Goal: Information Seeking & Learning: Learn about a topic

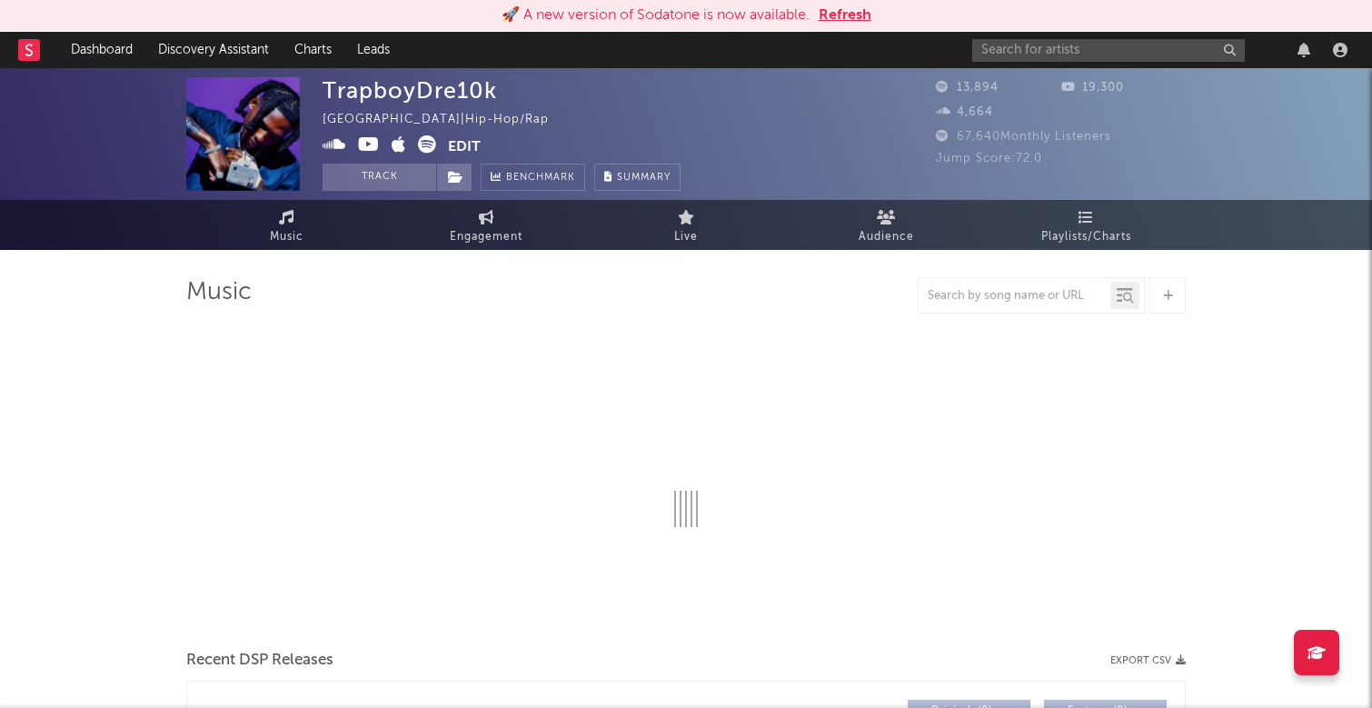
select select "6m"
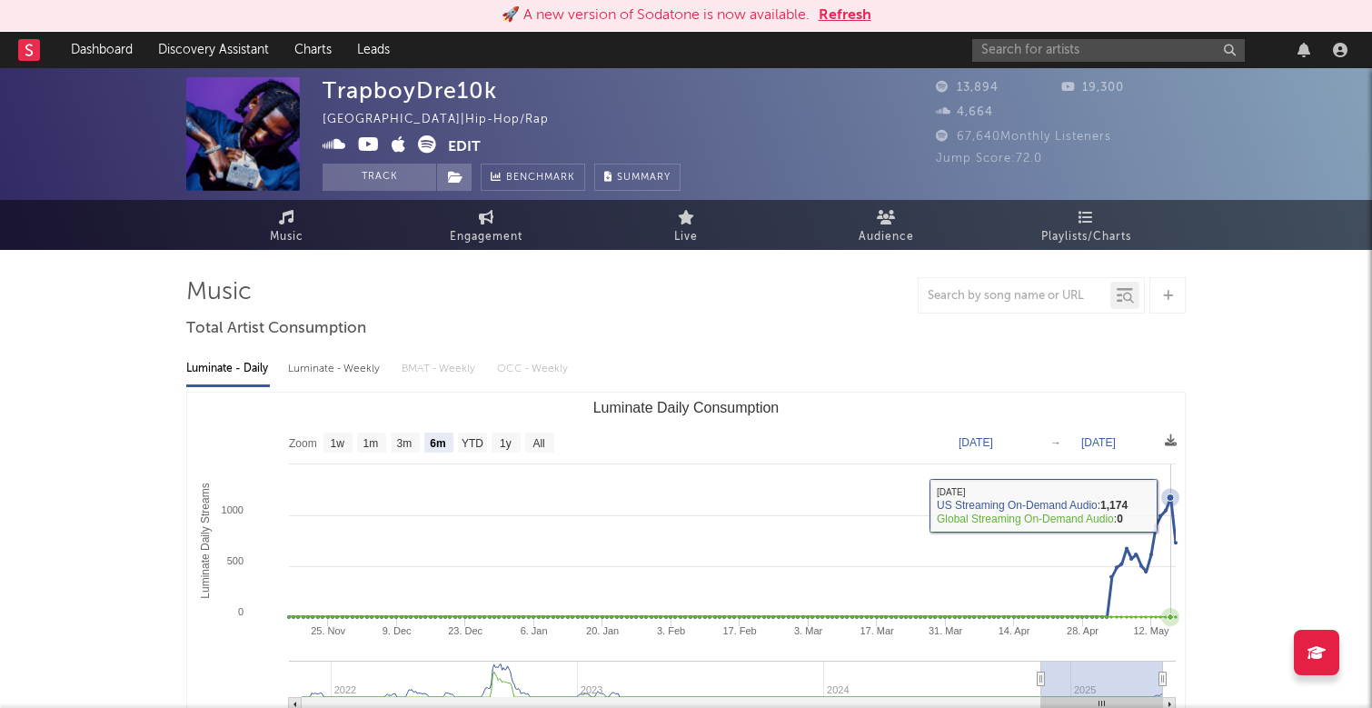
click at [1170, 502] on icon "Luminate Daily Consumption" at bounding box center [1170, 497] width 7 height 7
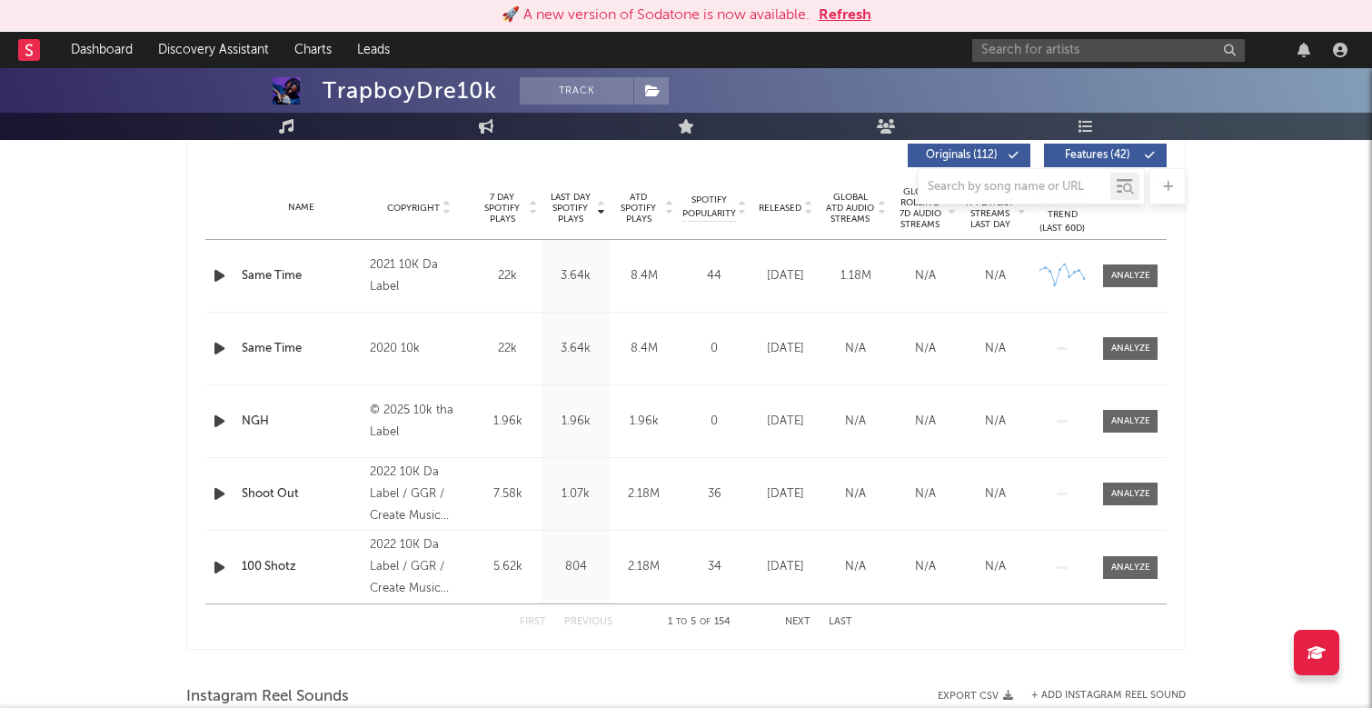
scroll to position [712, 0]
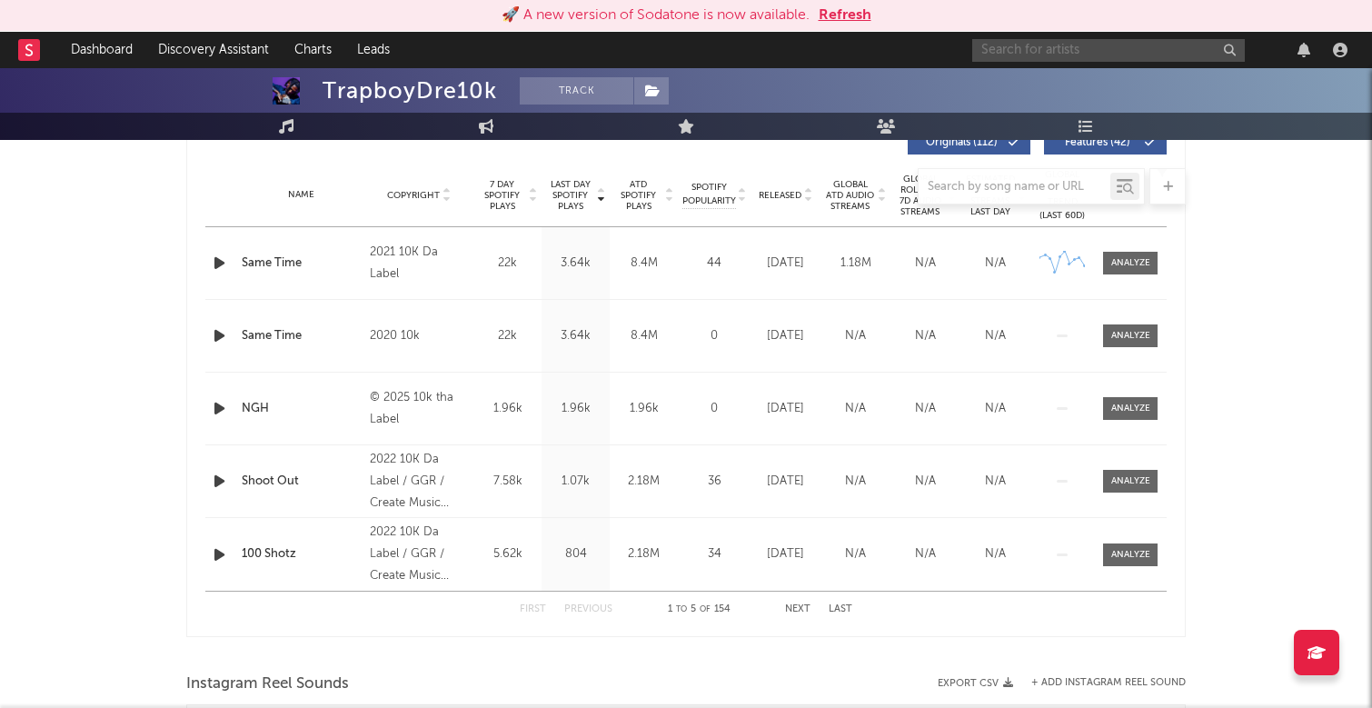
click at [1039, 49] on input "text" at bounding box center [1108, 50] width 273 height 23
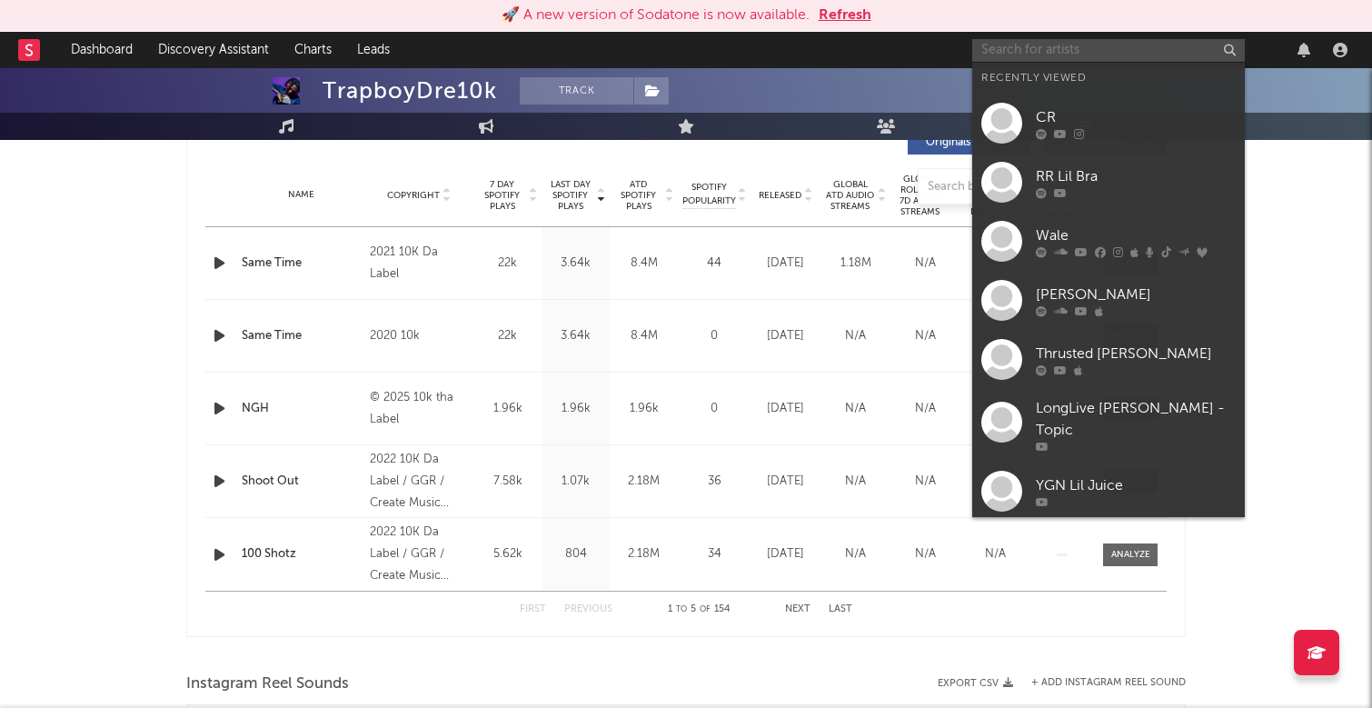
paste input "https://youtu.be/C9nw2nNq0no?si=aqdAKNO0ExP2JaHh"
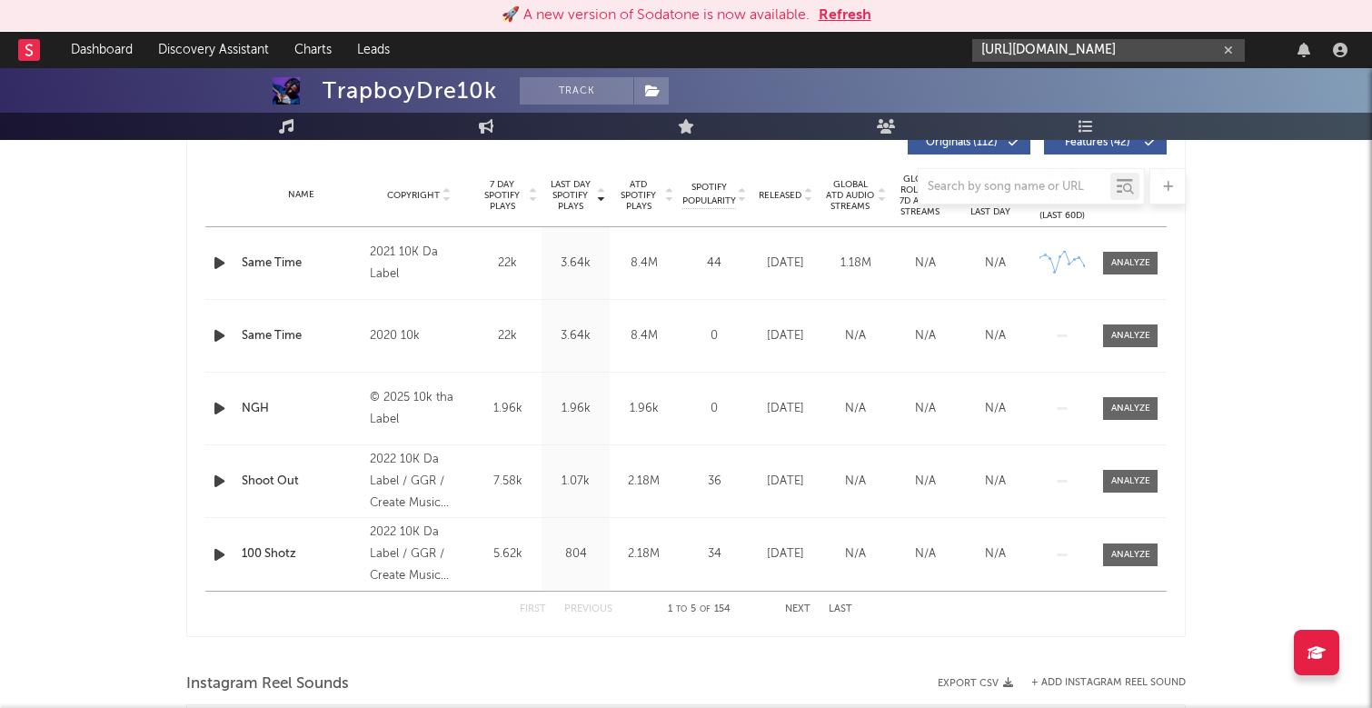
type input "https://youtu.be/C9nw2nNq0no?si=aqdAKNO0ExP2JaHh"
click at [1161, 47] on input "https://youtu.be/C9nw2nNq0no?si=aqdAKNO0ExP2JaHh" at bounding box center [1108, 50] width 273 height 23
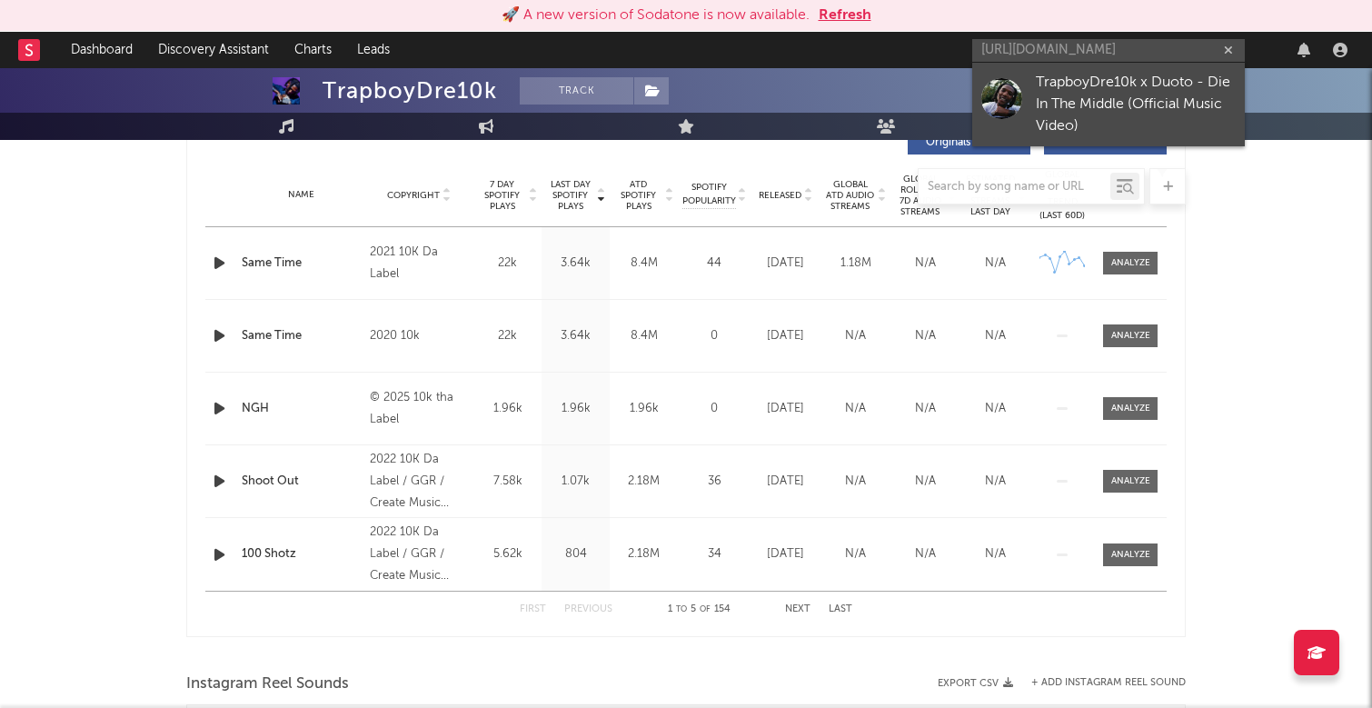
click at [1190, 103] on div "TrapboyDre10k x Duoto - Die In The Middle (Official Music Video)" at bounding box center [1136, 104] width 200 height 65
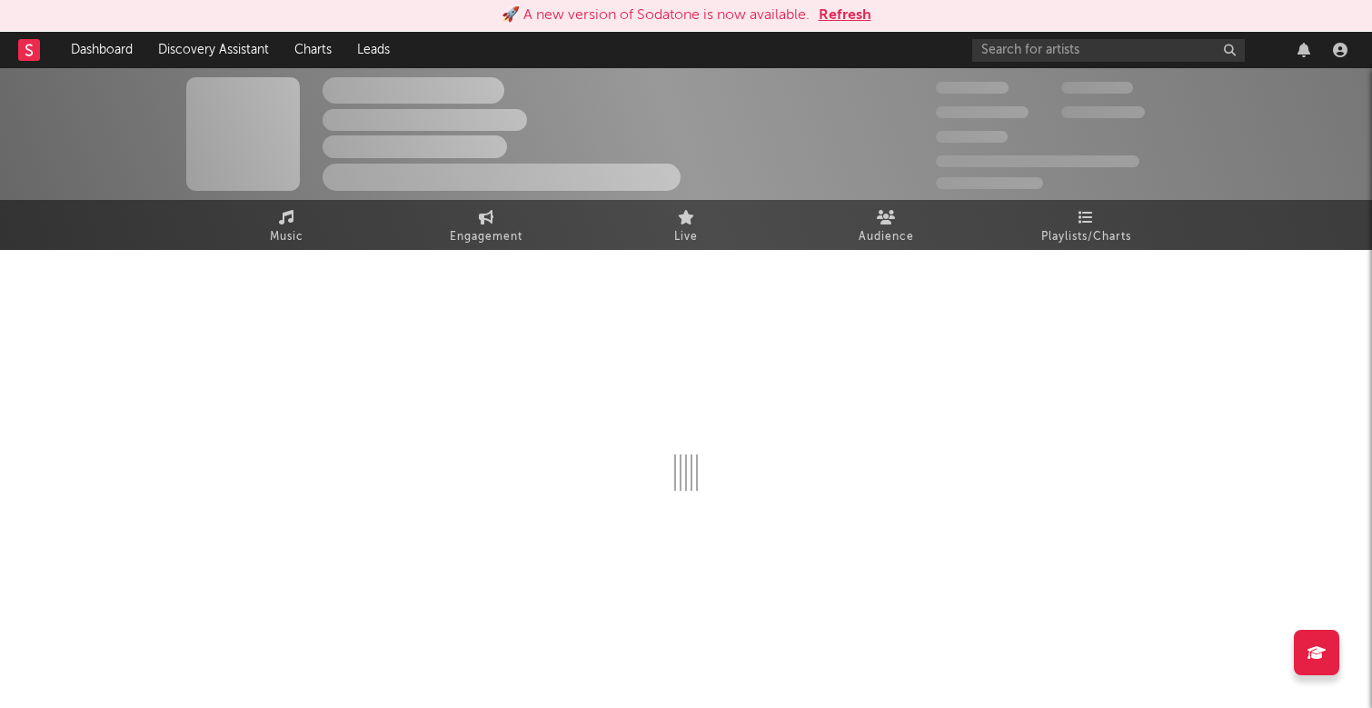
select select "1w"
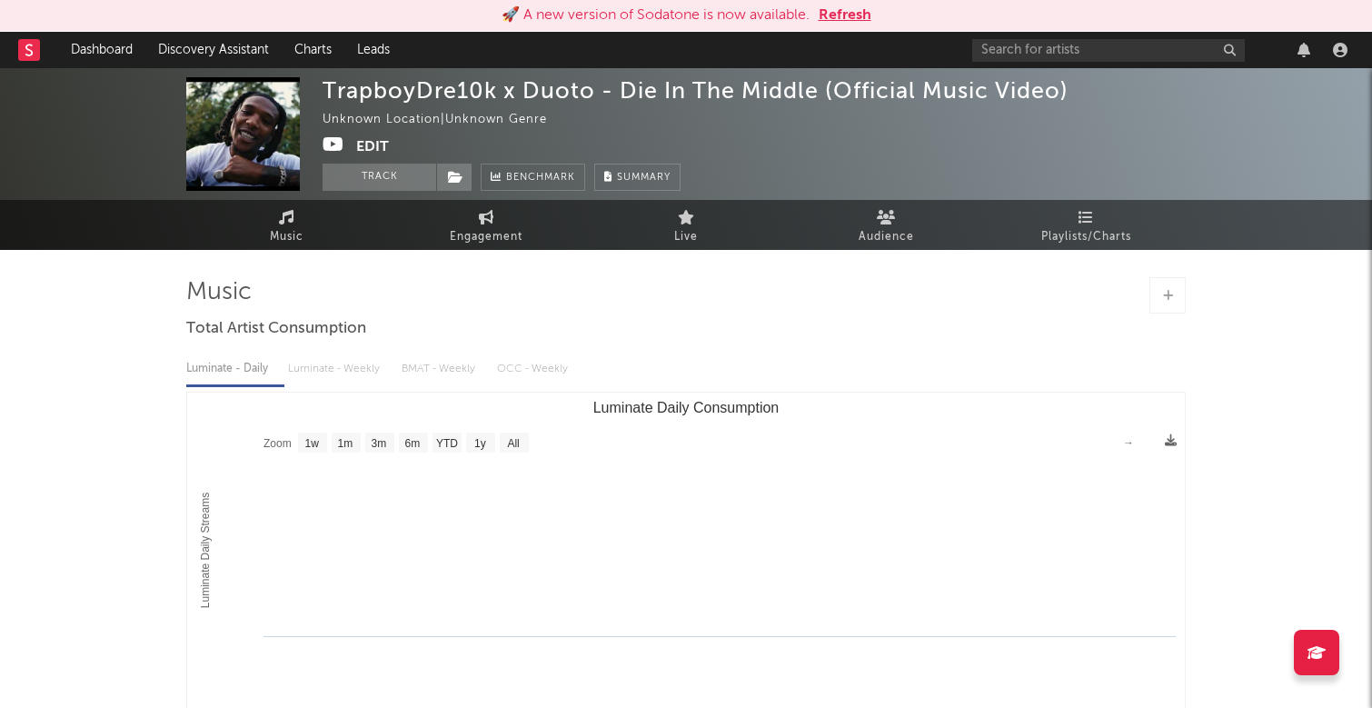
click at [332, 366] on div "Luminate - Daily Luminate - Weekly BMAT - Weekly OCC - Weekly" at bounding box center [686, 368] width 1000 height 31
click at [464, 377] on div "Luminate - Daily Luminate - Weekly BMAT - Weekly OCC - Weekly" at bounding box center [686, 368] width 1000 height 31
click at [626, 348] on div "Luminate - Daily Luminate - Weekly BMAT - Weekly OCC - Weekly Zoom 1w 1m 3m 6m …" at bounding box center [686, 552] width 1000 height 417
click at [274, 224] on link "Music" at bounding box center [286, 225] width 200 height 50
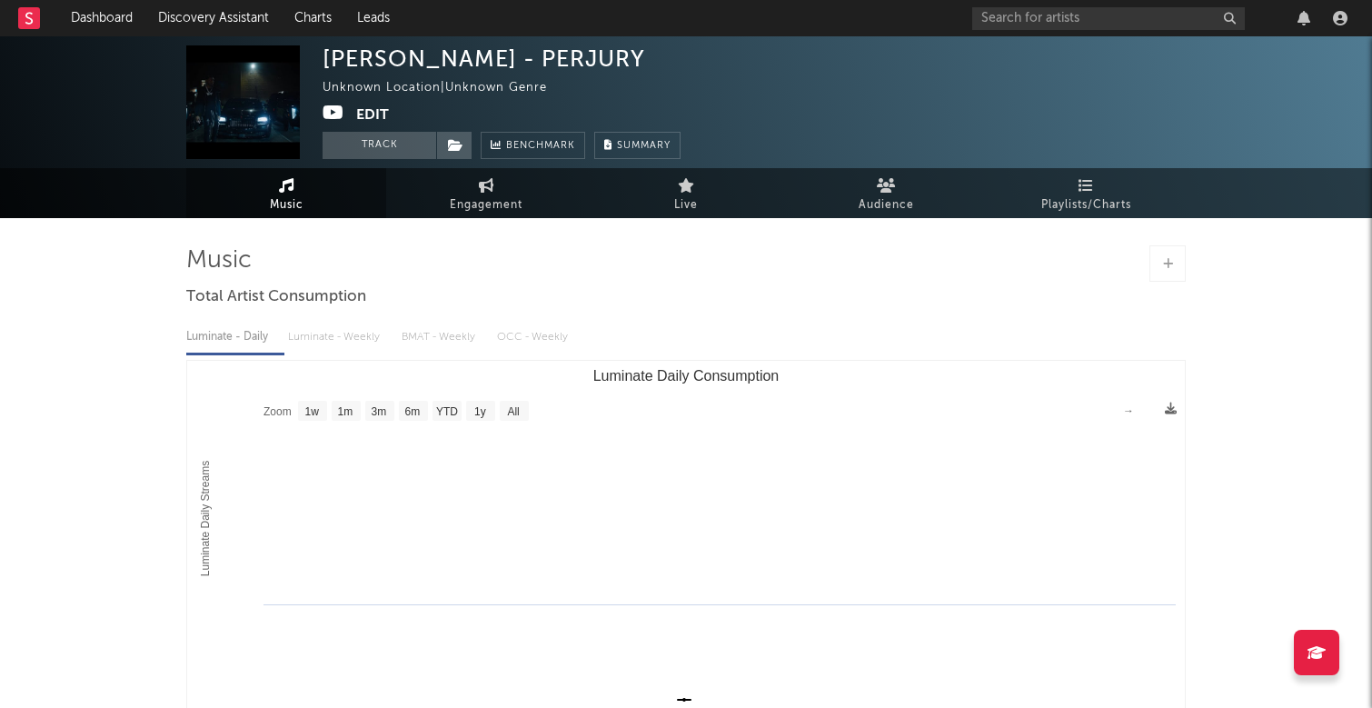
select select "1w"
click at [338, 338] on div "Luminate - Daily Luminate - Weekly BMAT - Weekly OCC - Weekly" at bounding box center [686, 337] width 1000 height 31
click at [459, 335] on div "Luminate - Daily Luminate - Weekly BMAT - Weekly OCC - Weekly" at bounding box center [686, 337] width 1000 height 31
click at [563, 334] on div "Luminate - Daily Luminate - Weekly BMAT - Weekly OCC - Weekly" at bounding box center [686, 337] width 1000 height 31
click at [363, 144] on button "Track" at bounding box center [380, 145] width 114 height 27
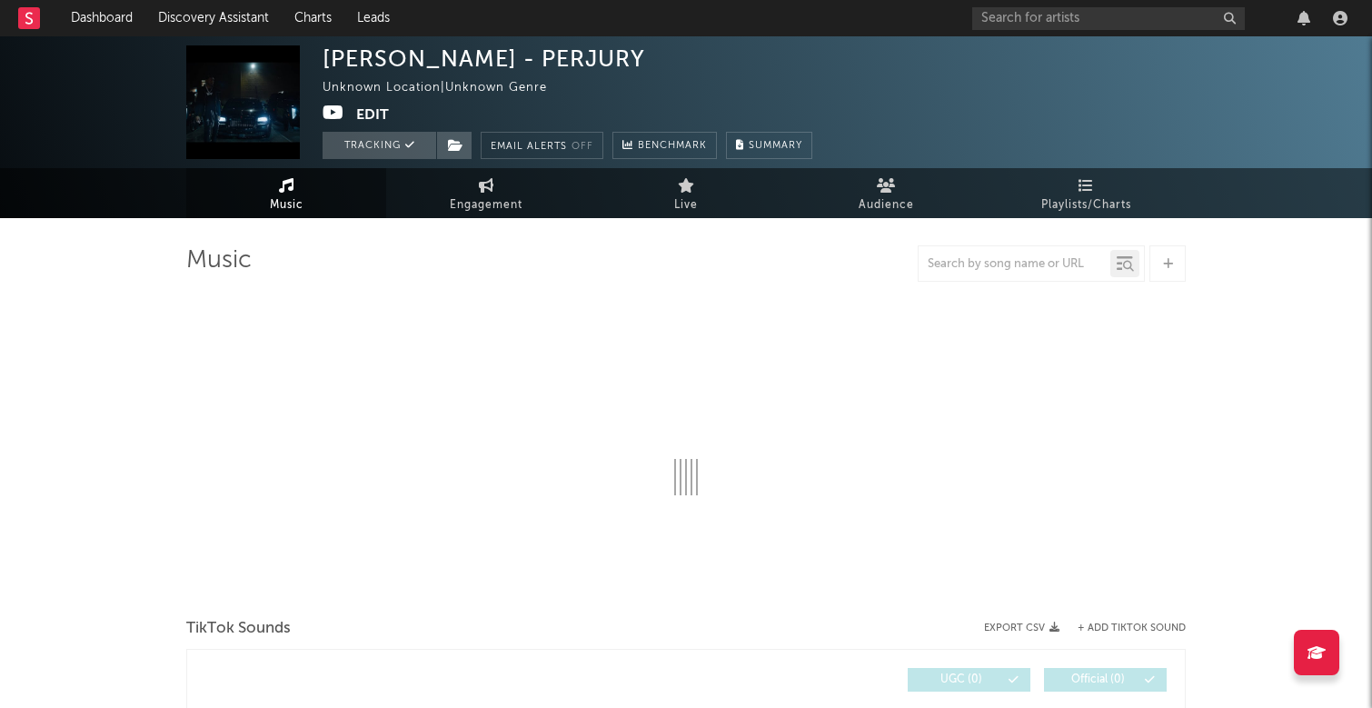
select select "1w"
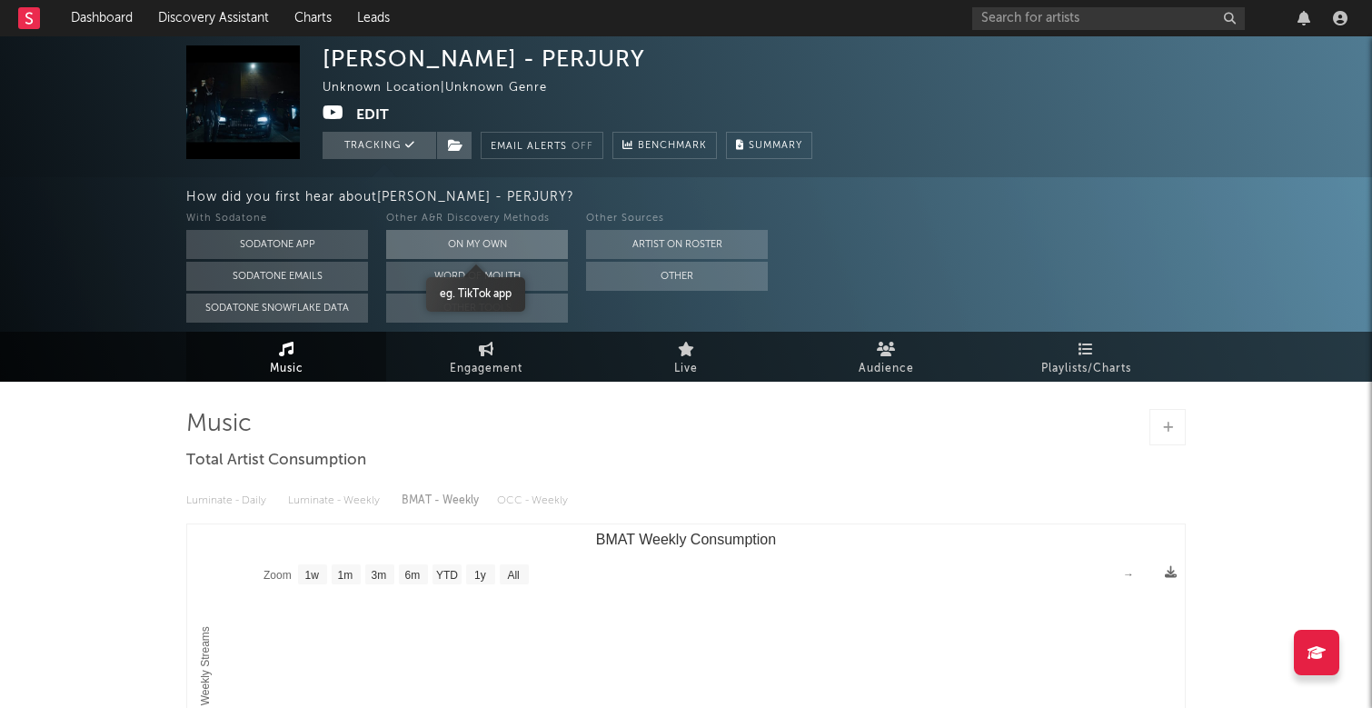
click at [479, 242] on button "On My Own" at bounding box center [477, 244] width 182 height 29
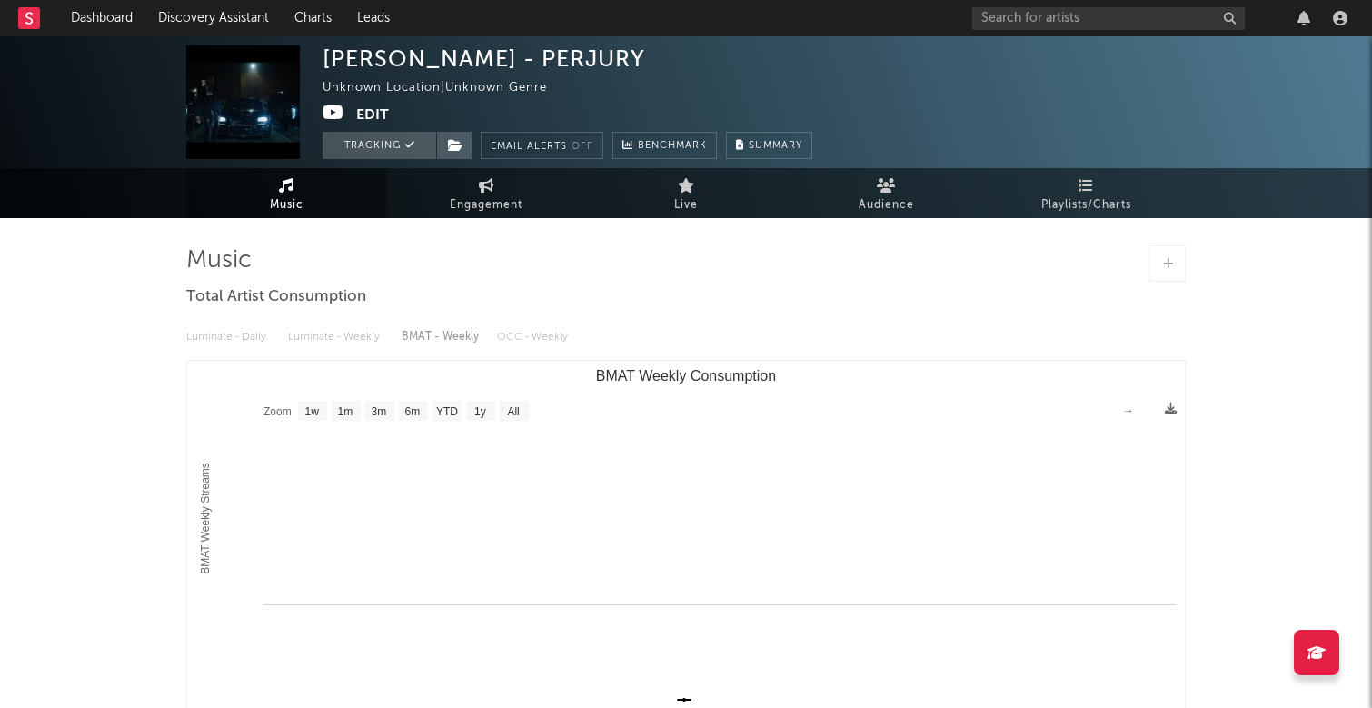
click at [282, 199] on span "Music" at bounding box center [287, 205] width 34 height 22
click at [517, 196] on span "Engagement" at bounding box center [486, 205] width 73 height 22
select select "1w"
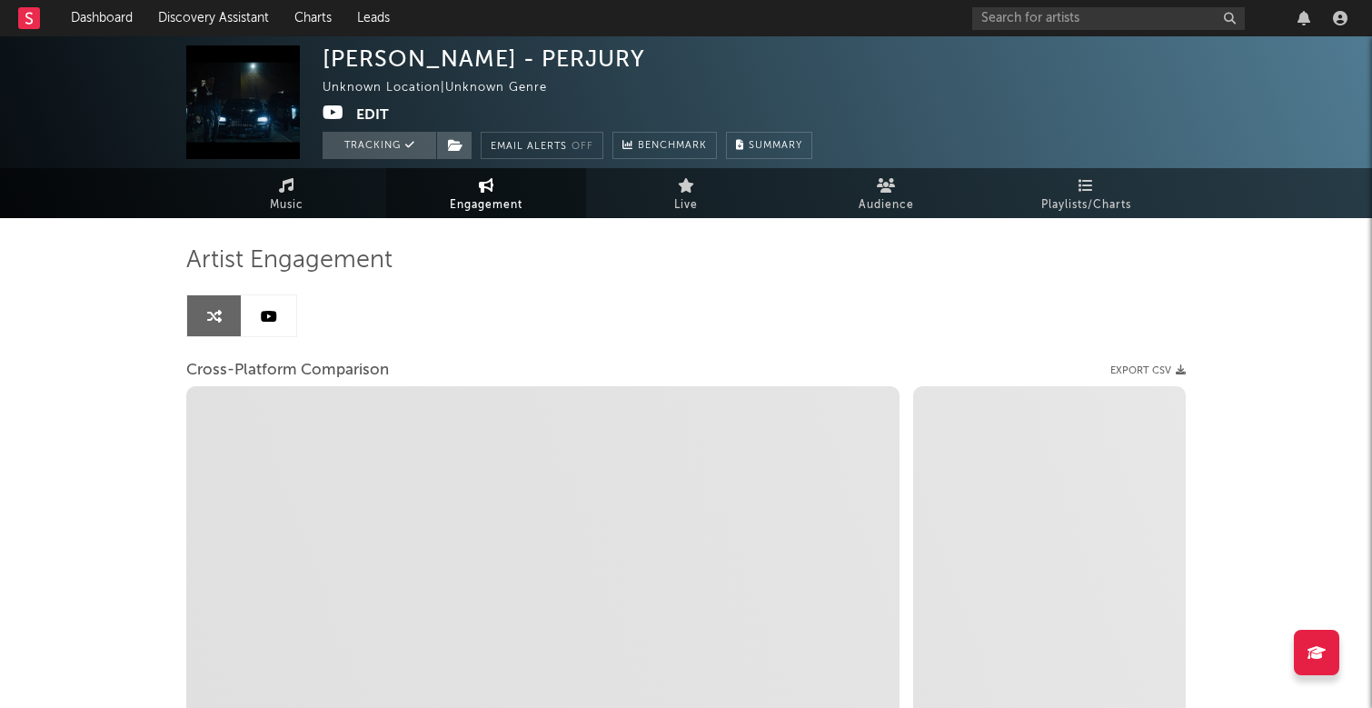
select select "1w"
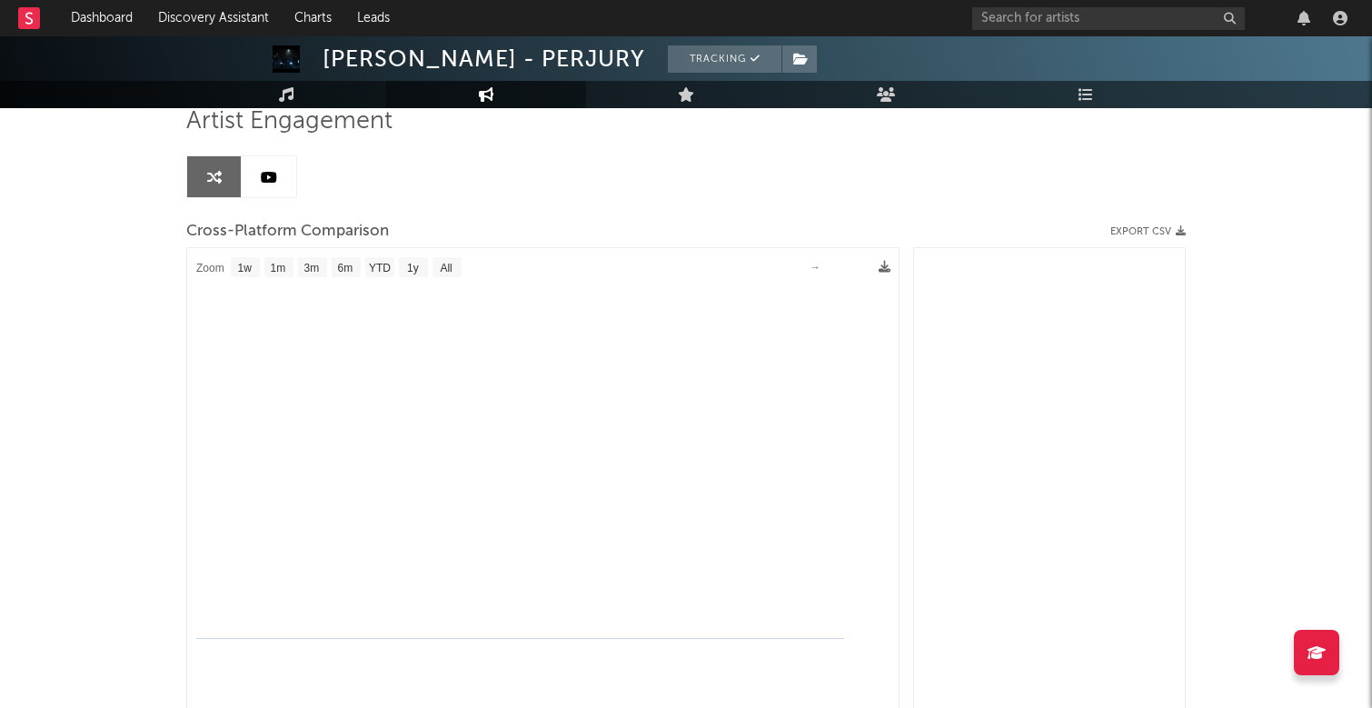
scroll to position [69, 0]
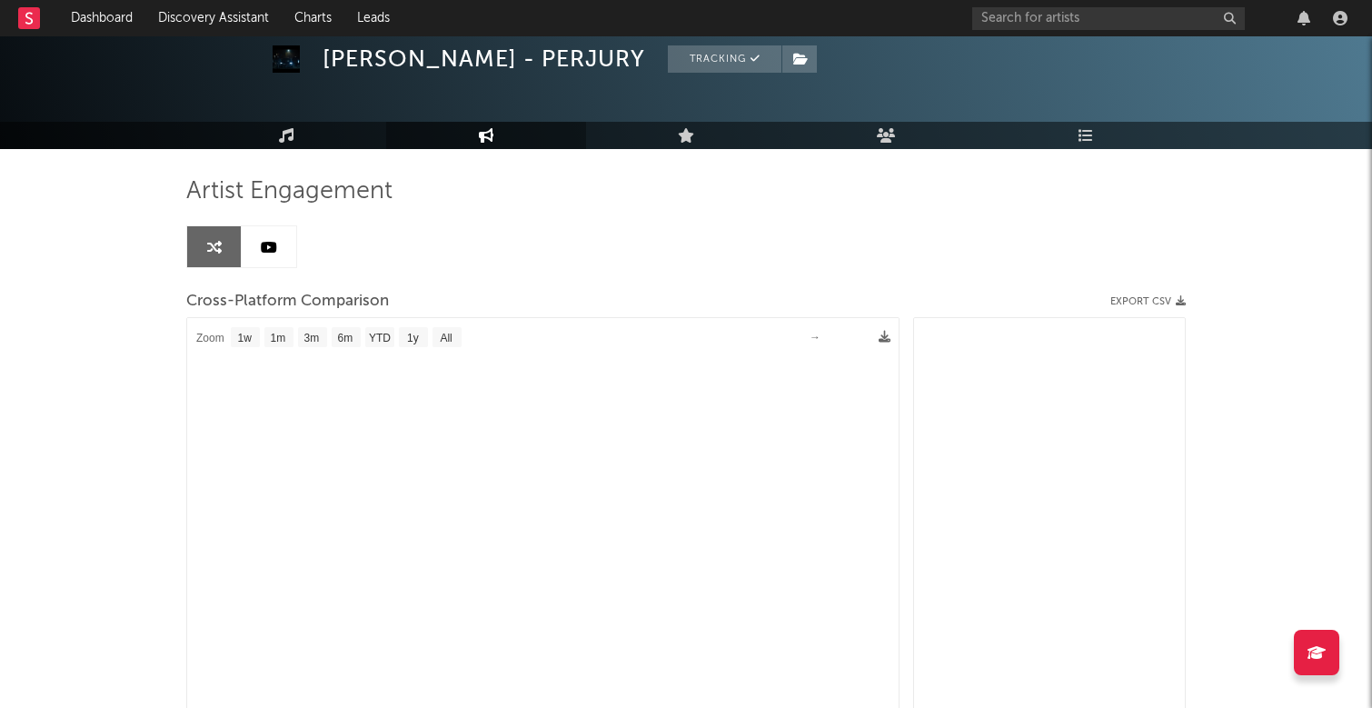
click at [280, 250] on link at bounding box center [269, 246] width 55 height 41
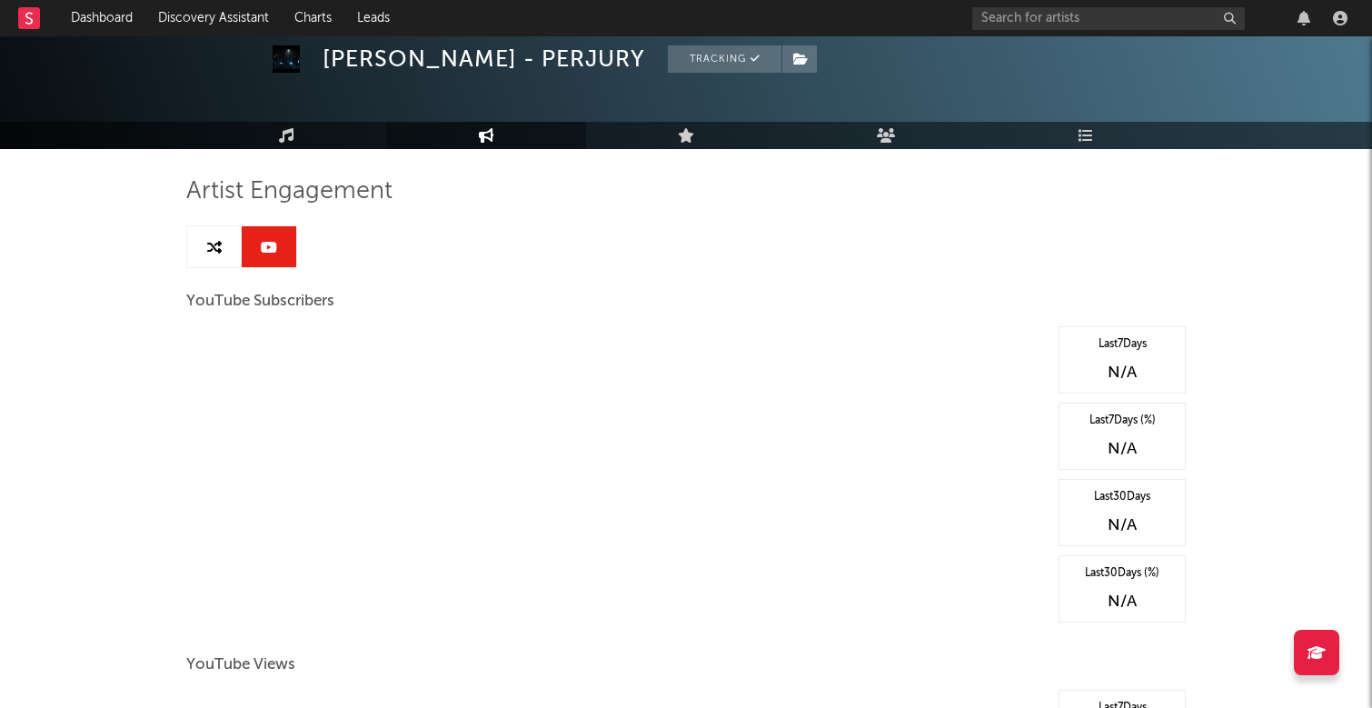
select select "1w"
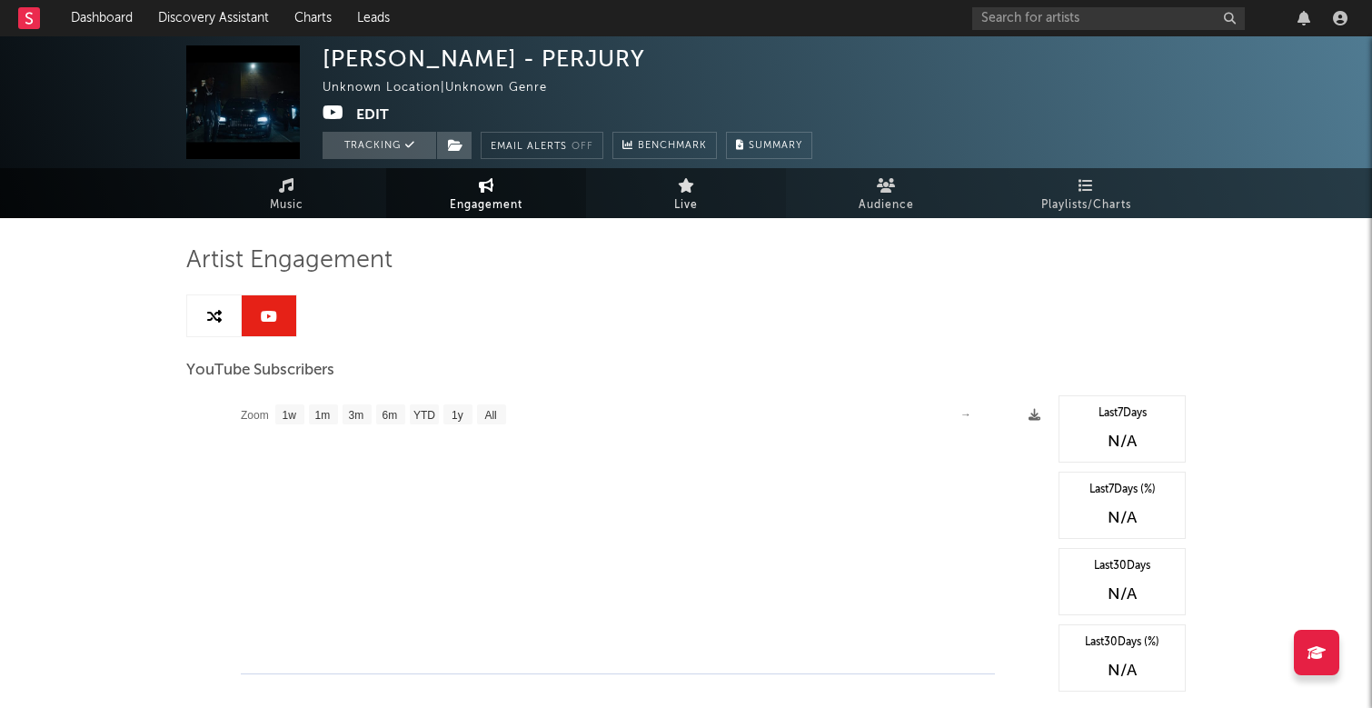
click at [678, 176] on link "Live" at bounding box center [686, 193] width 200 height 50
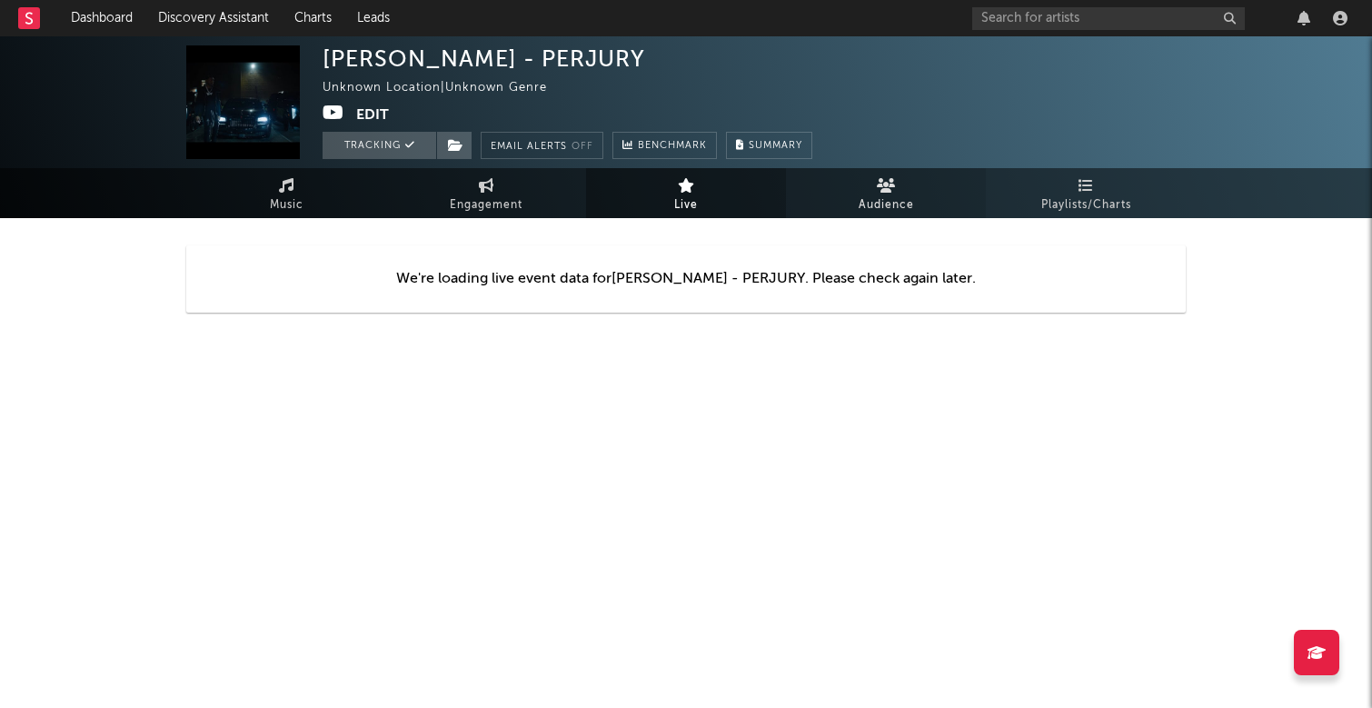
click at [883, 211] on span "Audience" at bounding box center [886, 205] width 55 height 22
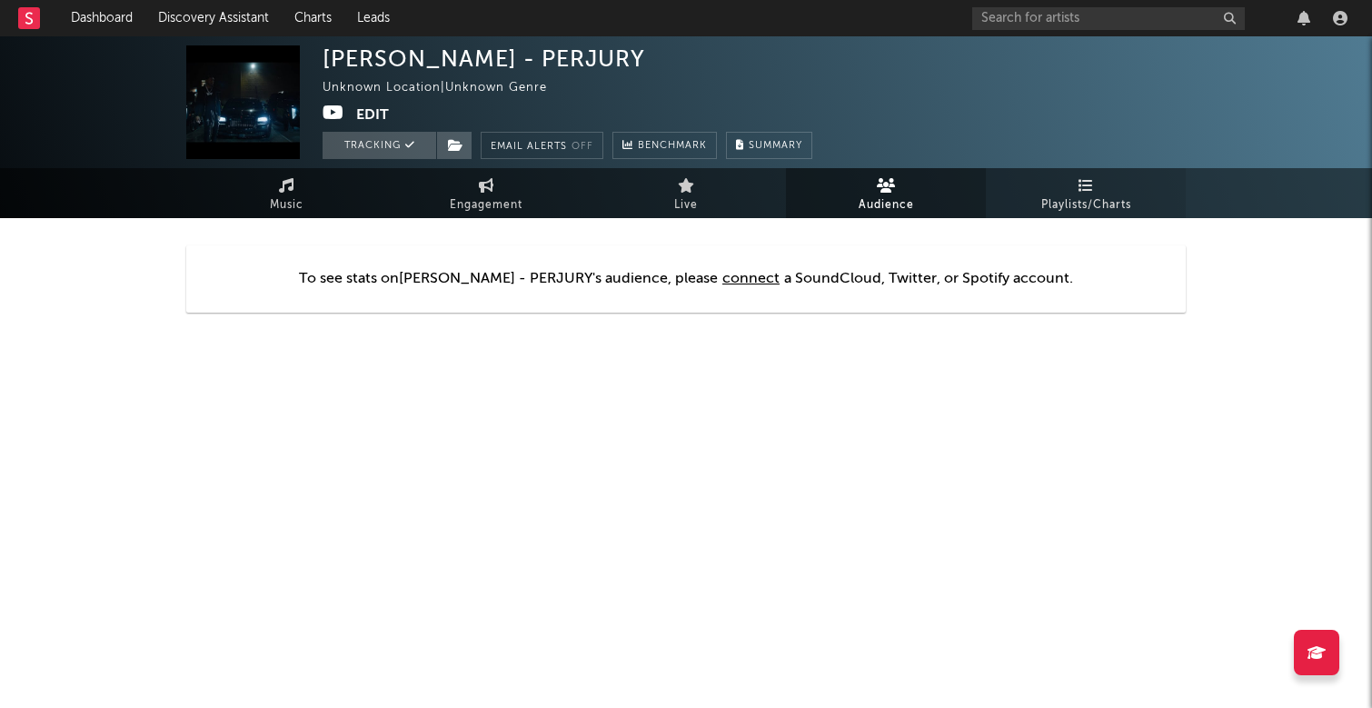
click at [1110, 212] on span "Playlists/Charts" at bounding box center [1086, 205] width 90 height 22
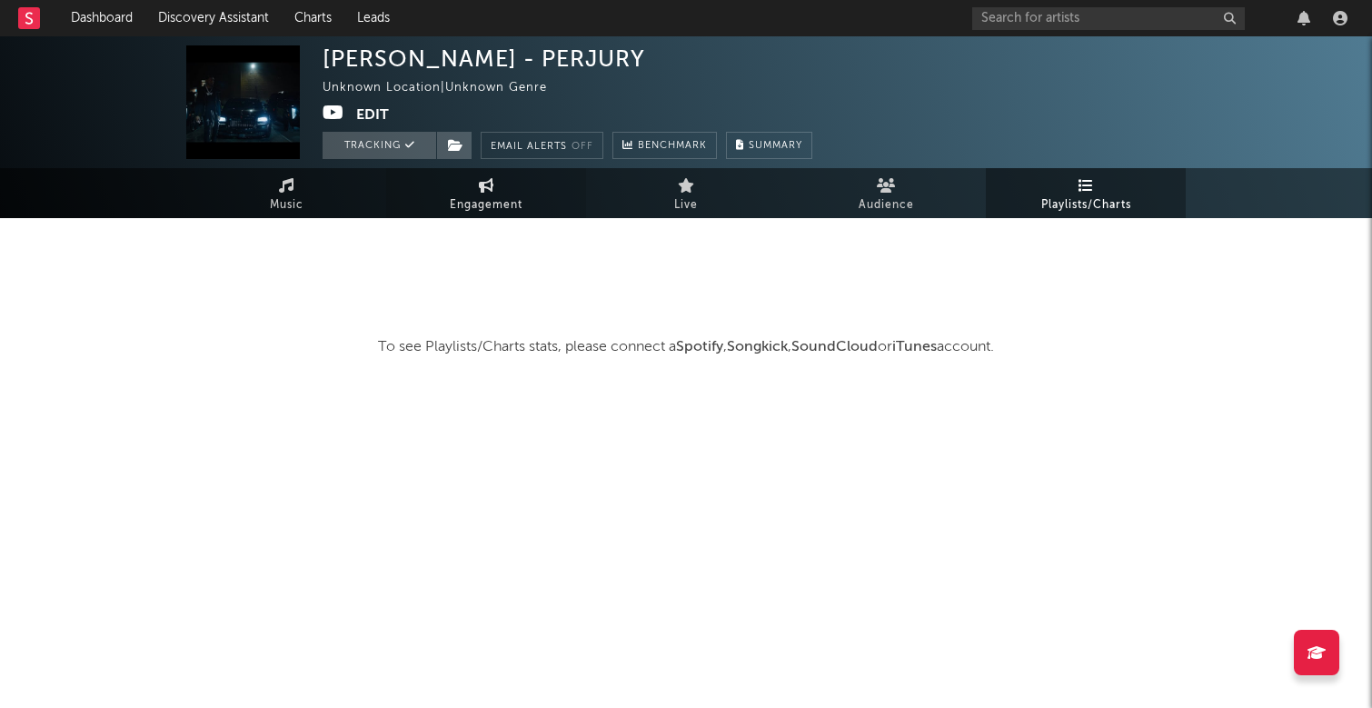
click at [480, 192] on icon at bounding box center [486, 185] width 15 height 15
select select "1w"
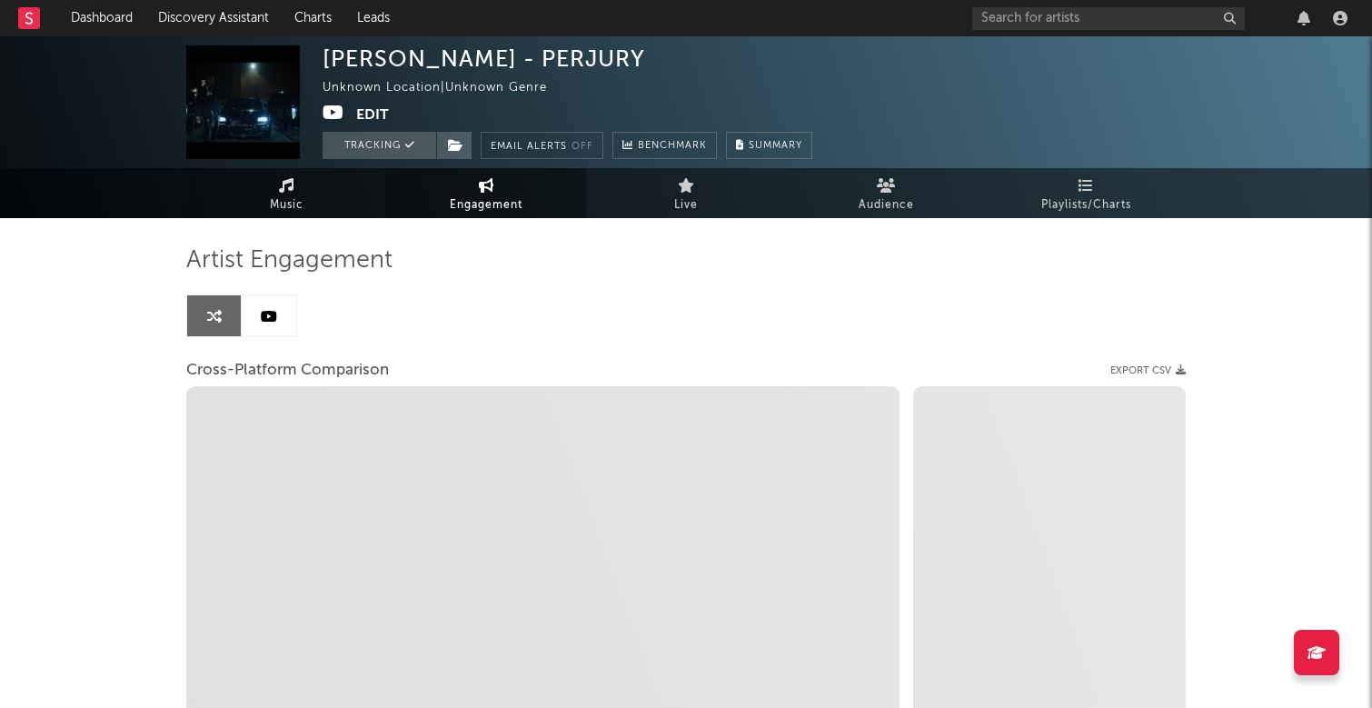
click at [306, 201] on link "Music" at bounding box center [286, 193] width 200 height 50
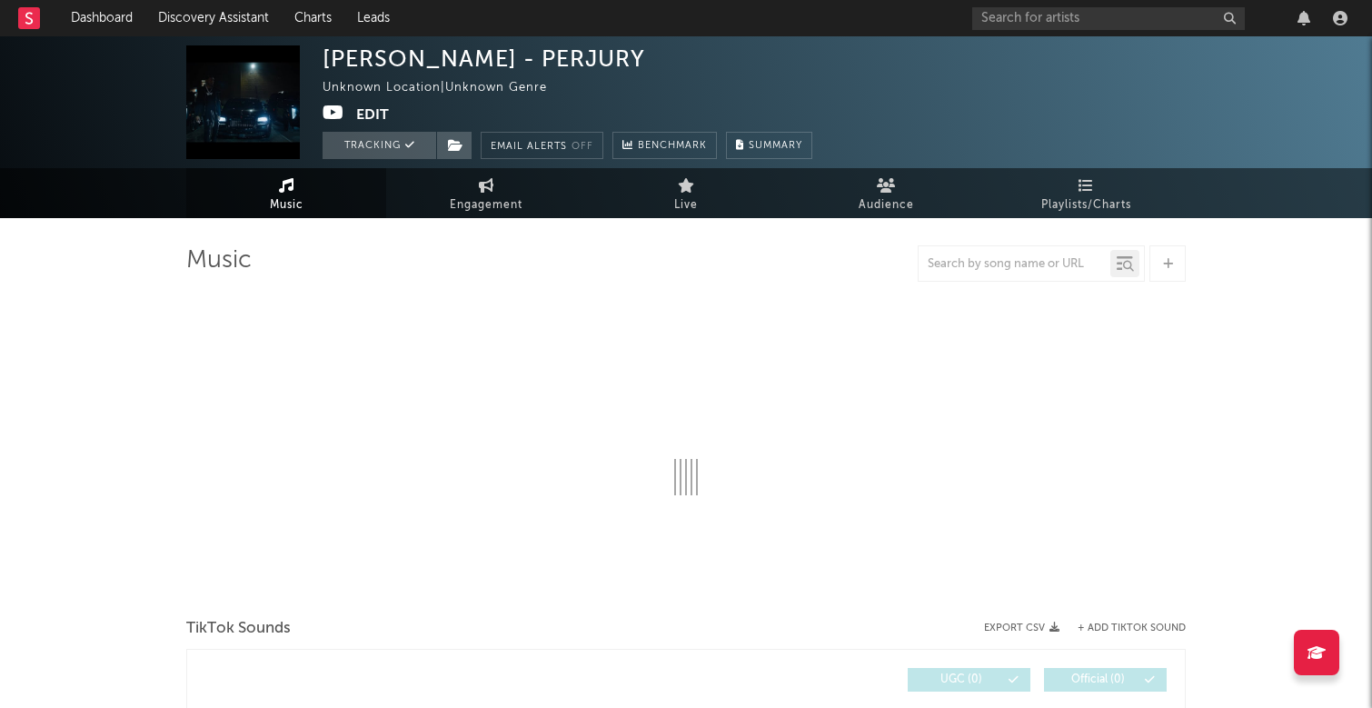
select select "1w"
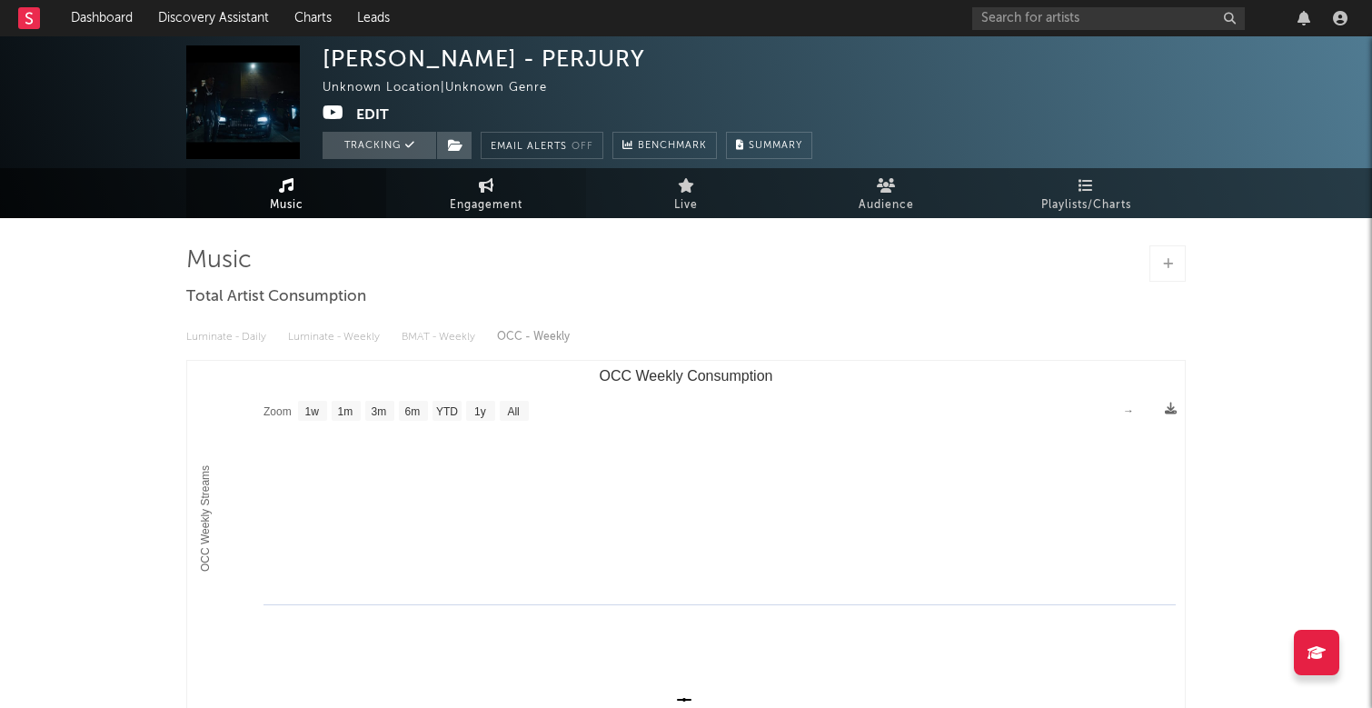
click at [480, 190] on icon at bounding box center [486, 185] width 15 height 15
select select "1w"
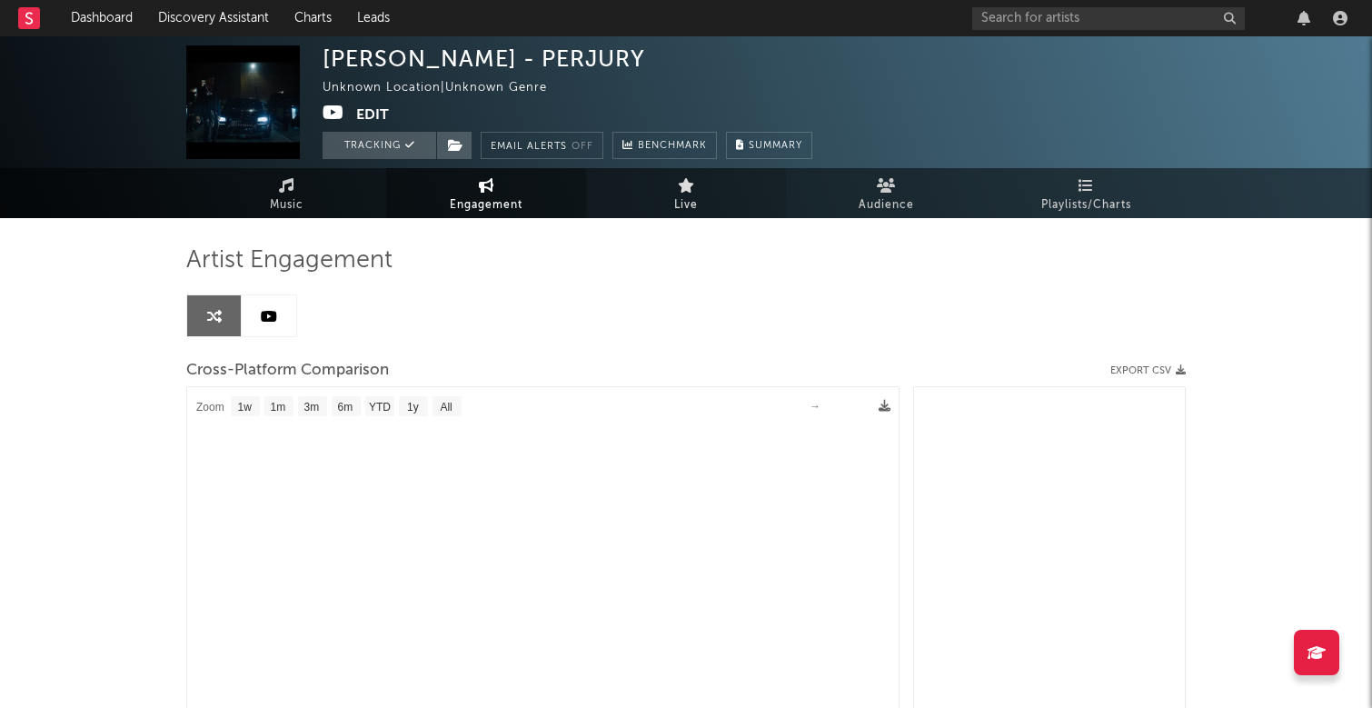
click at [667, 183] on link "Live" at bounding box center [686, 193] width 200 height 50
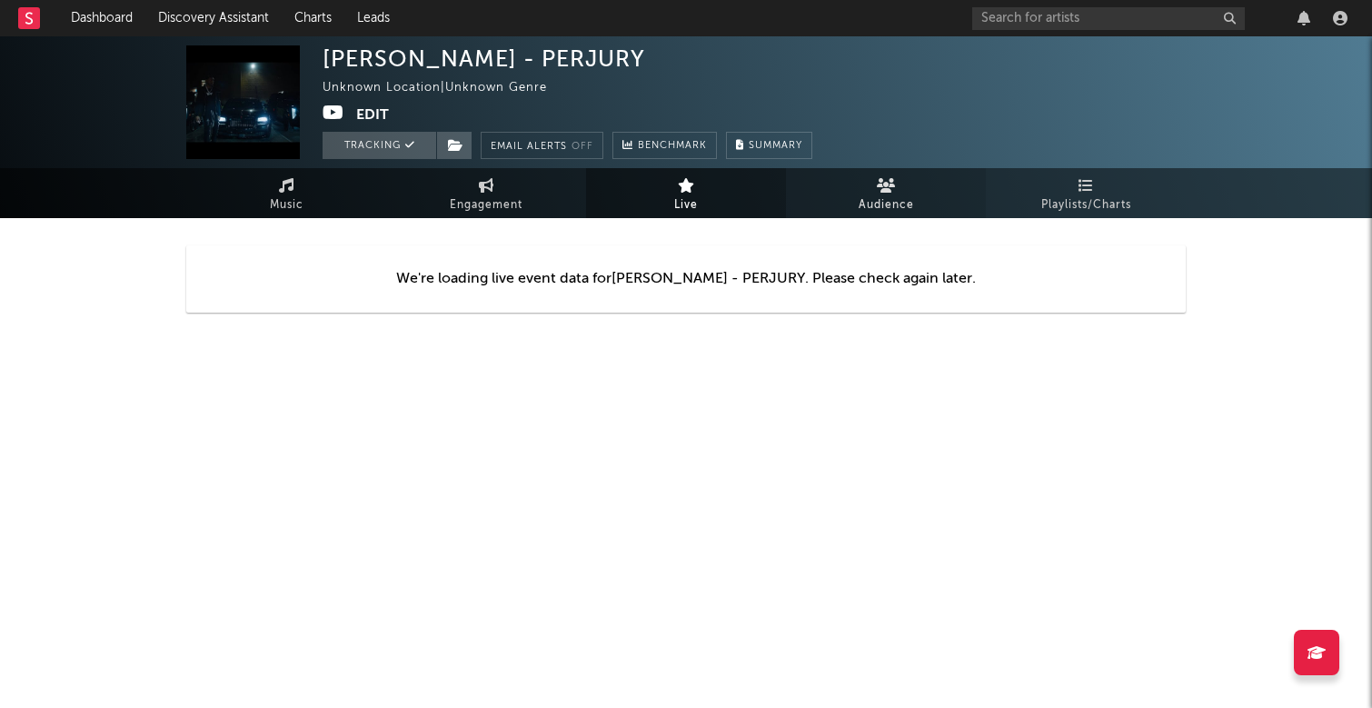
click at [898, 177] on link "Audience" at bounding box center [886, 193] width 200 height 50
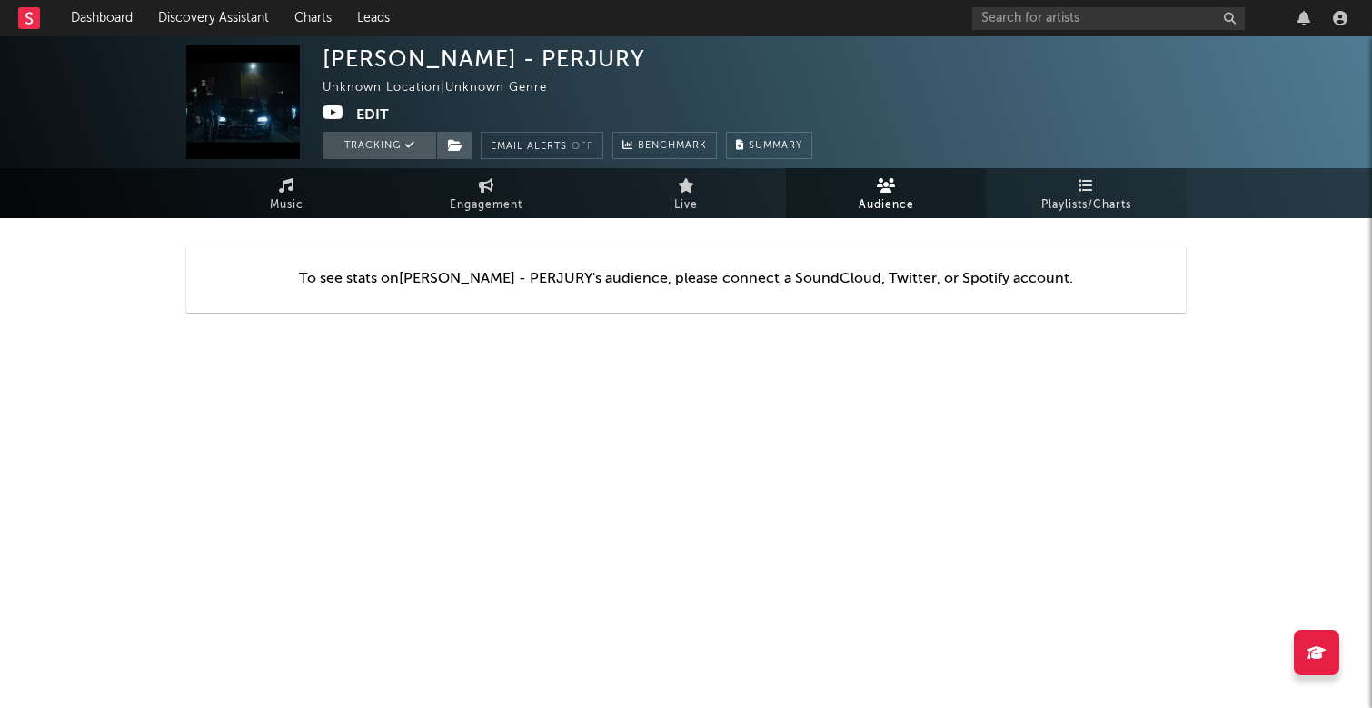
click at [1043, 214] on span "Playlists/Charts" at bounding box center [1086, 205] width 90 height 22
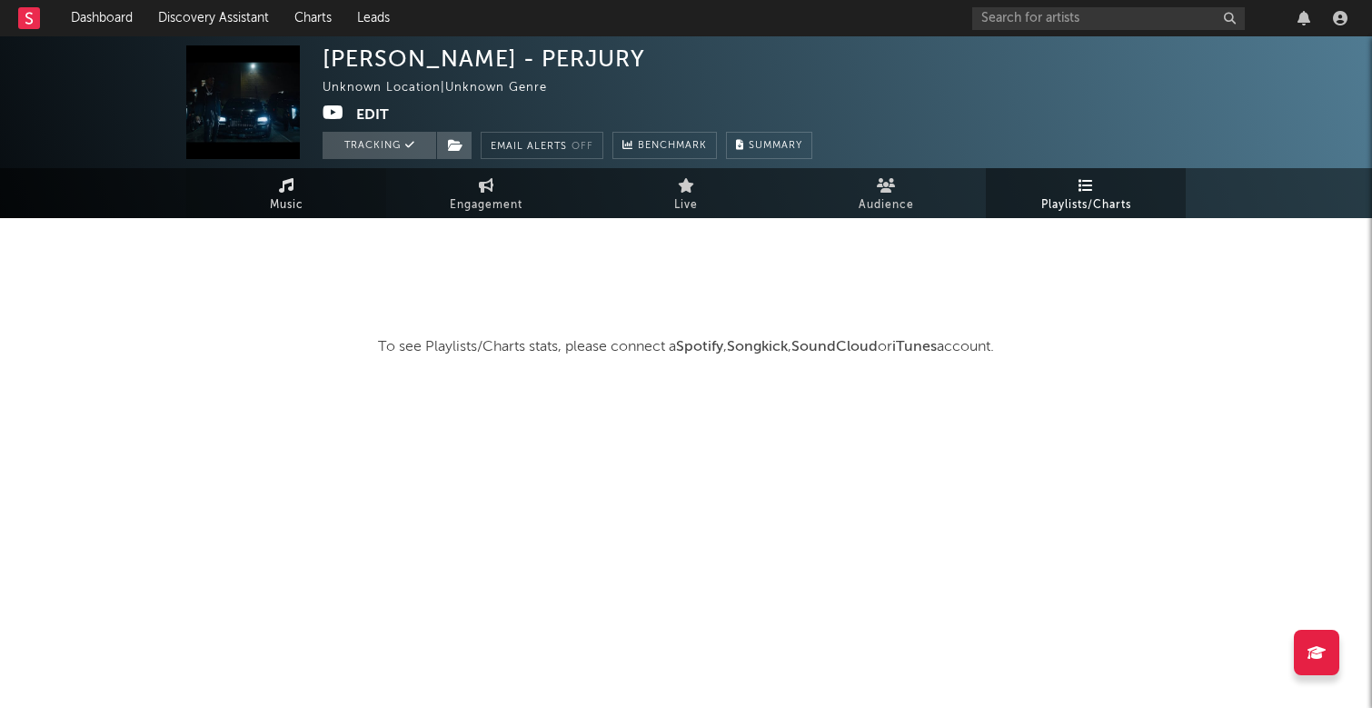
click at [321, 203] on link "Music" at bounding box center [286, 193] width 200 height 50
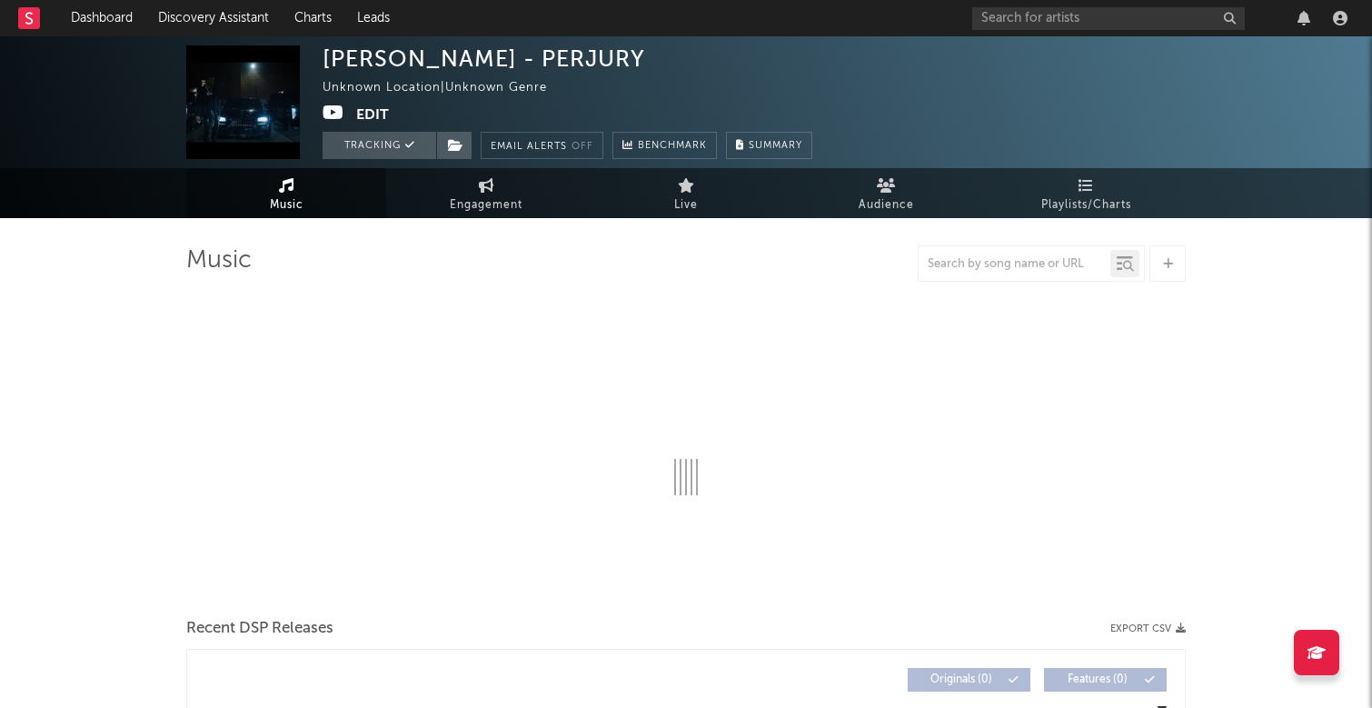
select select "1w"
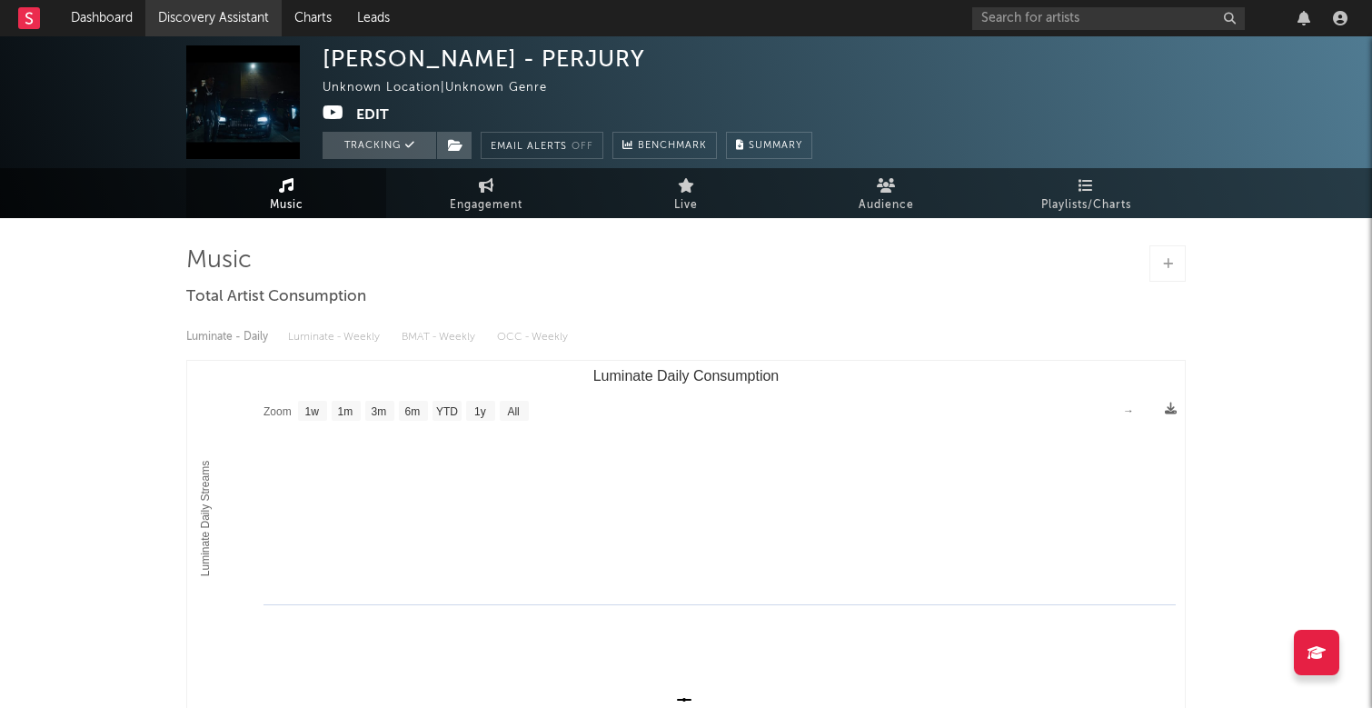
click at [213, 27] on link "Discovery Assistant" at bounding box center [213, 18] width 136 height 36
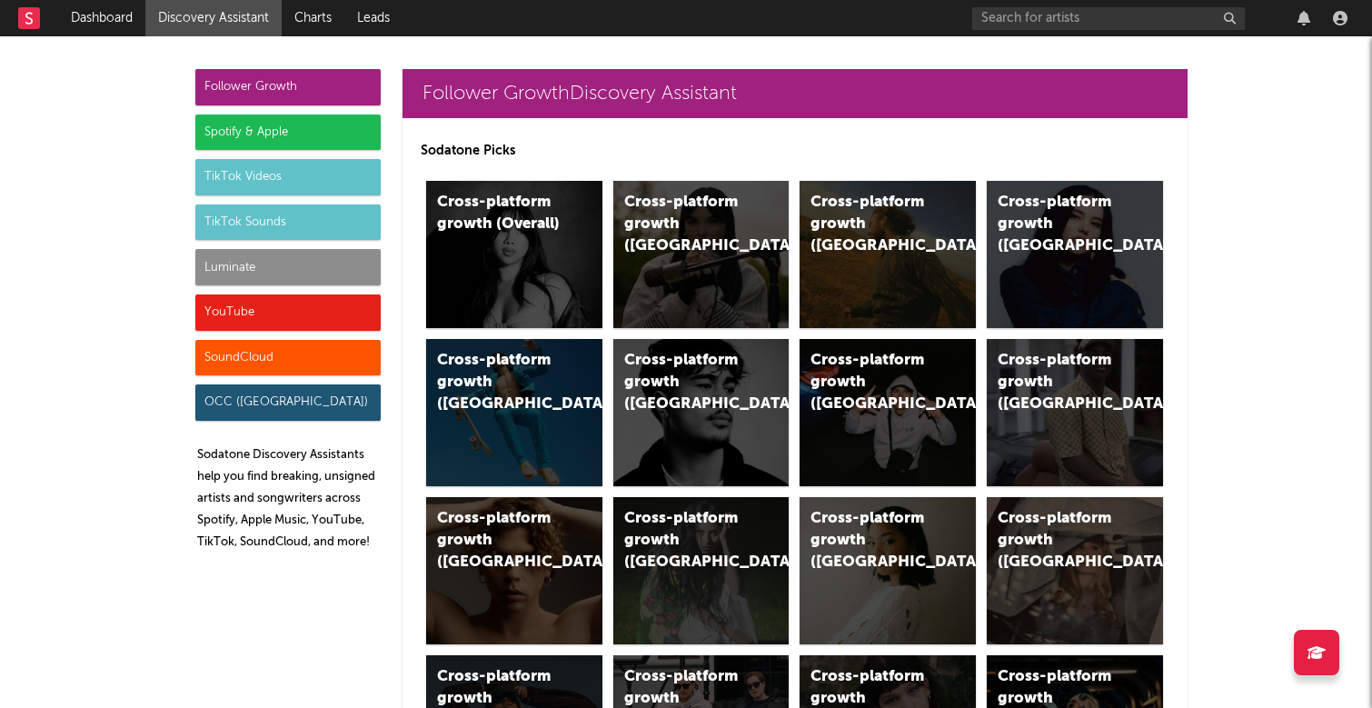
click at [260, 266] on div "Luminate" at bounding box center [287, 267] width 185 height 36
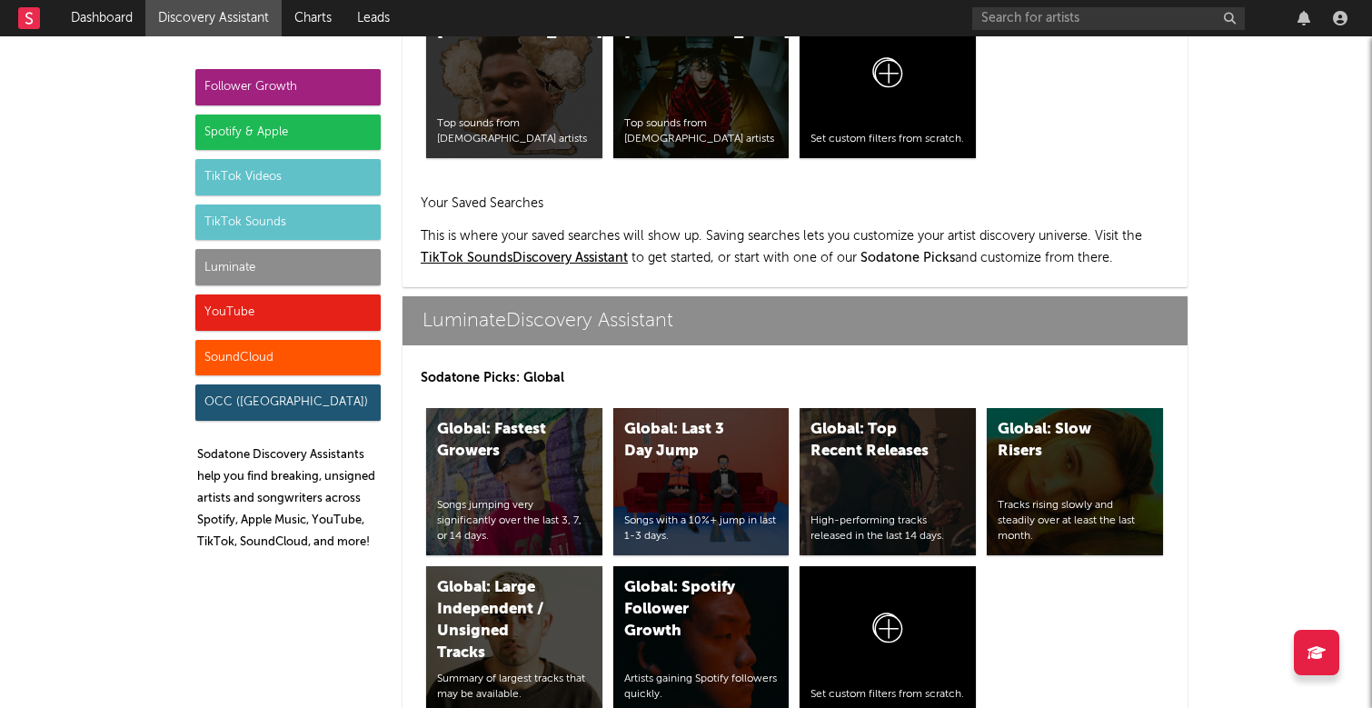
scroll to position [7784, 0]
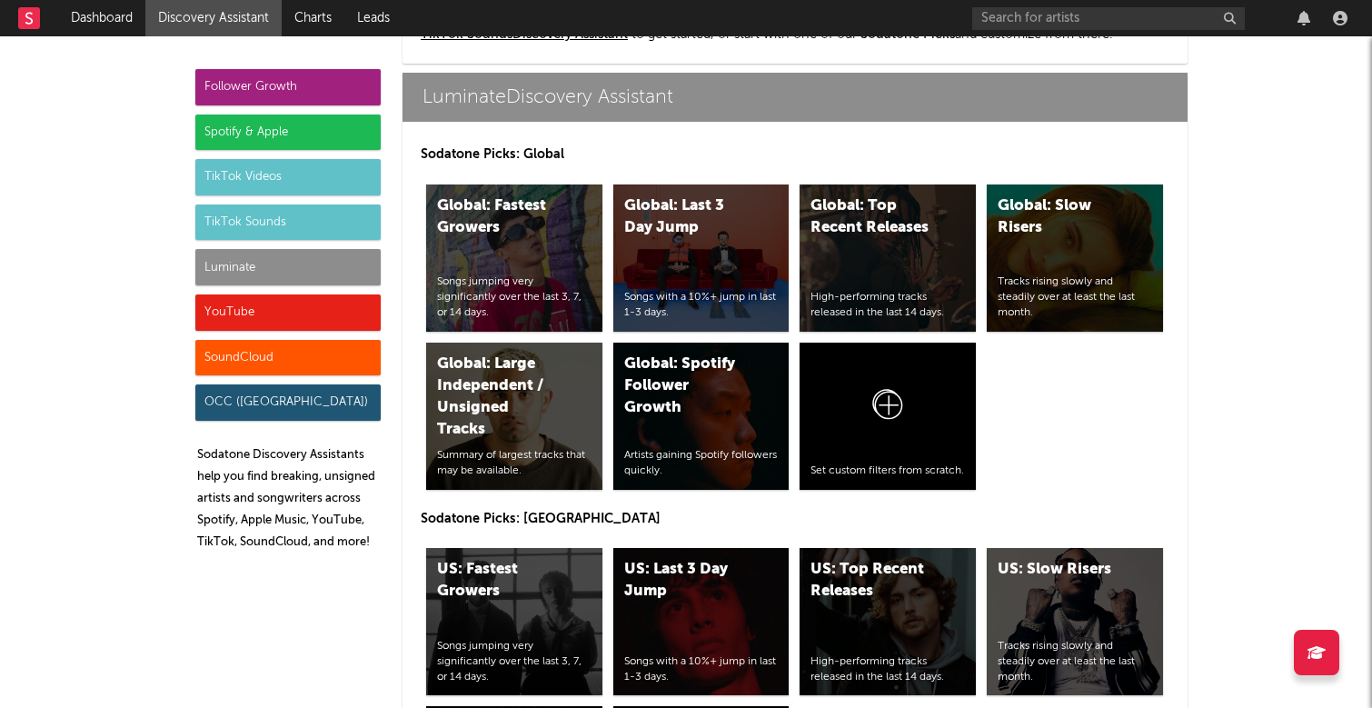
click at [274, 311] on div "YouTube" at bounding box center [287, 312] width 185 height 36
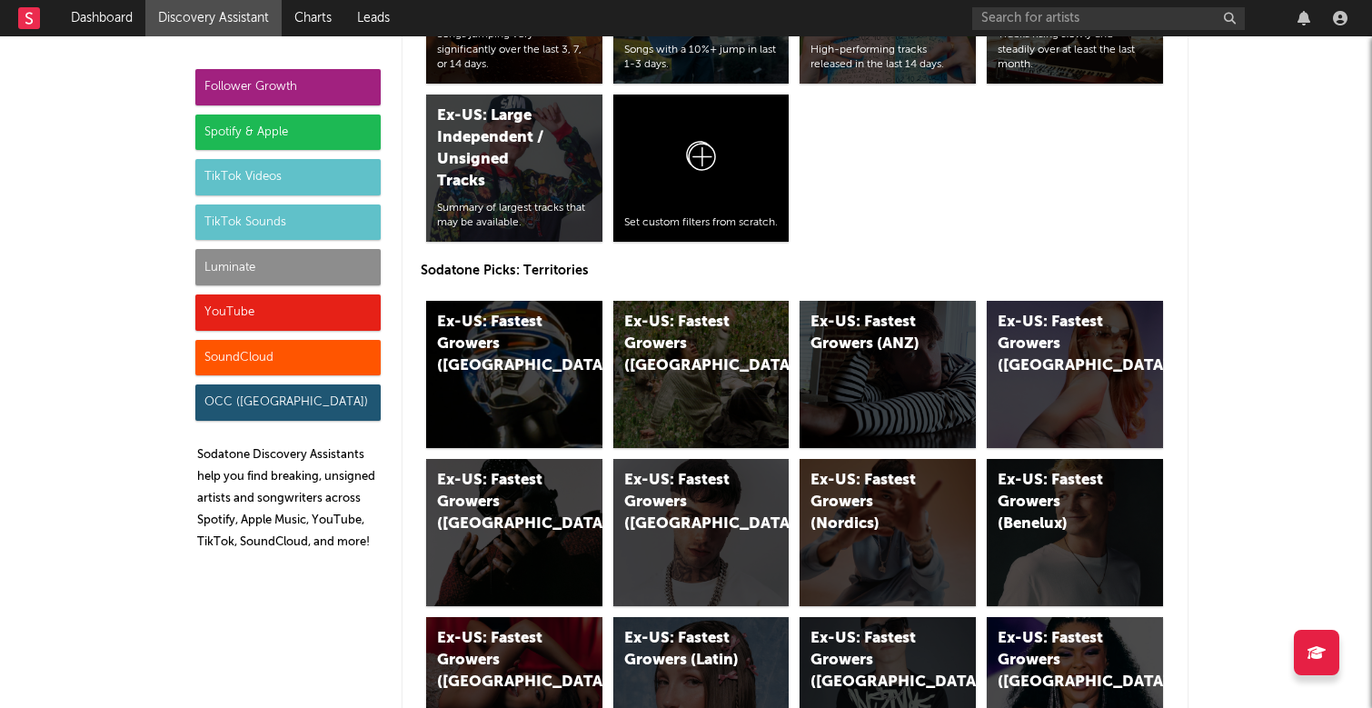
scroll to position [10064, 0]
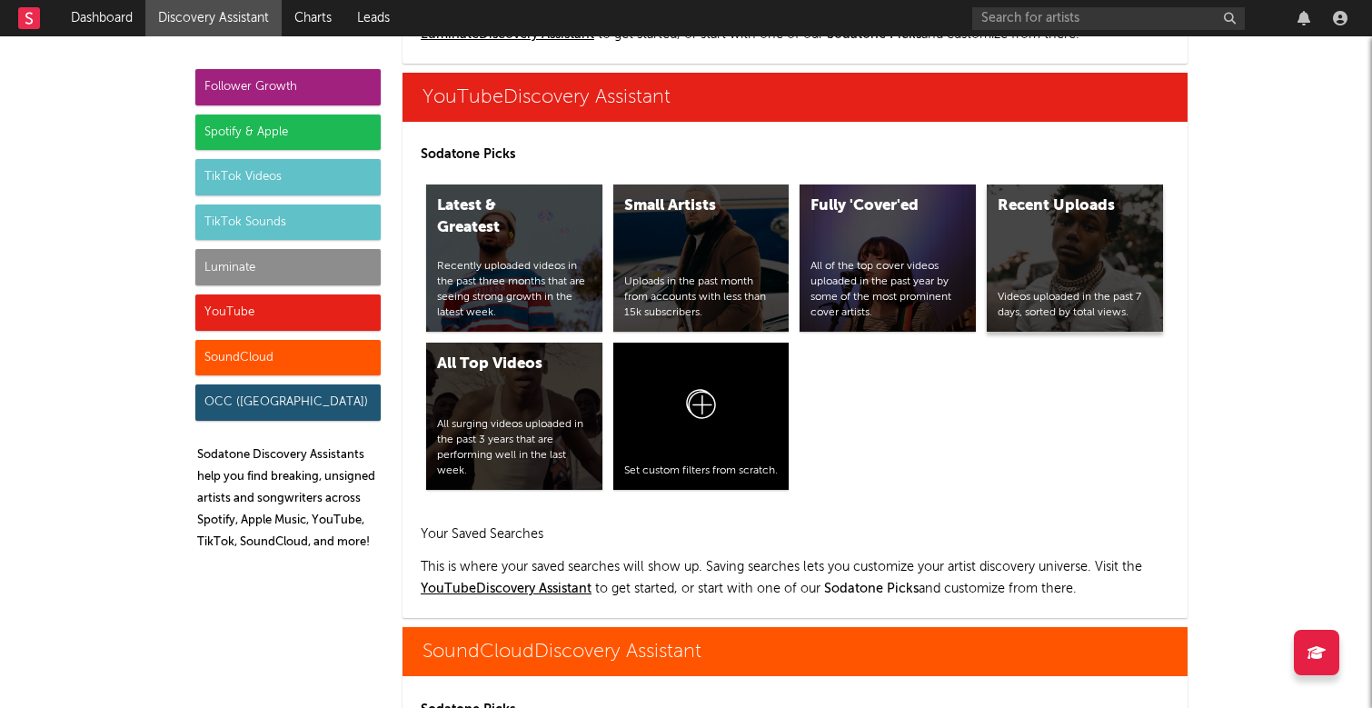
click at [1104, 266] on div "Recent Uploads Videos uploaded in the past 7 days, sorted by total views." at bounding box center [1075, 257] width 176 height 147
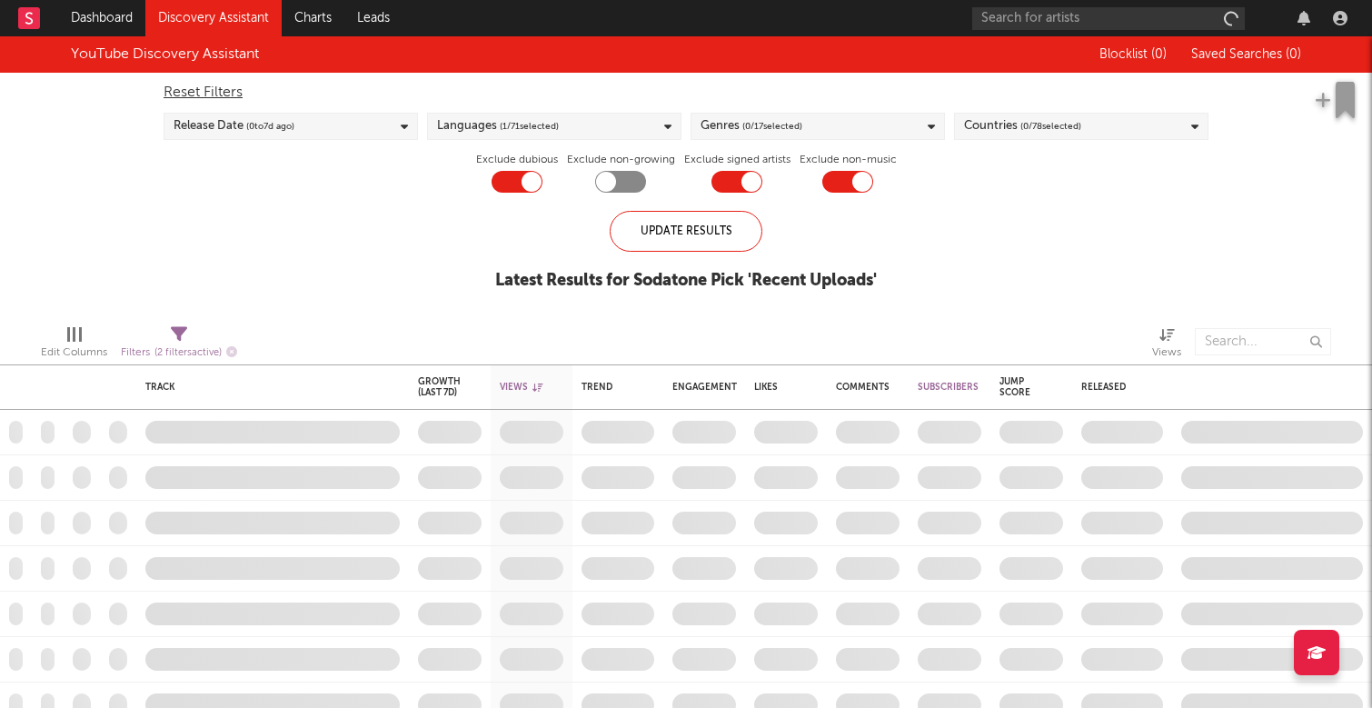
checkbox input "true"
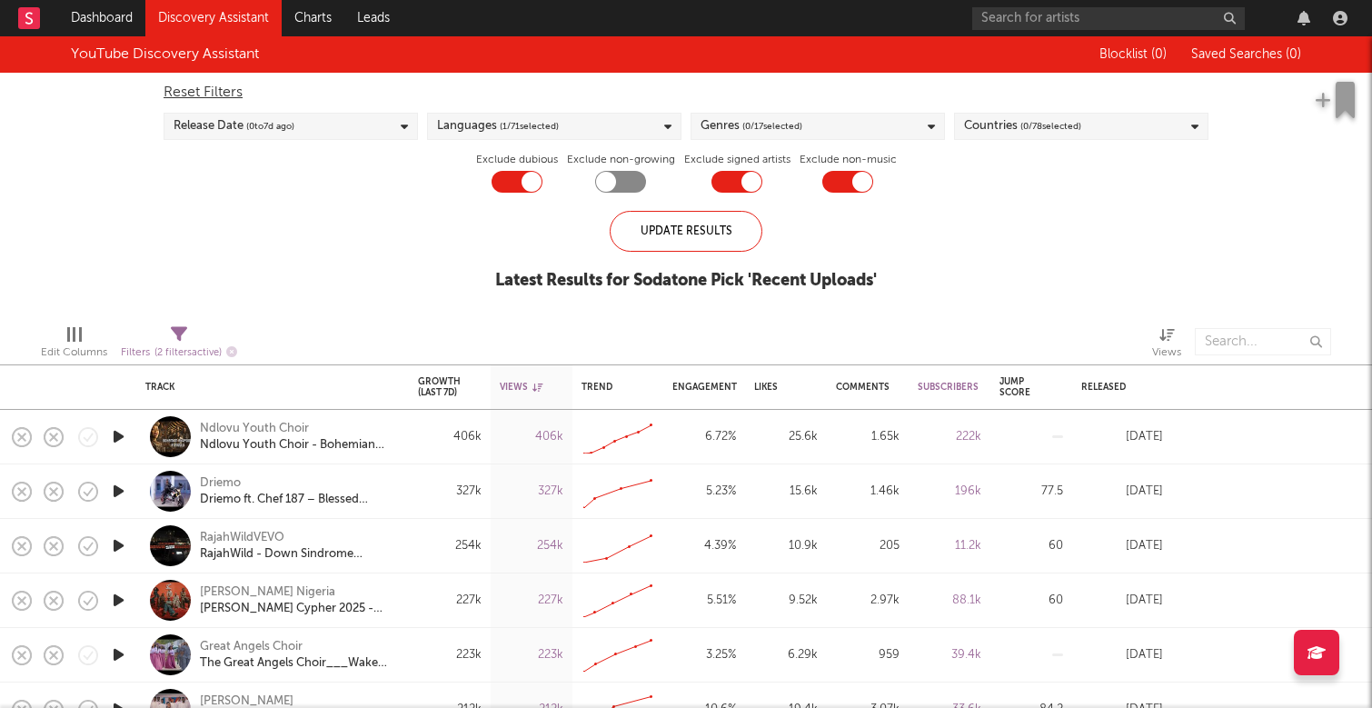
click at [588, 131] on div "Languages ( 1 / 71 selected)" at bounding box center [554, 126] width 254 height 27
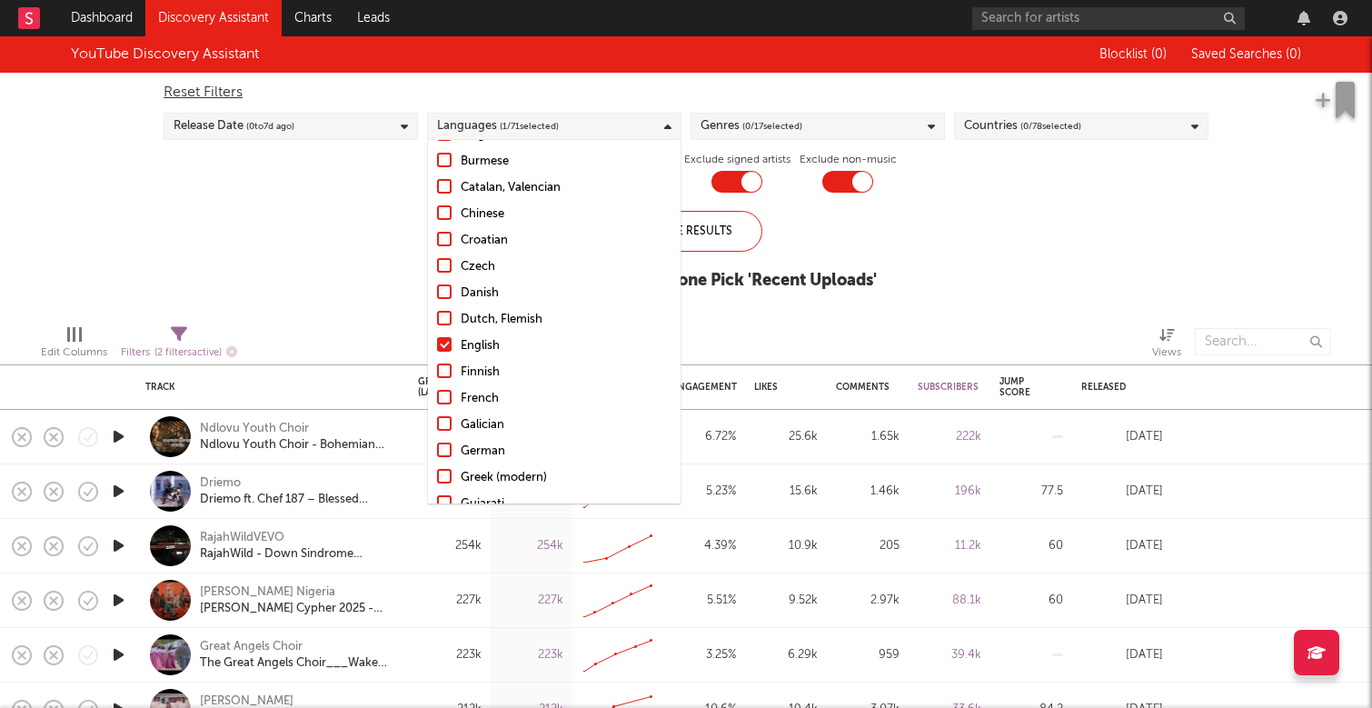
scroll to position [216, 0]
click at [953, 284] on div "YouTube Discovery Assistant Blocklist ( 0 ) Saved Searches ( 0 ) Reset Filters …" at bounding box center [686, 173] width 1372 height 274
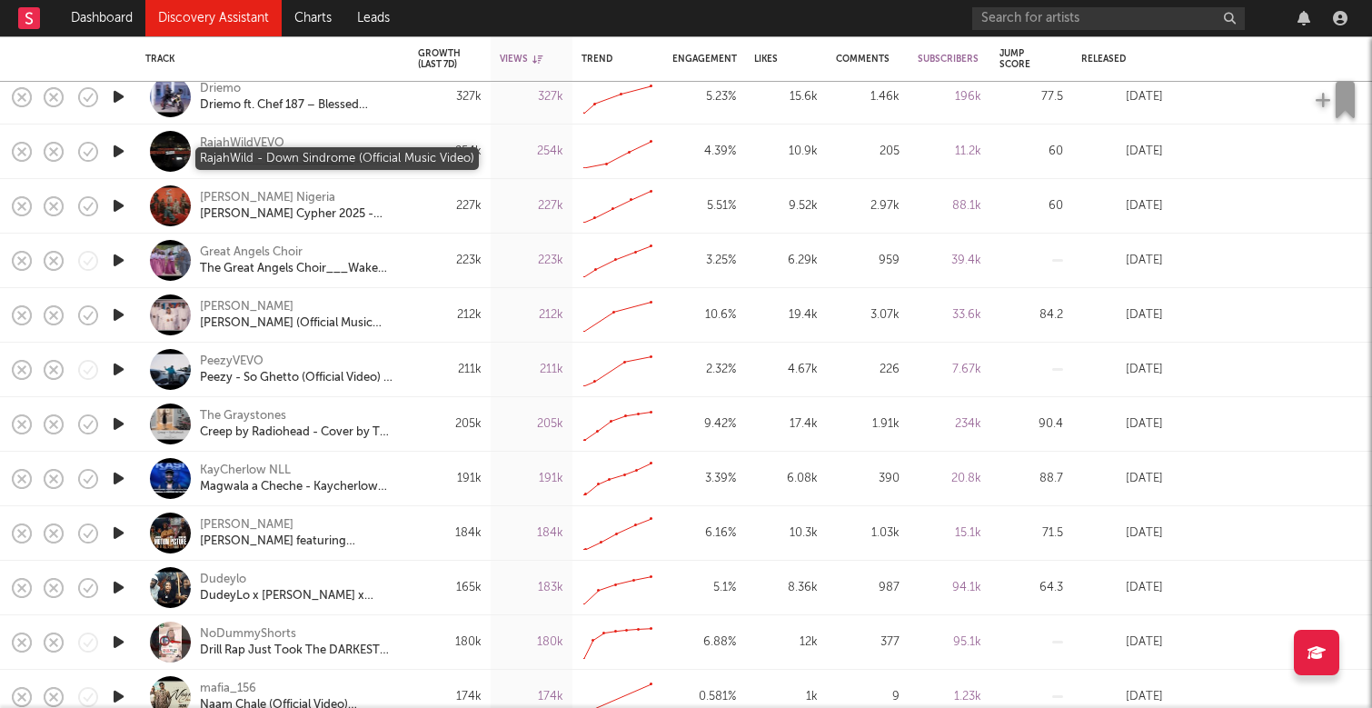
click at [323, 154] on div "RajahWild - Down Sindrome (Official Music Video)" at bounding box center [297, 160] width 195 height 16
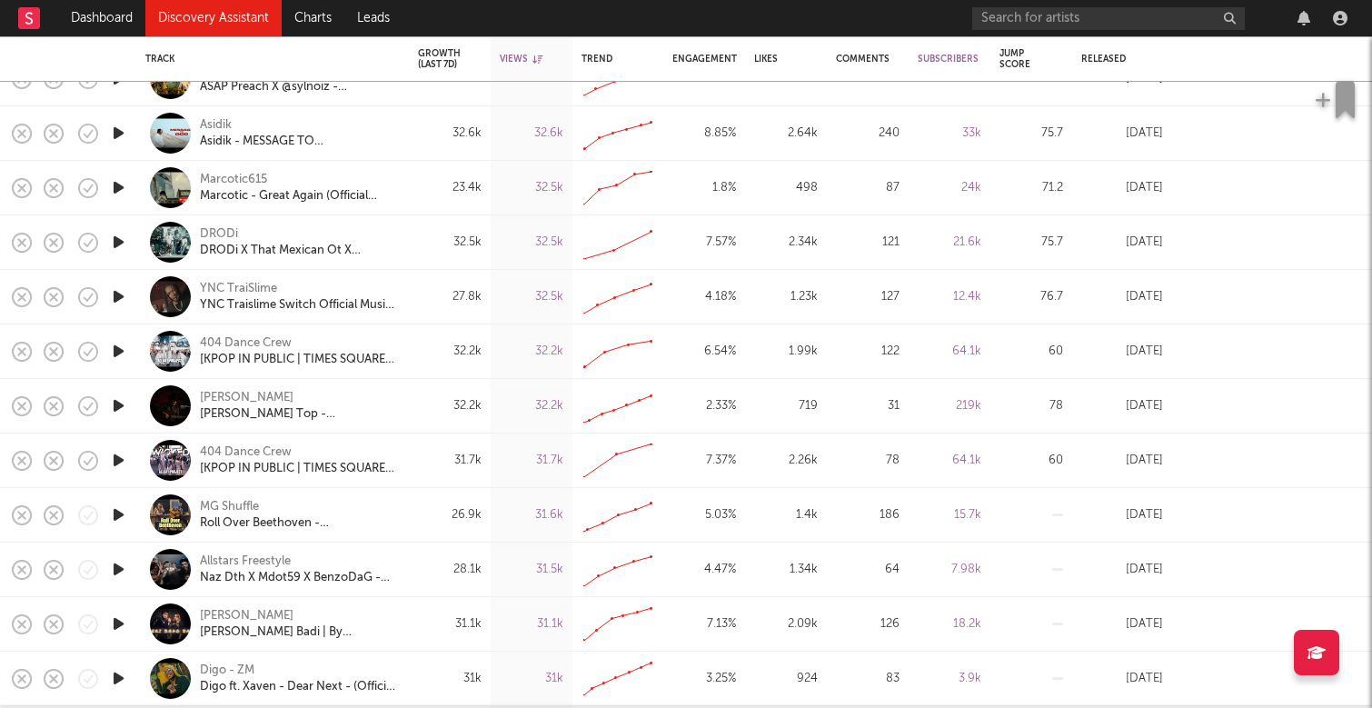
click at [116, 301] on icon "button" at bounding box center [118, 296] width 19 height 23
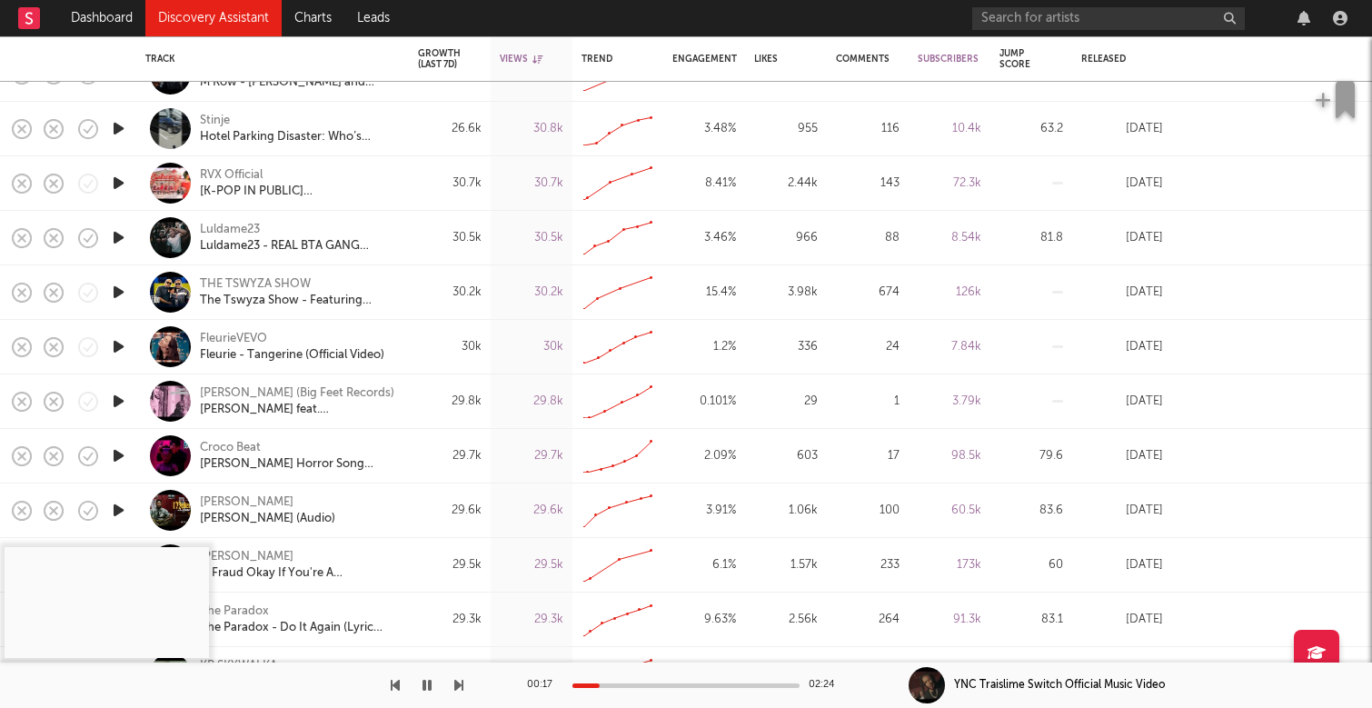
click at [637, 683] on div at bounding box center [685, 685] width 227 height 5
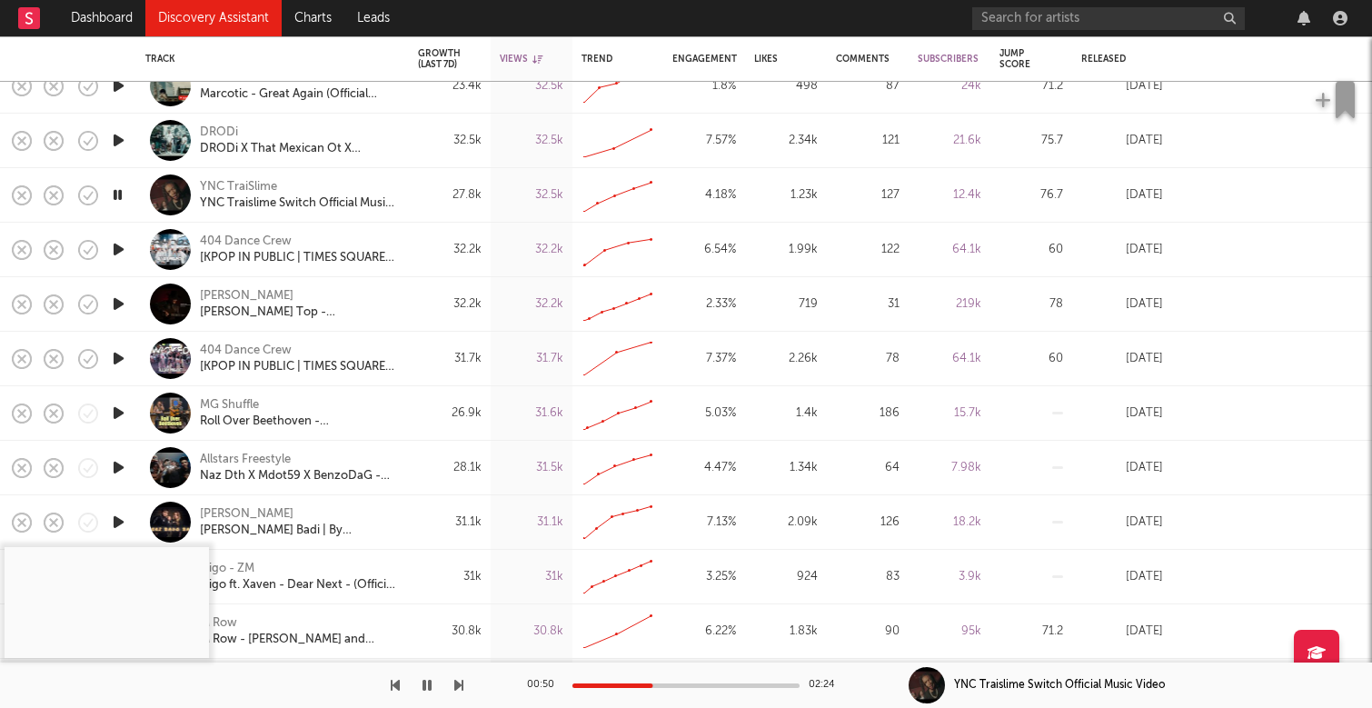
click at [274, 341] on div "404 Dance Crew [KPOP IN PUBLIC | TIMES SQUARE] ALLDAY PROJECT - ‘WICKED’ Dance …" at bounding box center [272, 359] width 254 height 54
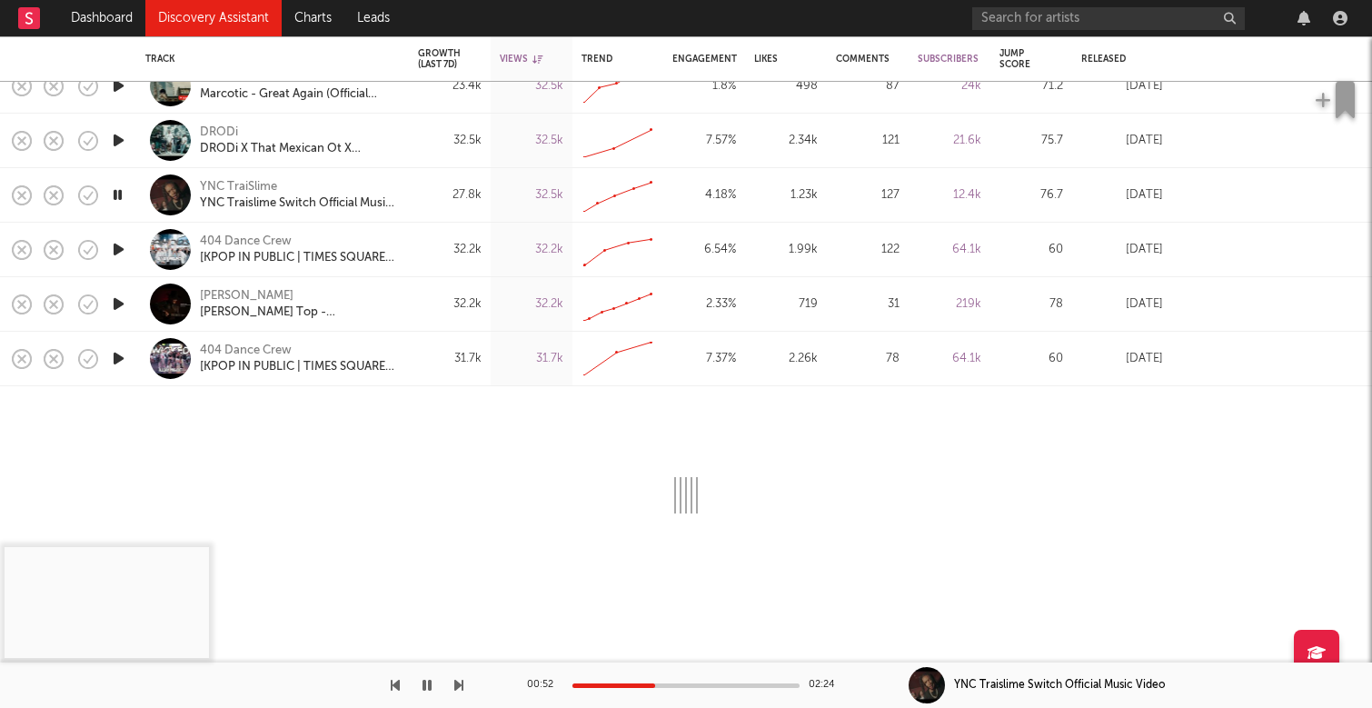
click at [429, 682] on icon "button" at bounding box center [427, 685] width 9 height 15
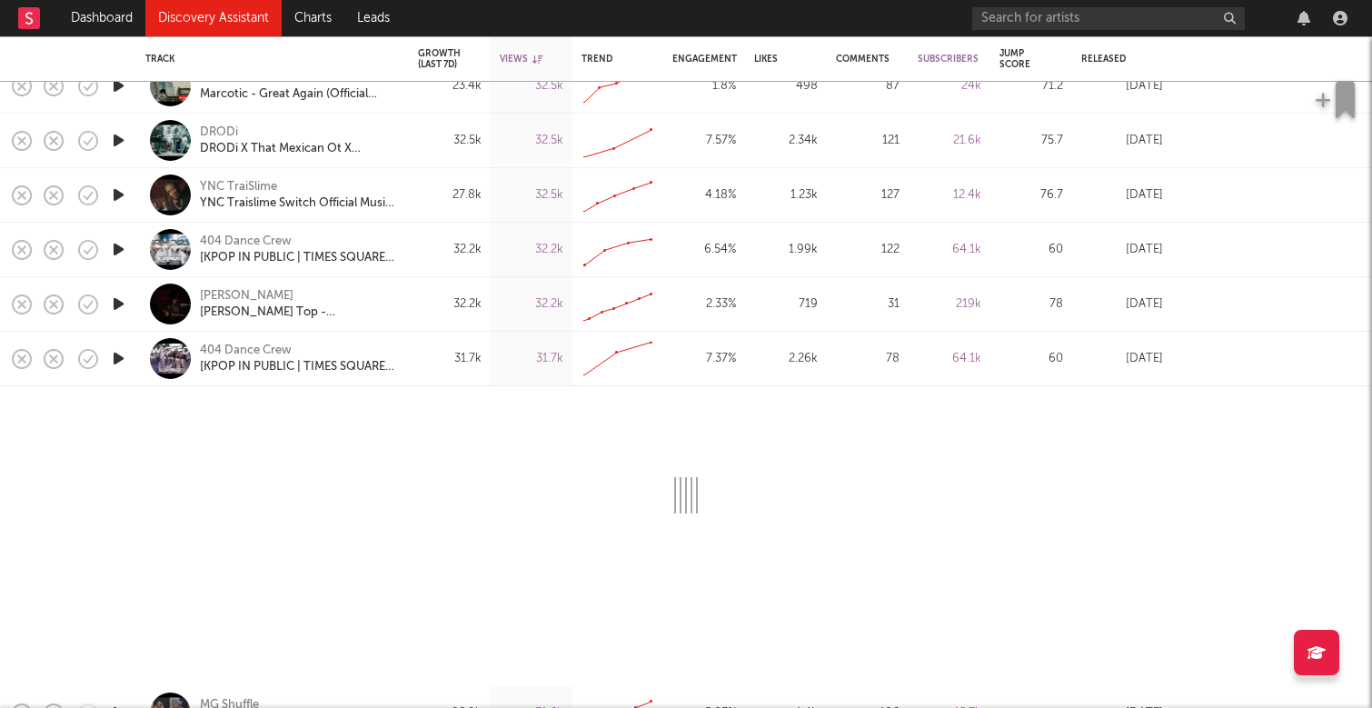
click at [628, 536] on div at bounding box center [686, 536] width 1372 height 300
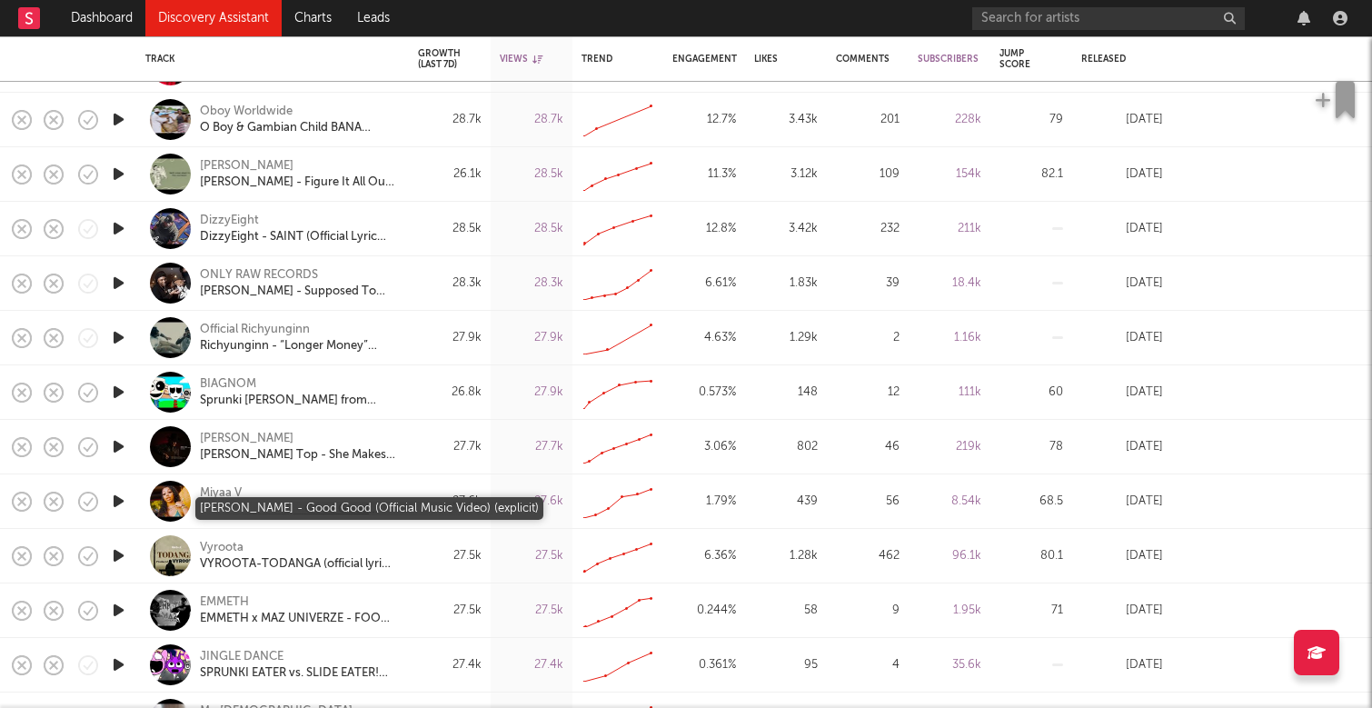
click at [334, 506] on div "[PERSON_NAME] - Good Good (Official Music Video) (explicit)" at bounding box center [297, 510] width 195 height 16
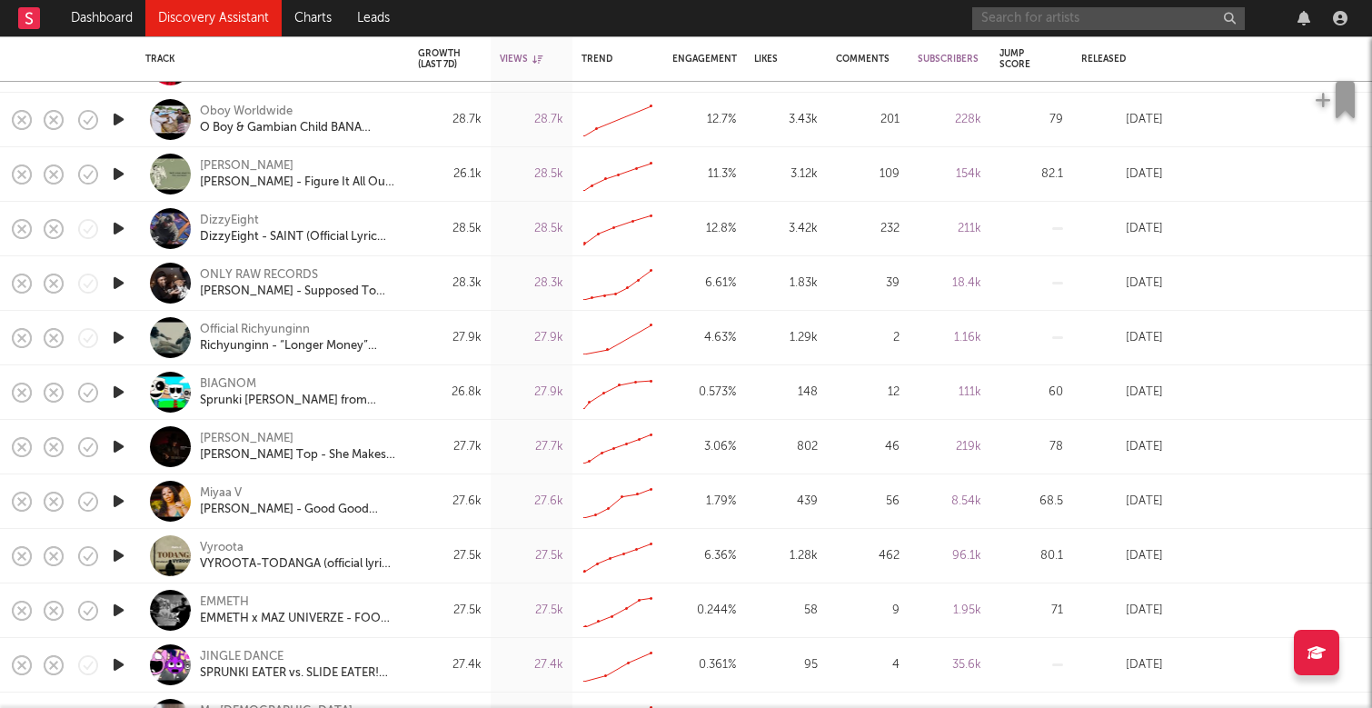
click at [1118, 20] on input "text" at bounding box center [1108, 18] width 273 height 23
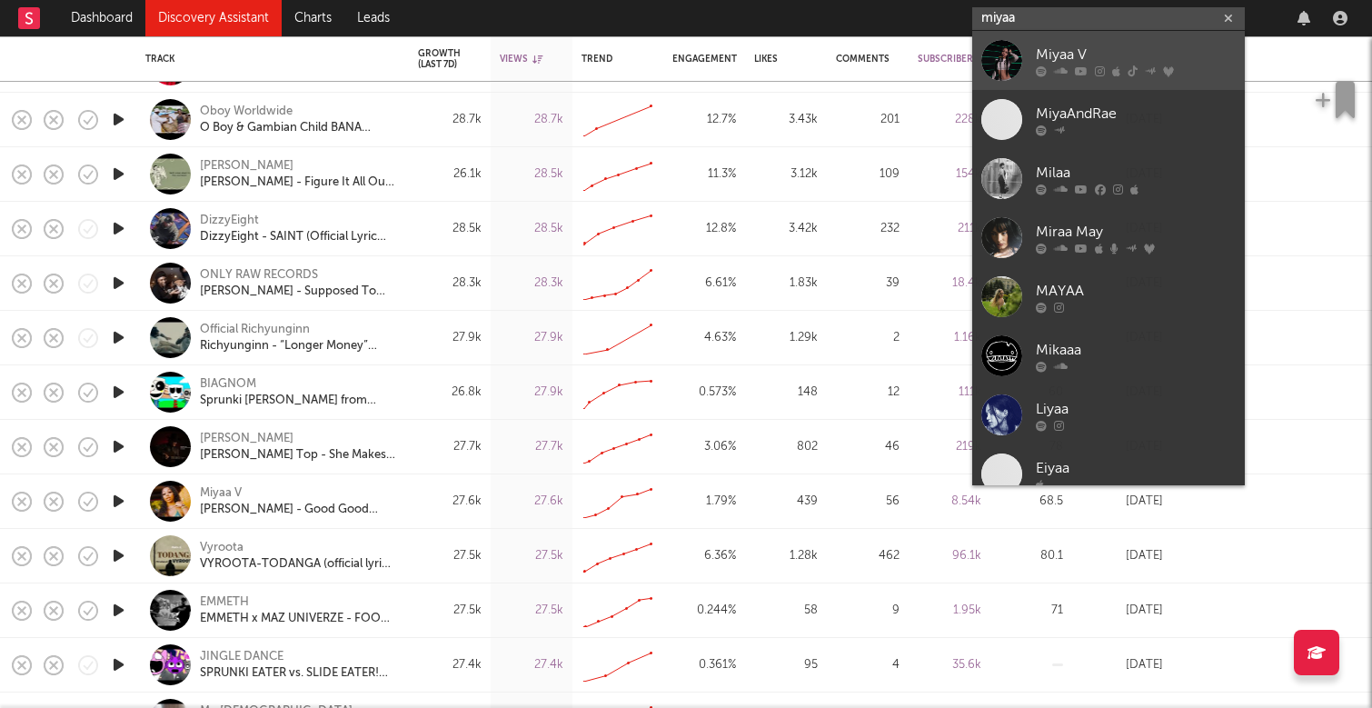
type input "miyaa"
click at [1146, 71] on icon at bounding box center [1150, 69] width 11 height 7
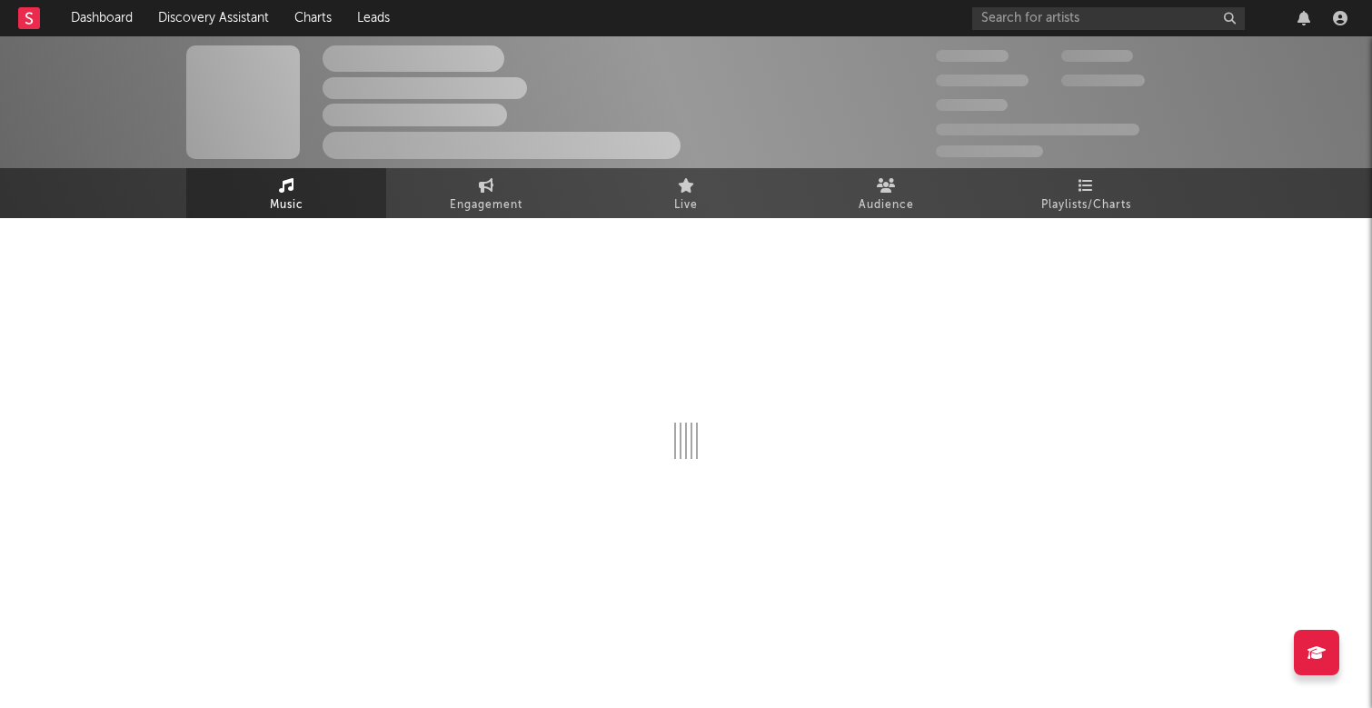
select select "6m"
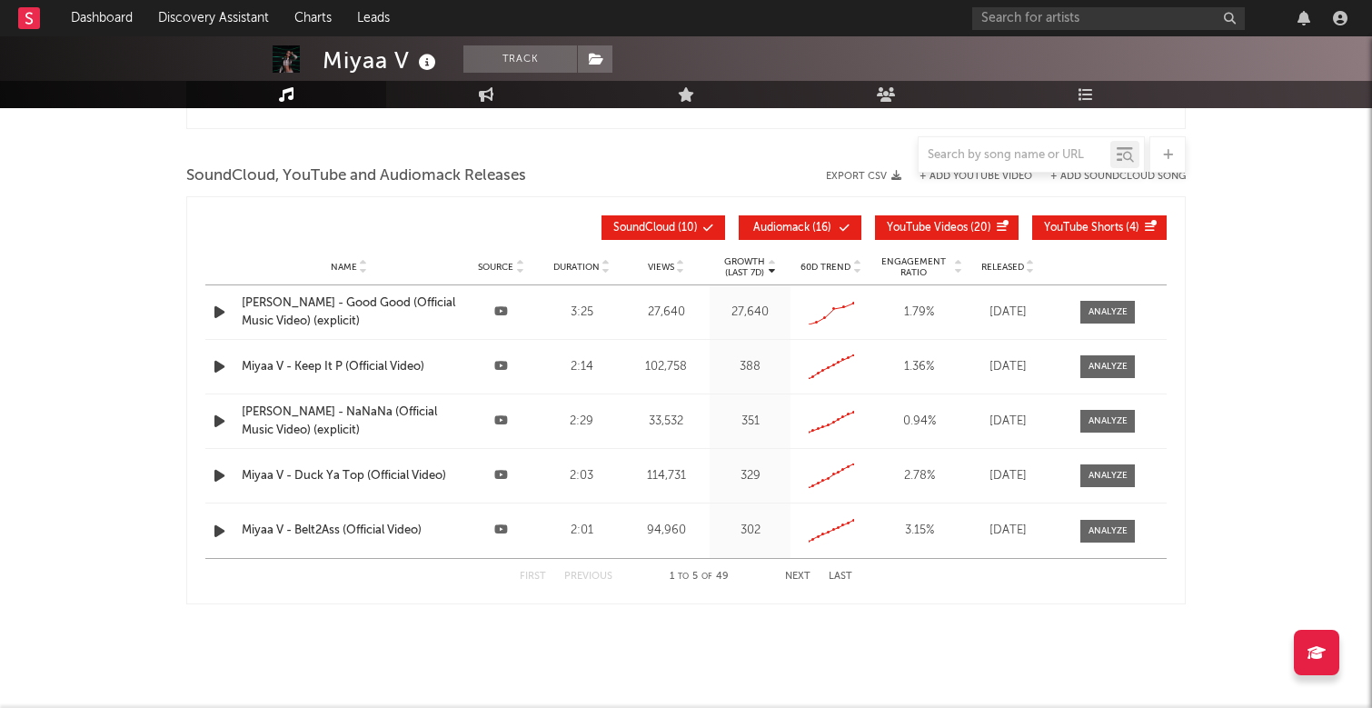
scroll to position [2047, 0]
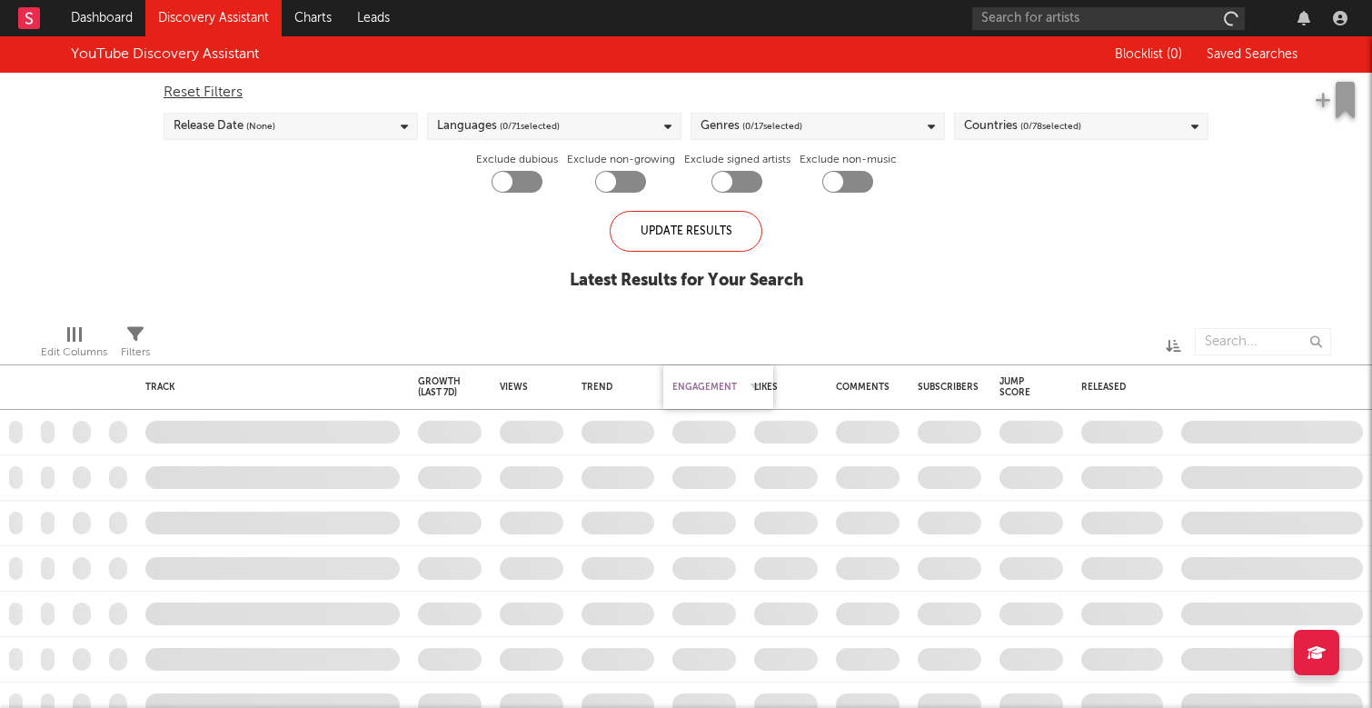
checkbox input "true"
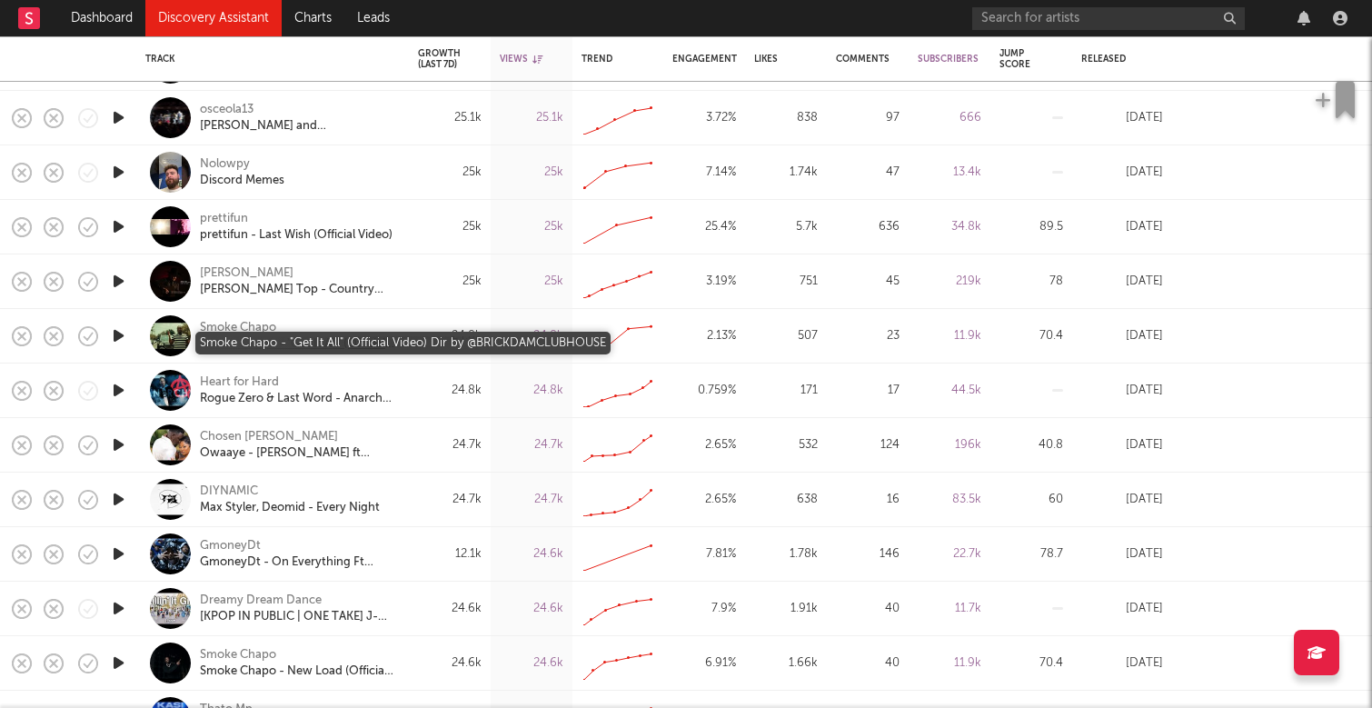
click at [242, 346] on div "Smoke Chapo - "Get It All" (Official Video) Dir by @BRICKDAMCLUBHOUSE" at bounding box center [297, 344] width 195 height 16
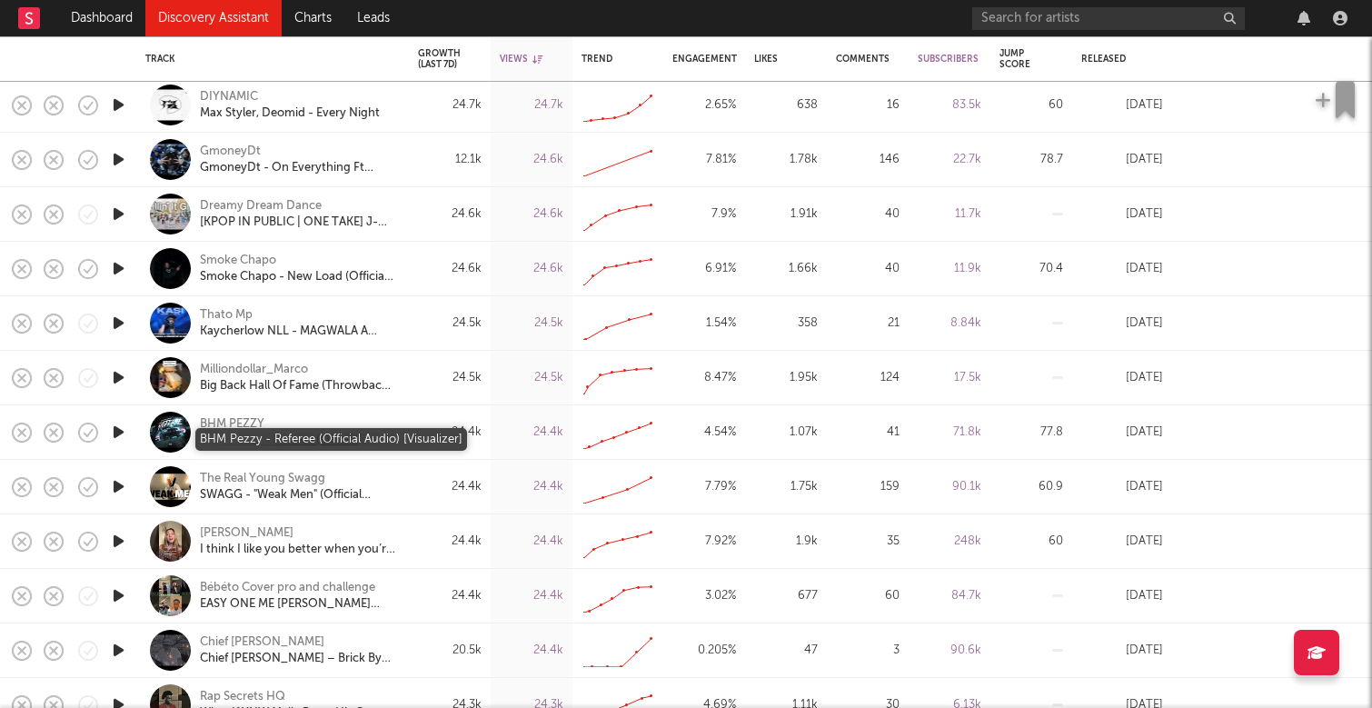
click at [305, 439] on div "BHM Pezzy - Referee (Official Audio) [Visualizer]" at bounding box center [297, 441] width 195 height 16
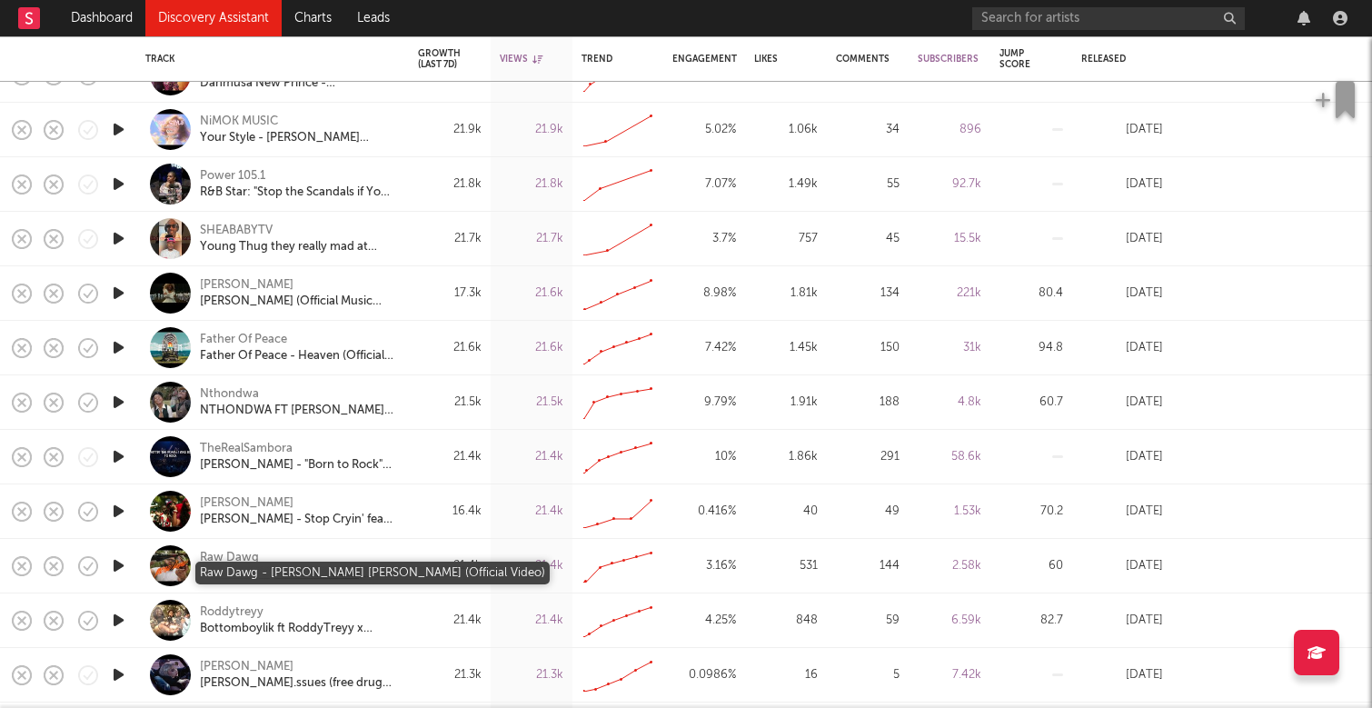
click at [261, 574] on div "Raw Dawg - [PERSON_NAME] [PERSON_NAME] (Official Video)" at bounding box center [297, 574] width 195 height 16
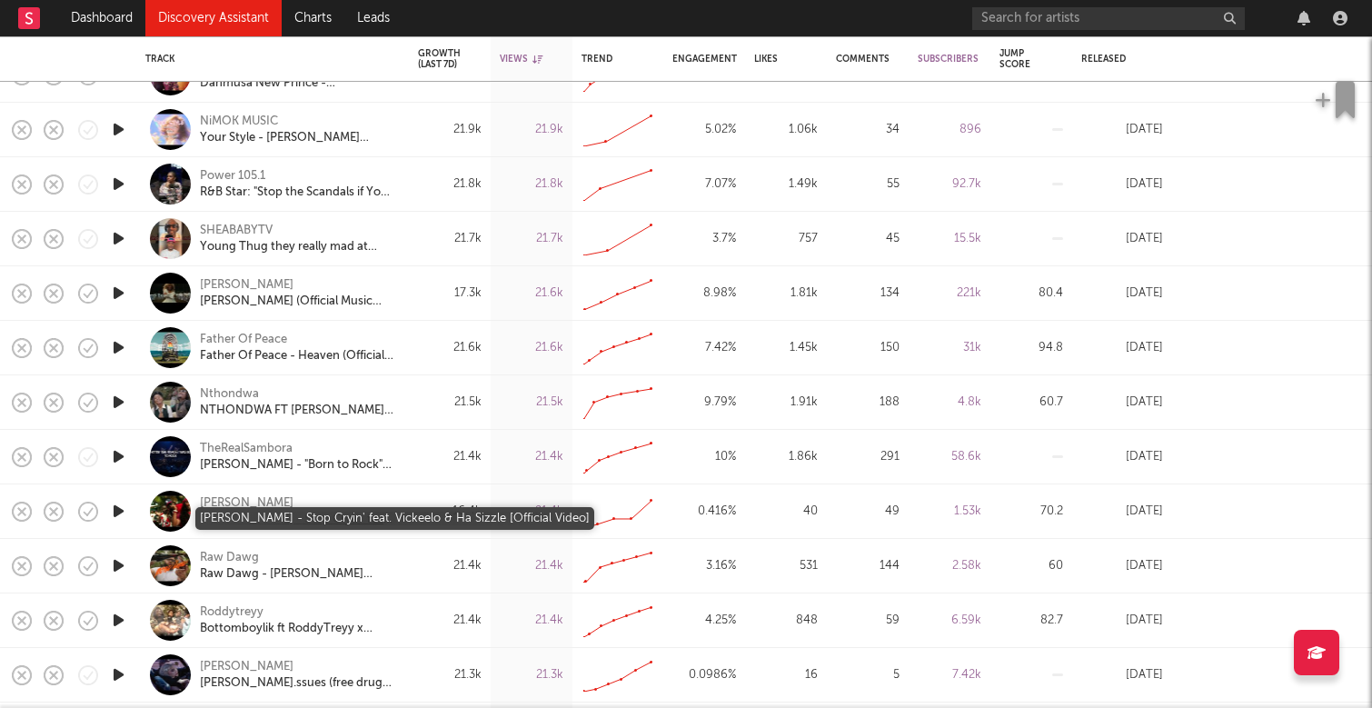
click at [256, 523] on div "[PERSON_NAME] - Stop Cryin' feat. Vickeelo & Ha Sizzle [Official Video]" at bounding box center [297, 520] width 195 height 16
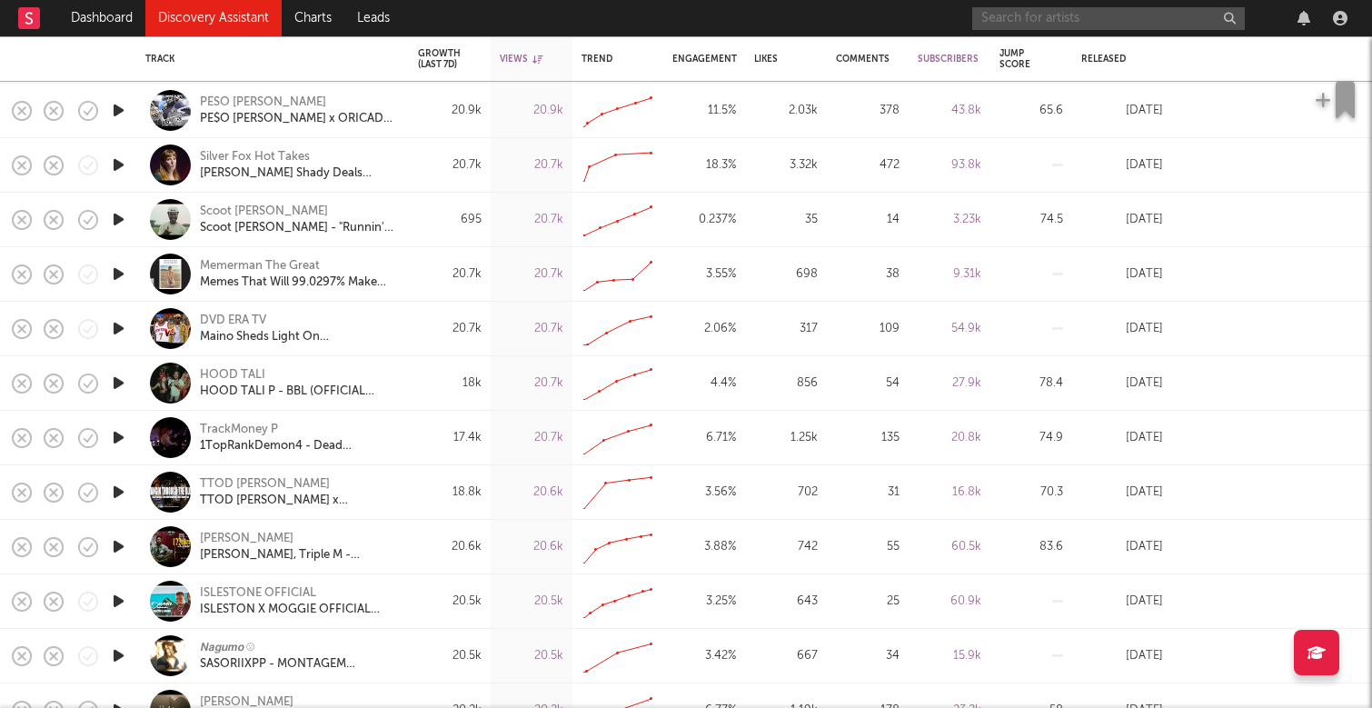
click at [1104, 29] on input "text" at bounding box center [1108, 18] width 273 height 23
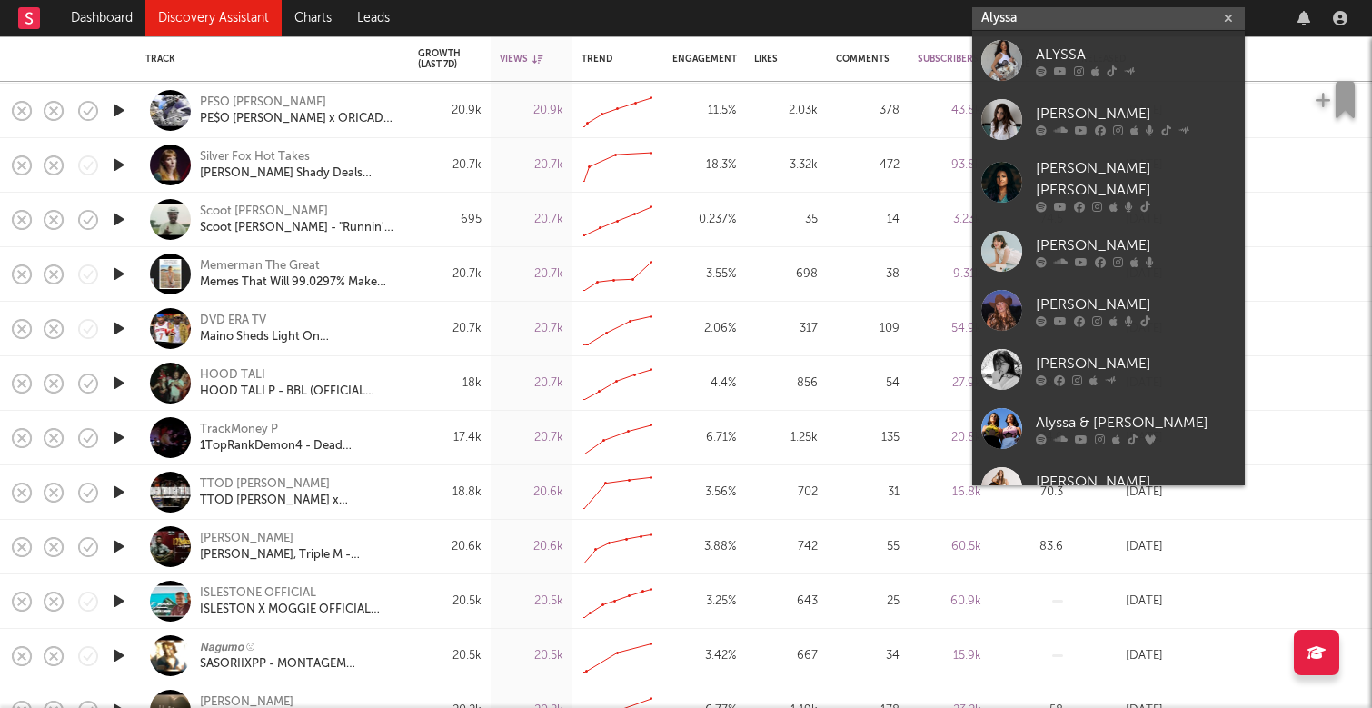
type input "Alyssa"
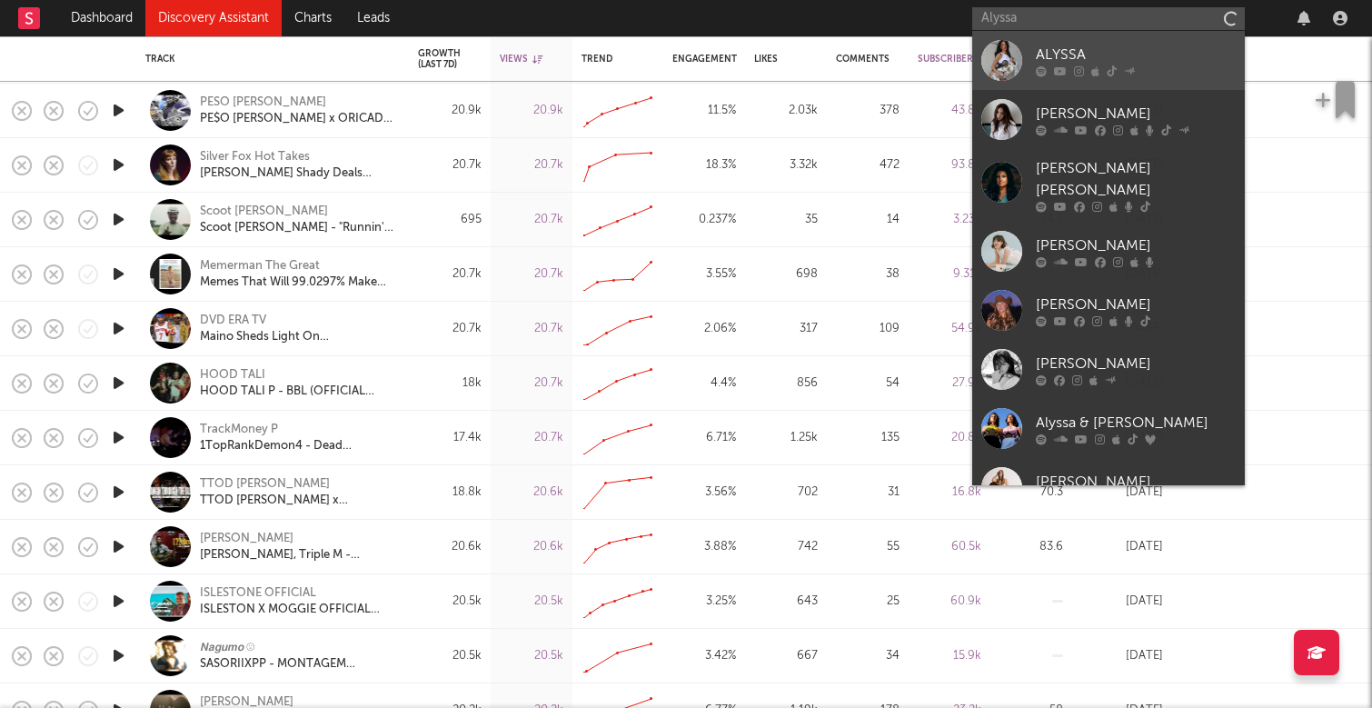
drag, startPoint x: 1104, startPoint y: 29, endPoint x: 1168, endPoint y: 62, distance: 71.5
click at [1168, 62] on div "ALYSSA" at bounding box center [1136, 55] width 200 height 22
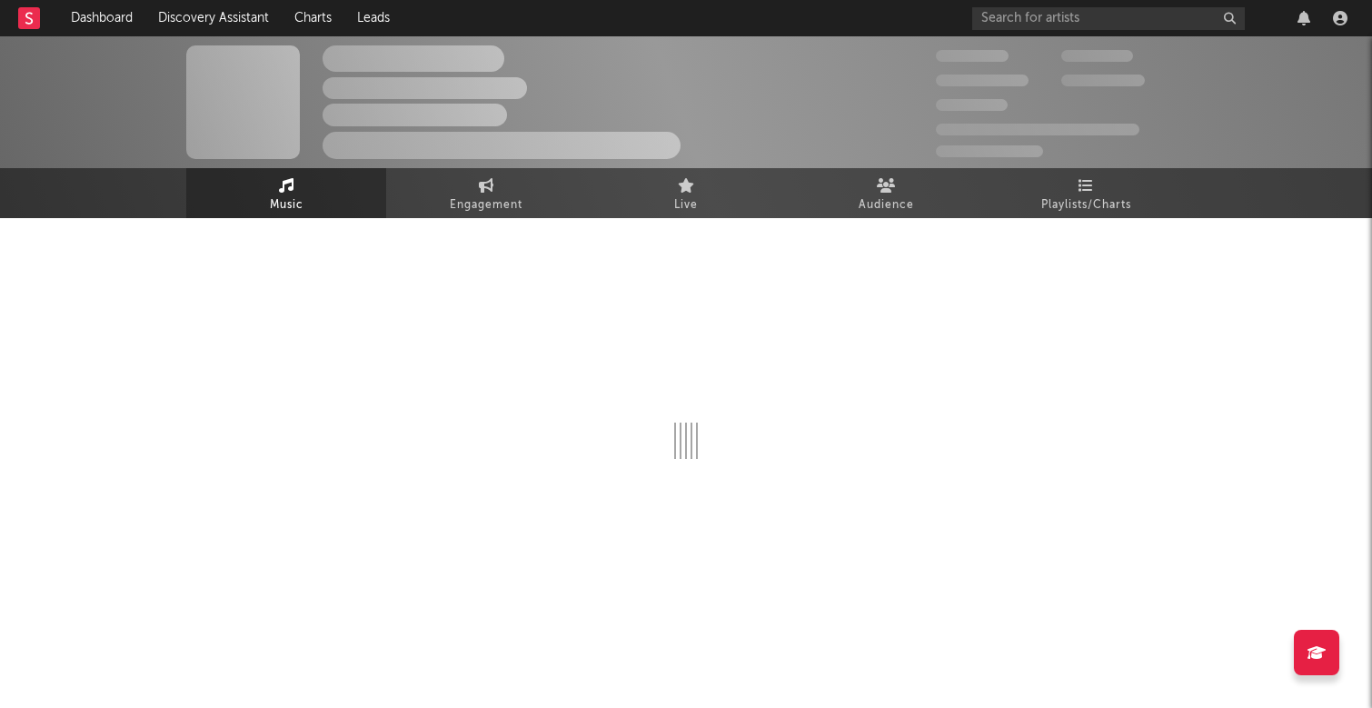
select select "6m"
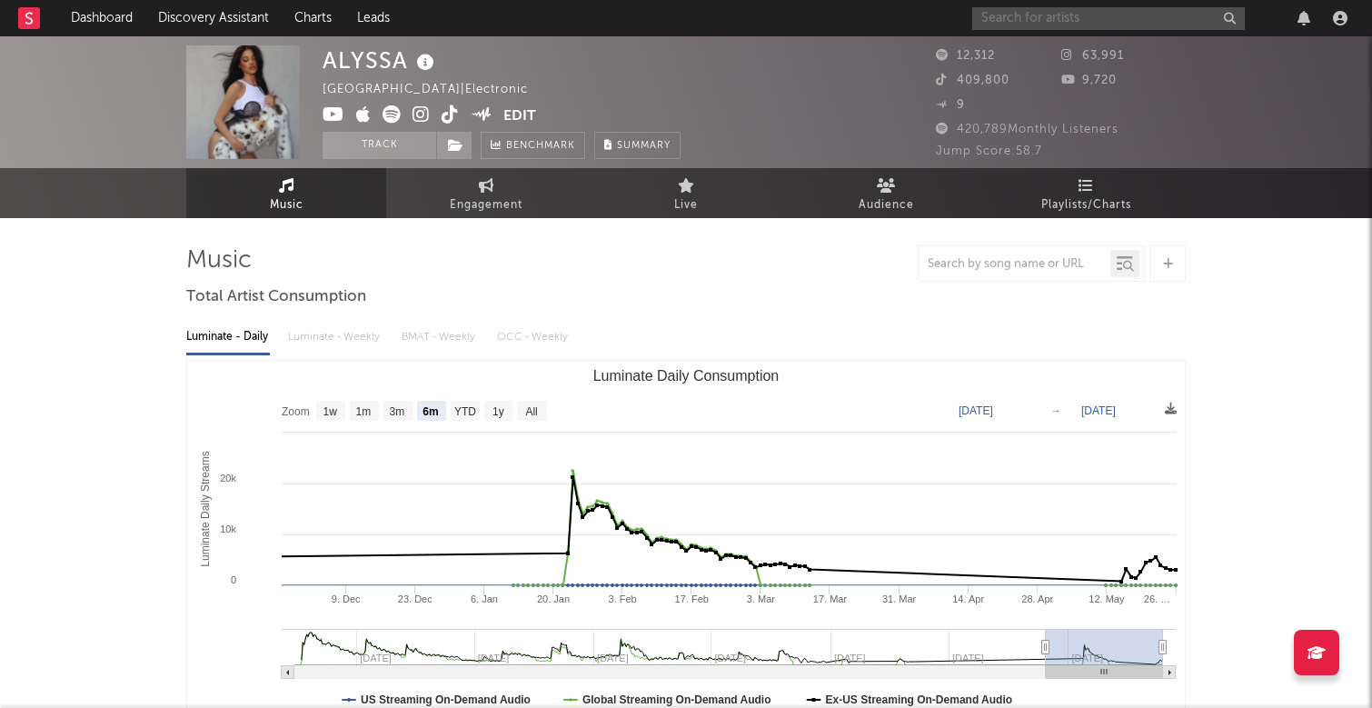
click at [1034, 21] on input "text" at bounding box center [1108, 18] width 273 height 23
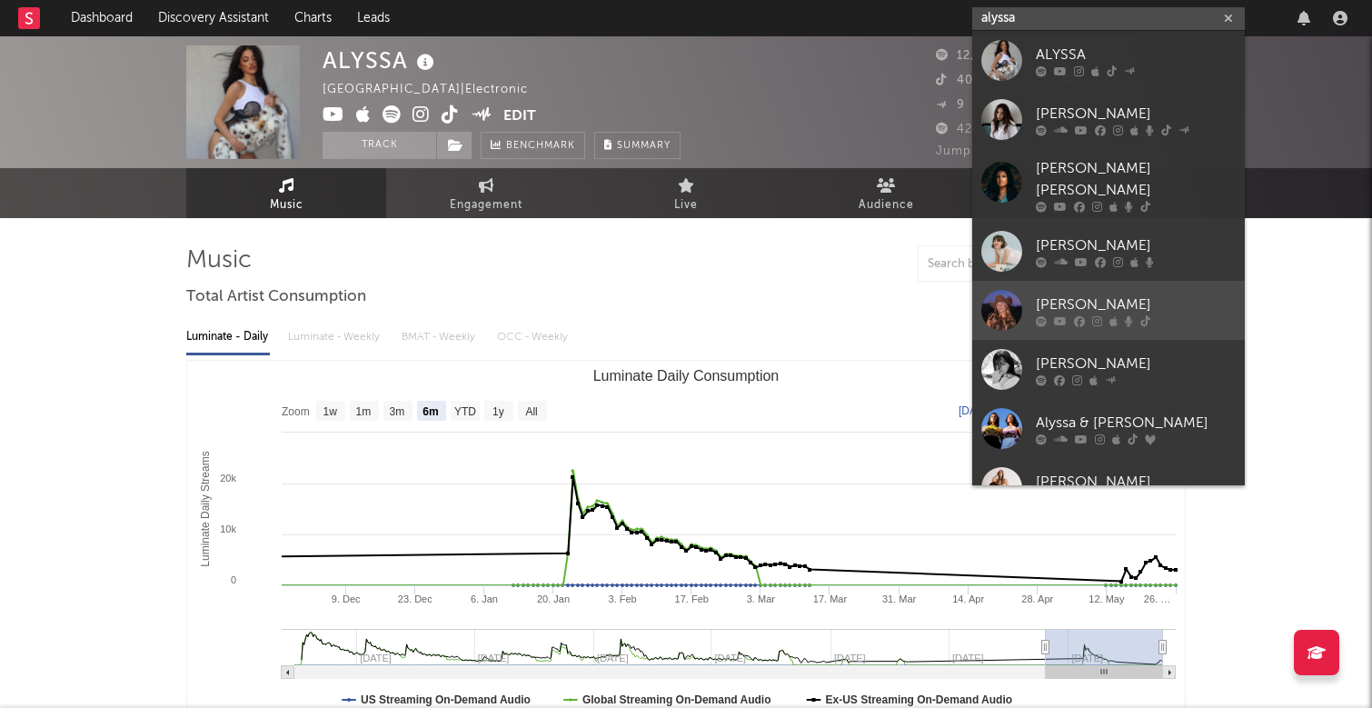
type input "Alyssa"
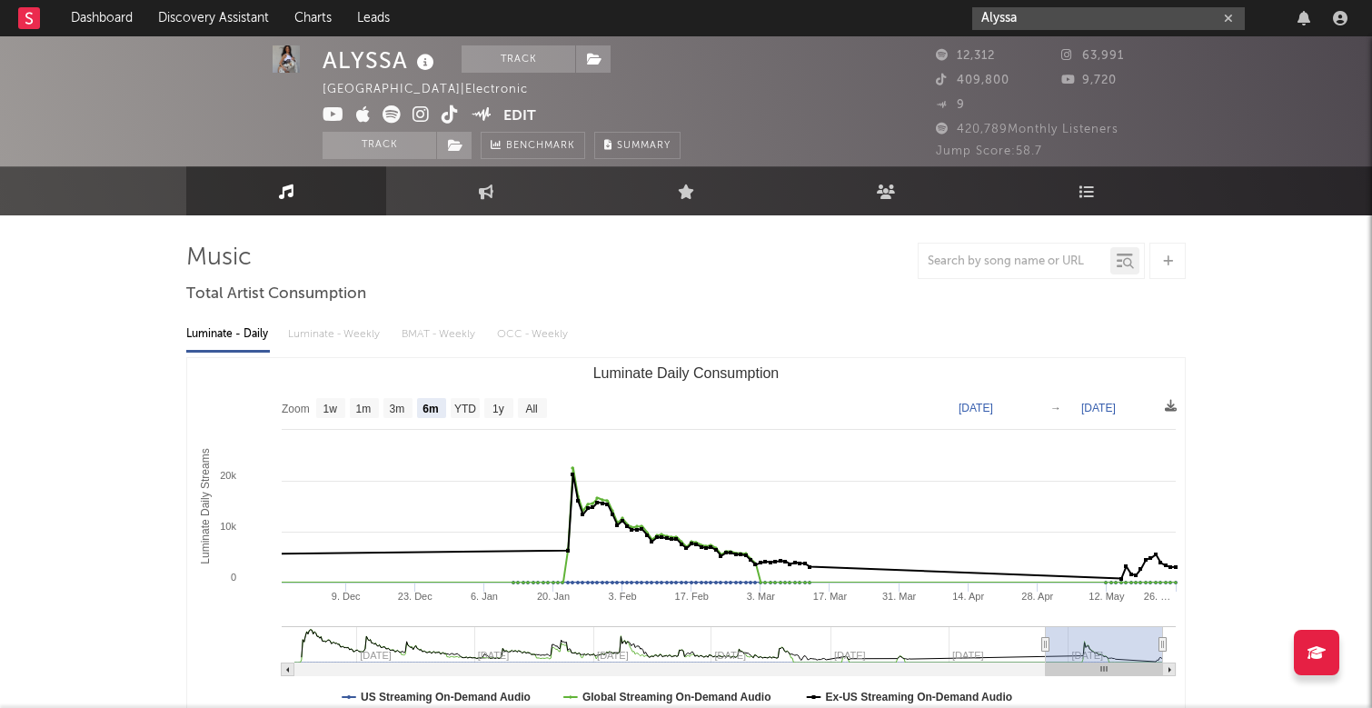
click at [1234, 16] on button "button" at bounding box center [1228, 18] width 15 height 17
click at [1123, 26] on input "text" at bounding box center [1108, 18] width 273 height 23
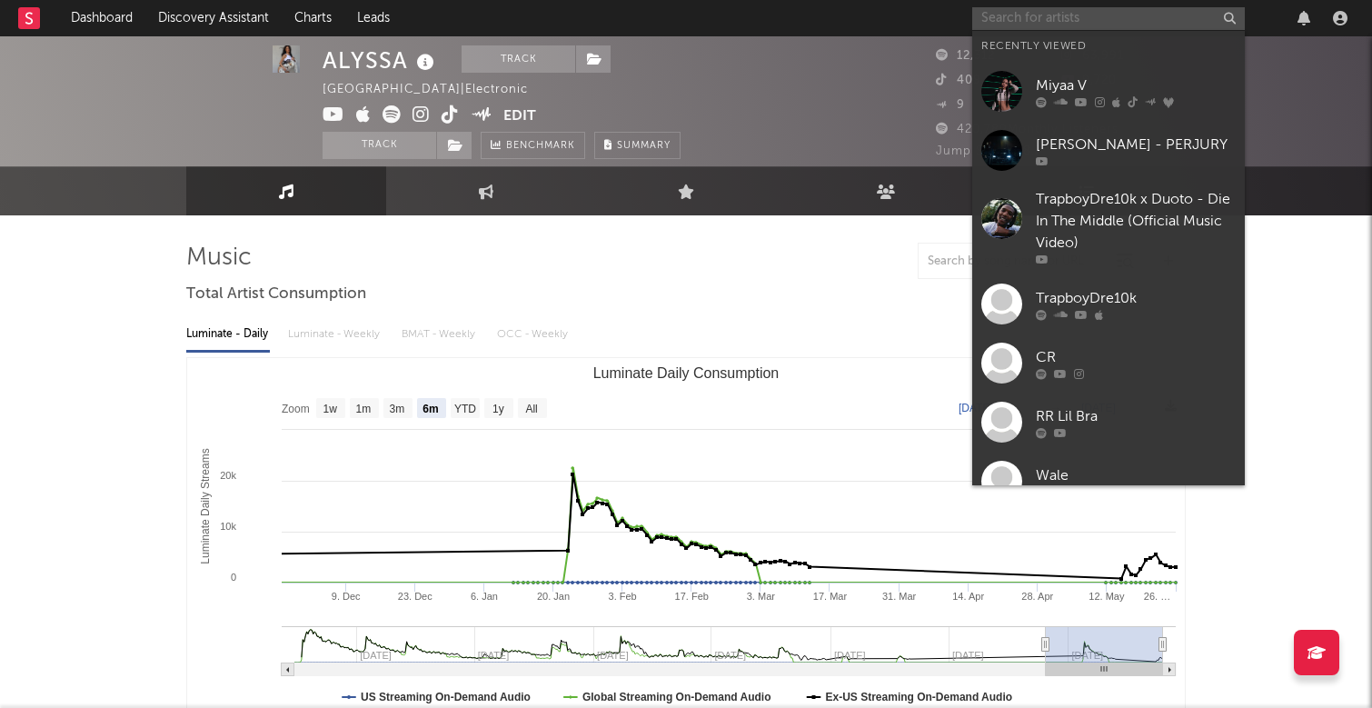
paste input "[URL][DOMAIN_NAME]"
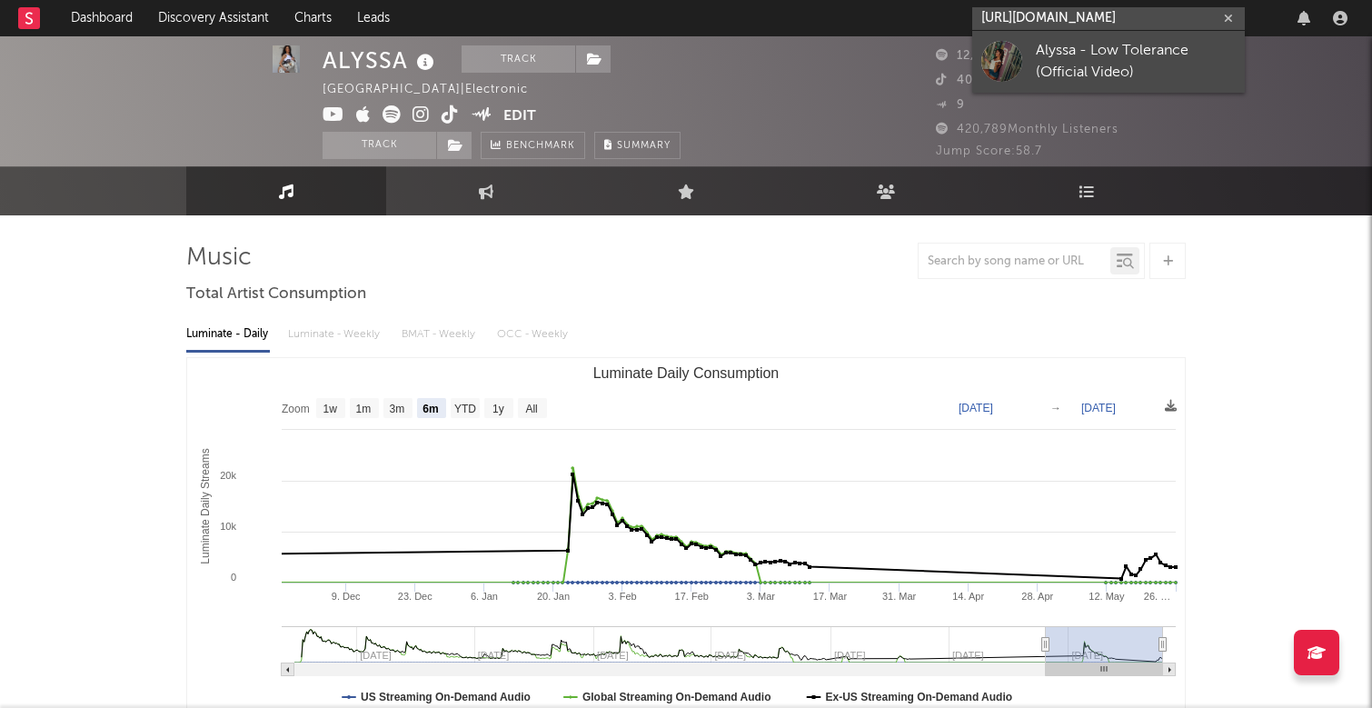
type input "[URL][DOMAIN_NAME]"
click at [1132, 72] on div "Alyssa - Low Tolerance (Official Video)" at bounding box center [1136, 62] width 200 height 44
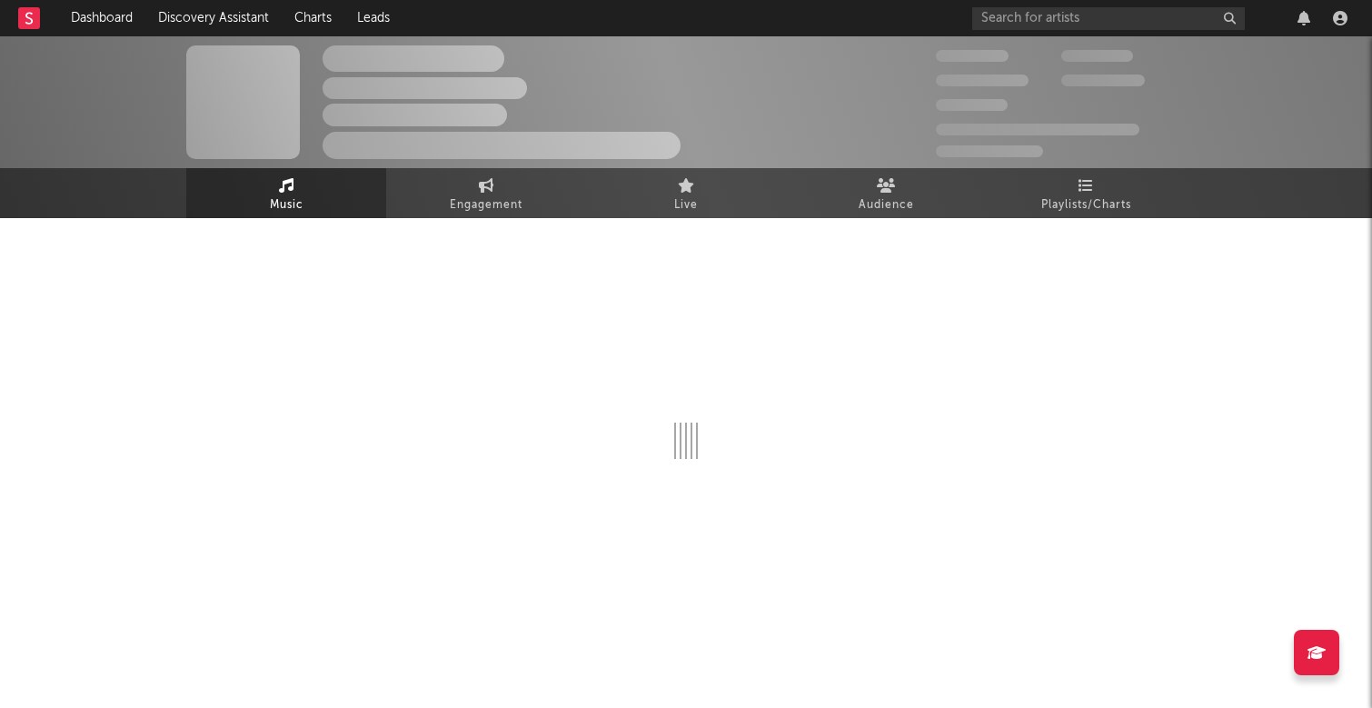
select select "1w"
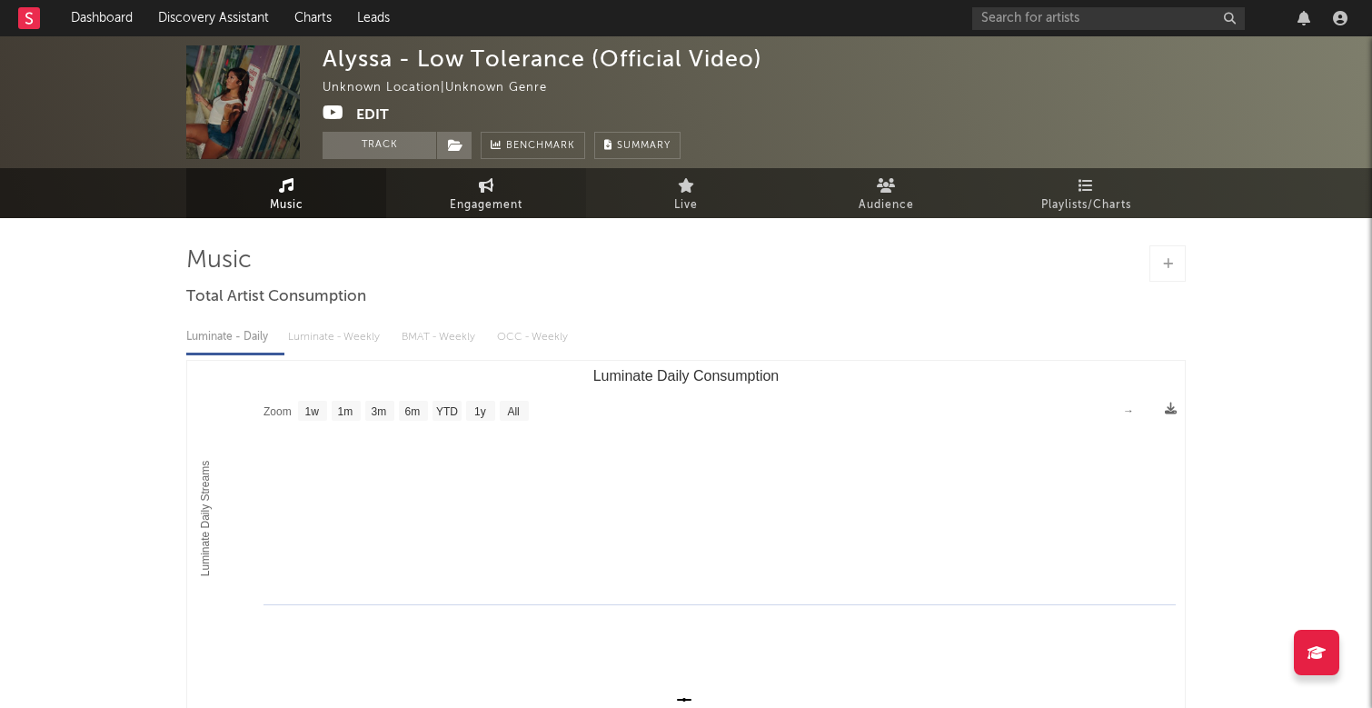
click at [482, 216] on link "Engagement" at bounding box center [486, 193] width 200 height 50
select select "1w"
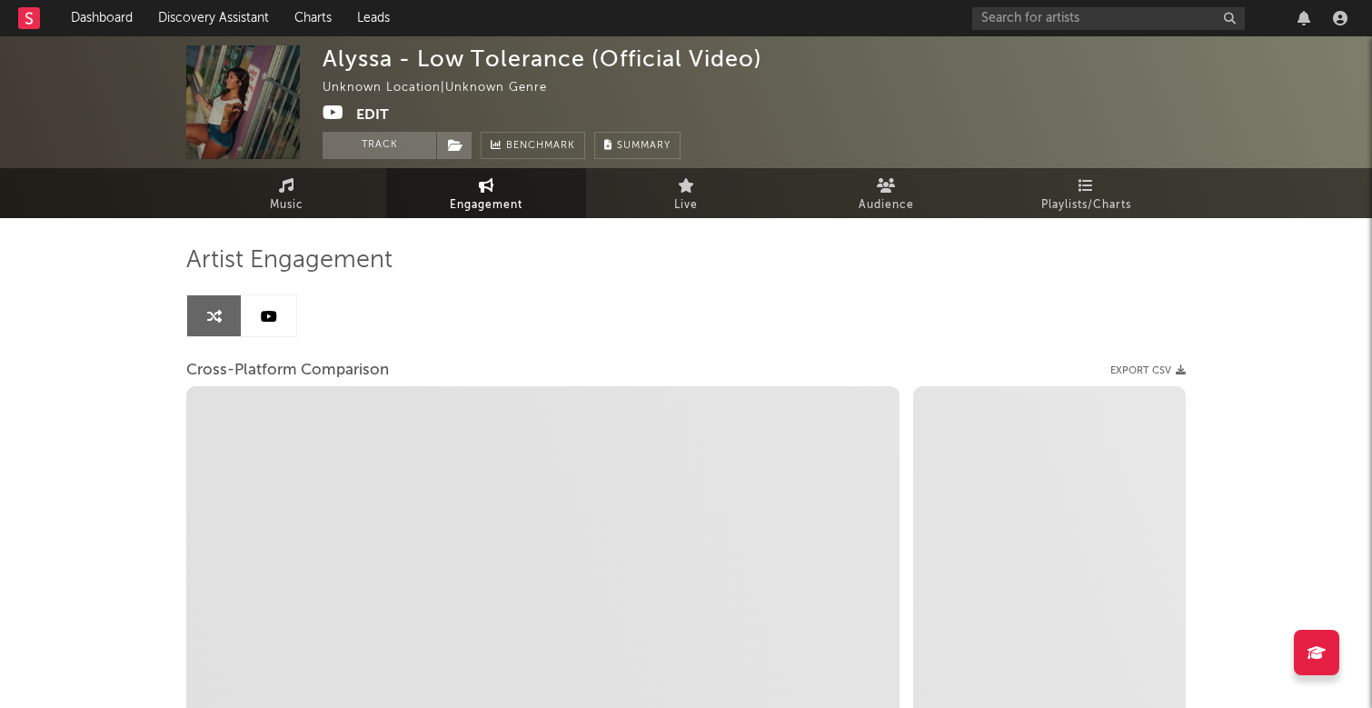
click at [269, 310] on icon at bounding box center [269, 316] width 16 height 15
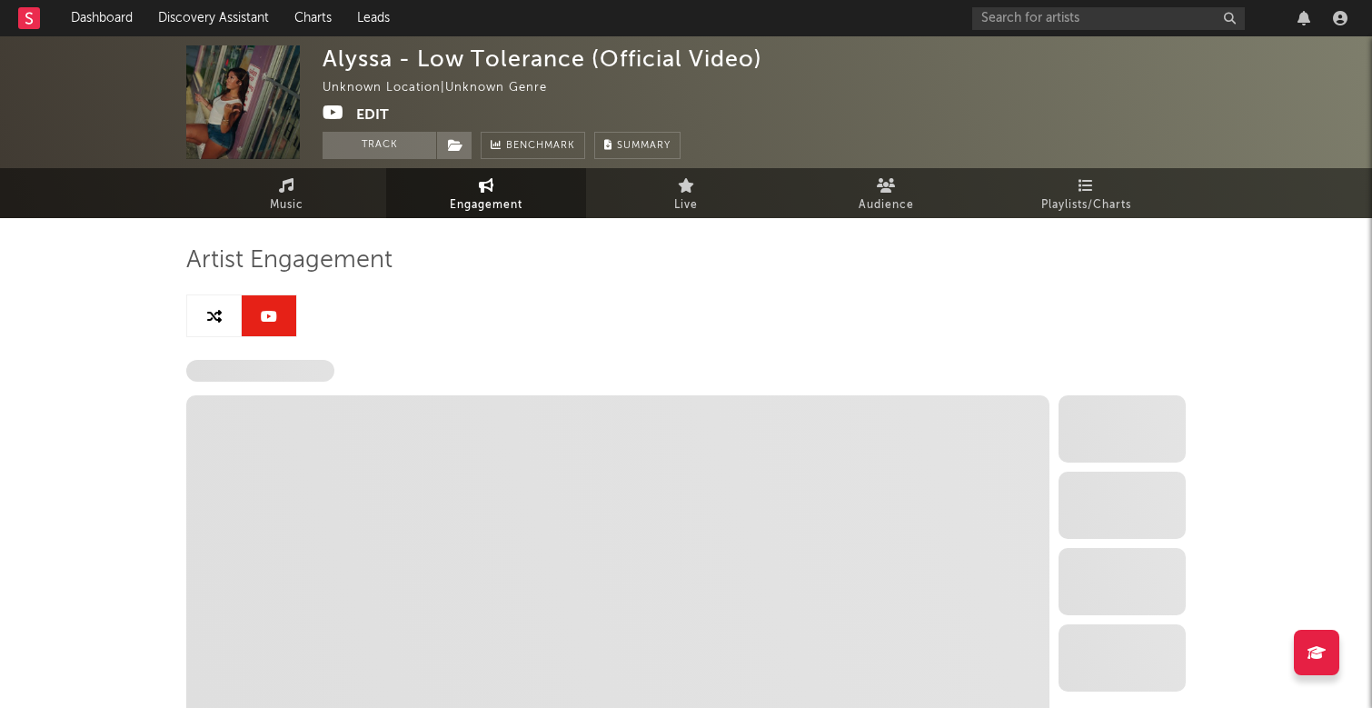
select select "1w"
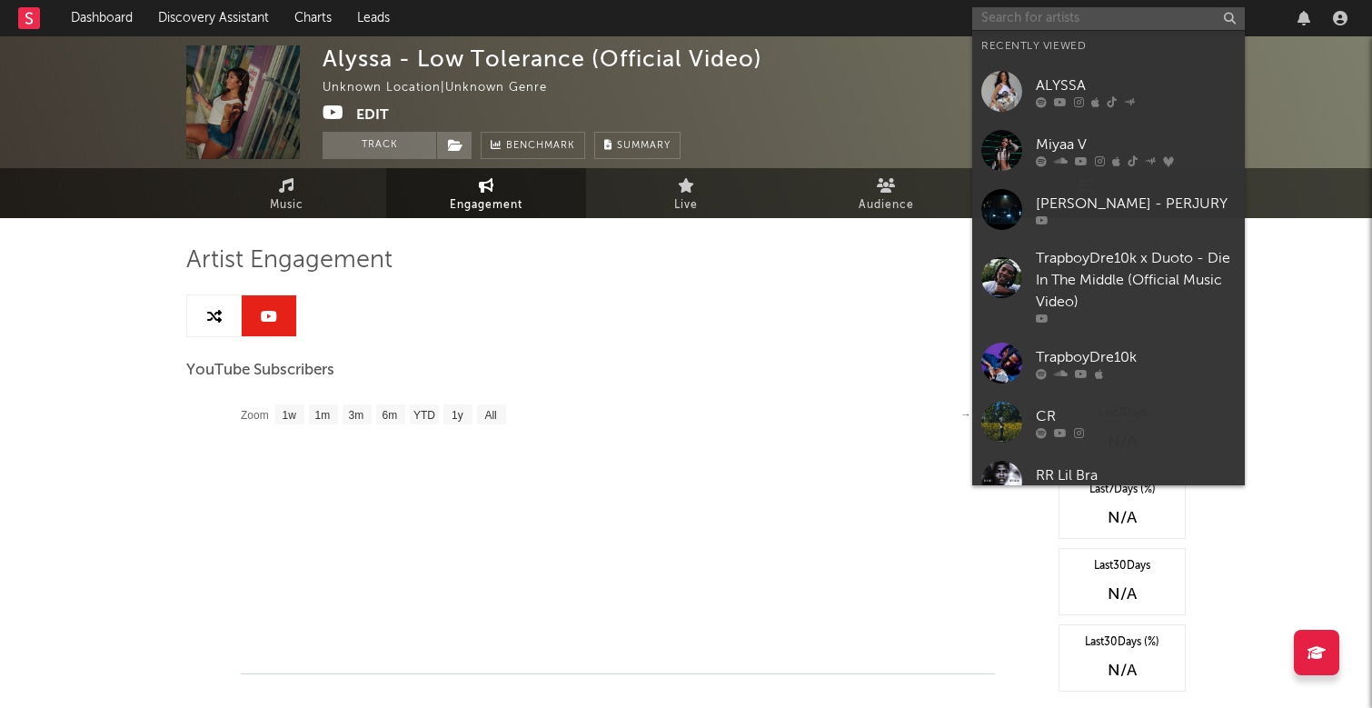
click at [1028, 23] on input "text" at bounding box center [1108, 18] width 273 height 23
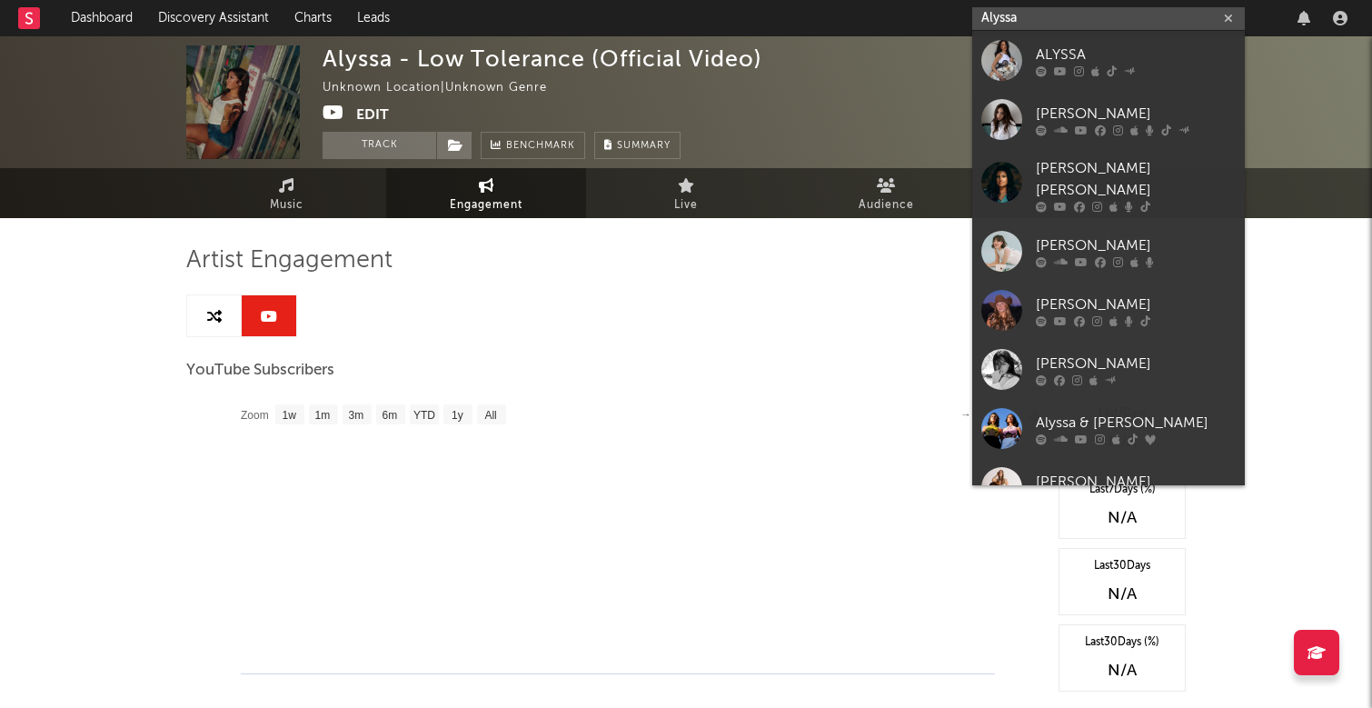
click at [1086, 10] on input "Alyssa" at bounding box center [1108, 18] width 273 height 23
type input "Alyssa"
click at [1147, 16] on input "Alyssa" at bounding box center [1108, 18] width 273 height 23
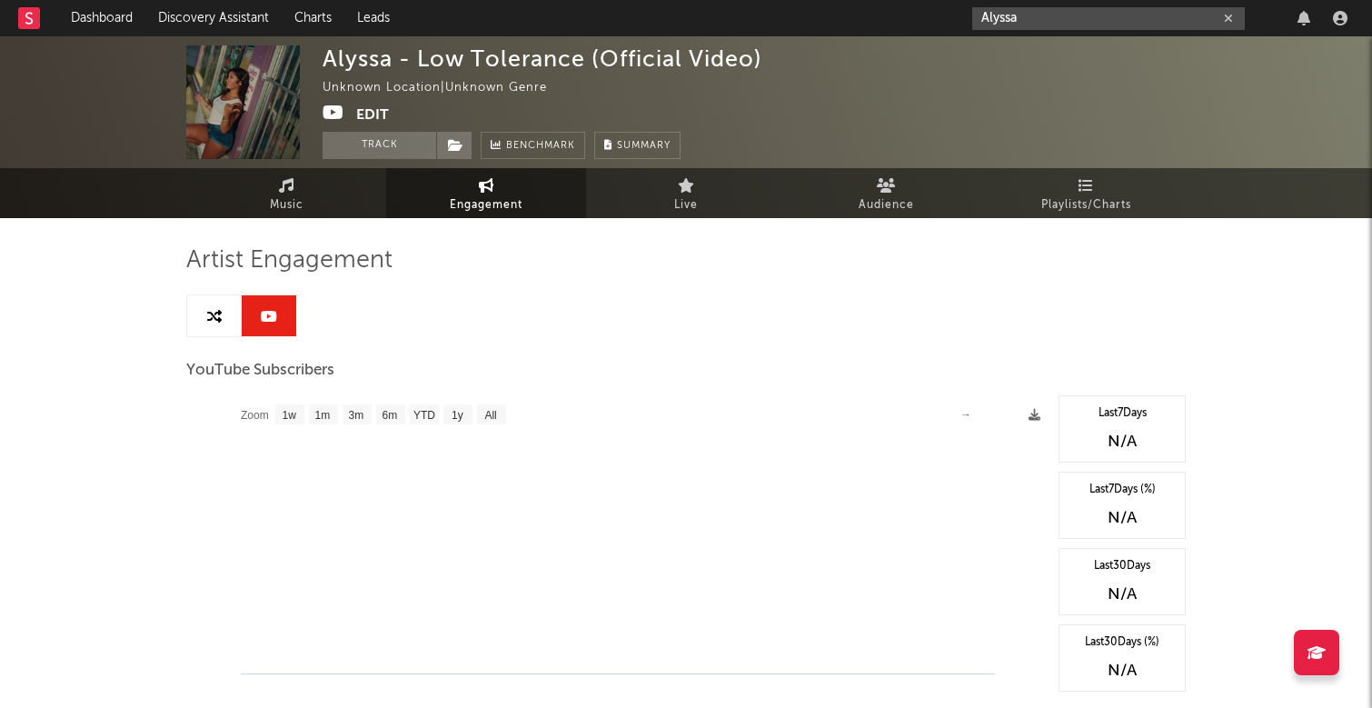
click at [1227, 21] on icon "button" at bounding box center [1228, 19] width 9 height 12
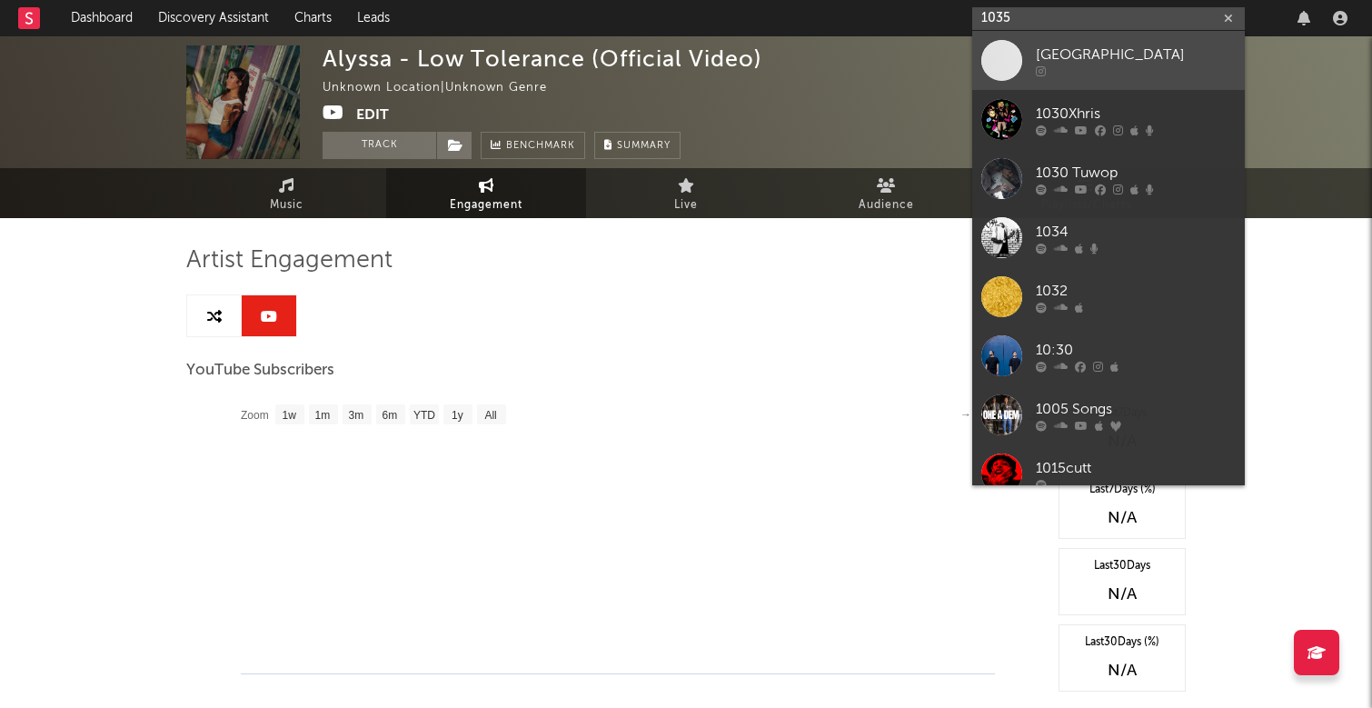
type input "1035"
click at [1131, 56] on div "[GEOGRAPHIC_DATA]" at bounding box center [1136, 55] width 200 height 22
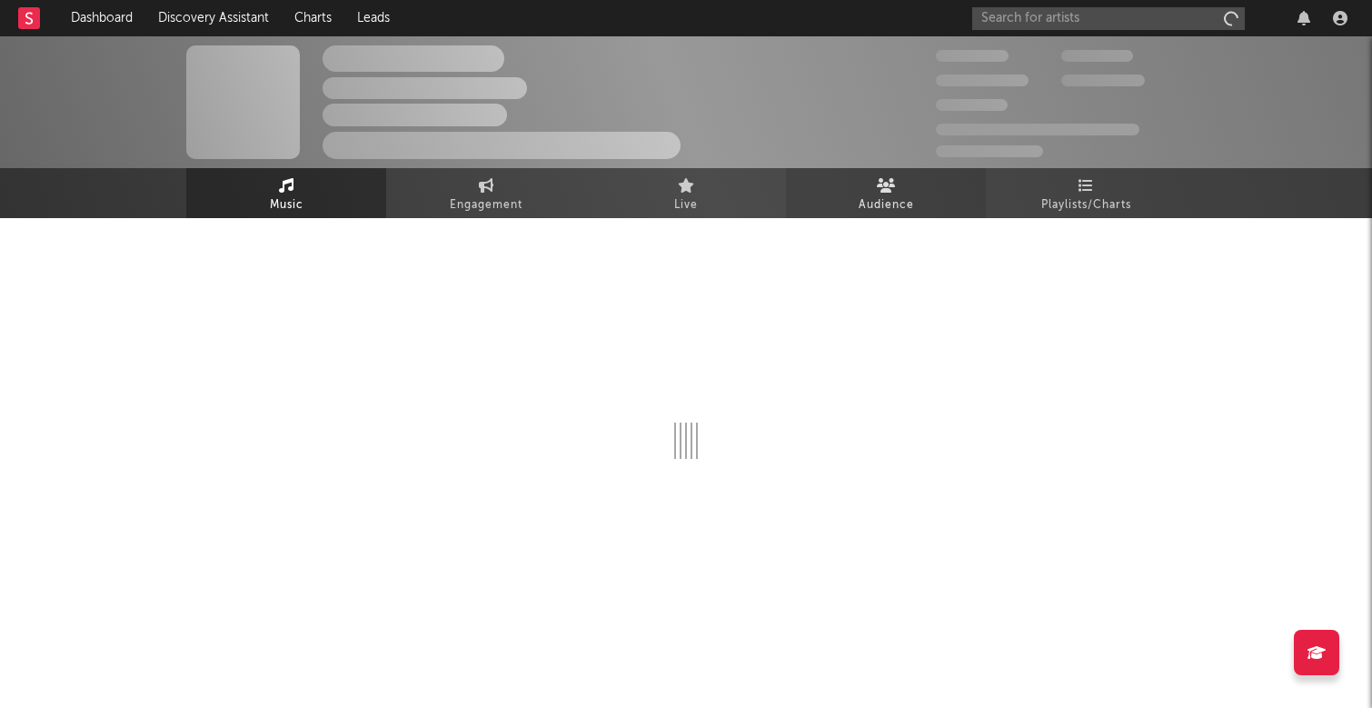
select select "1w"
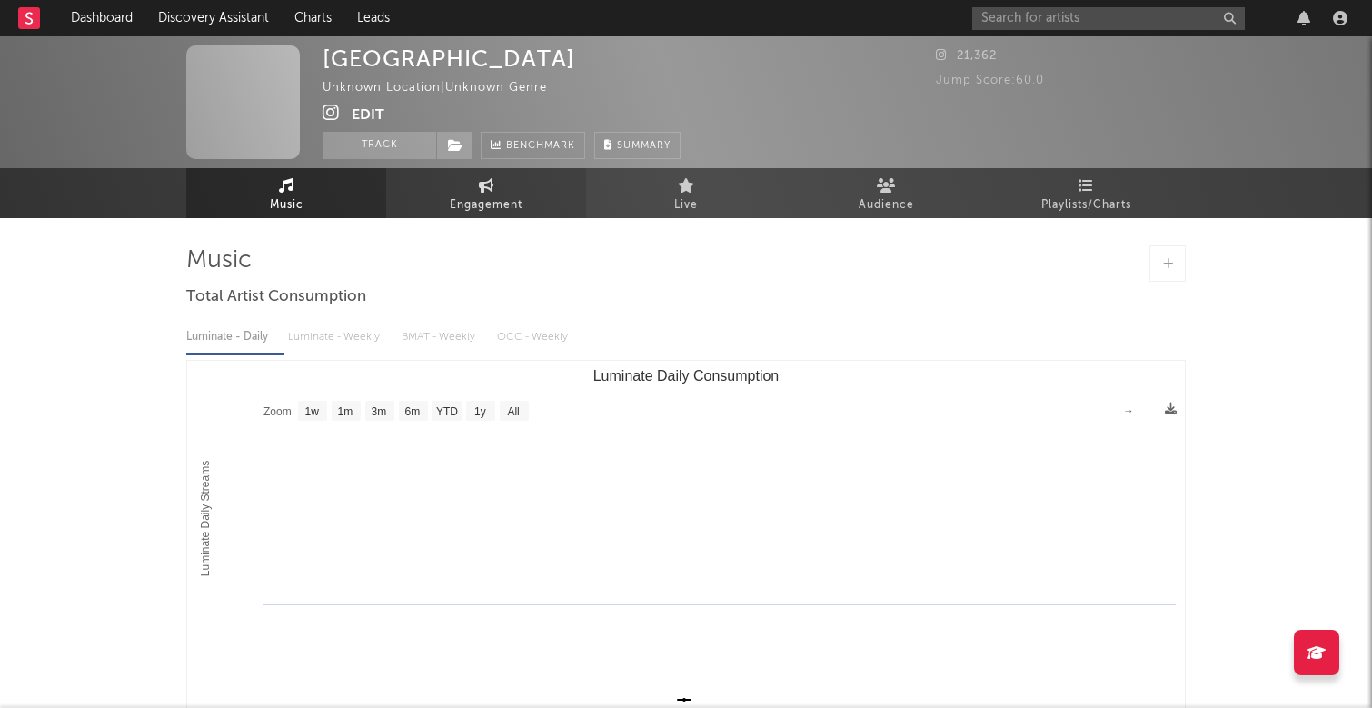
click at [459, 197] on span "Engagement" at bounding box center [486, 205] width 73 height 22
select select "1w"
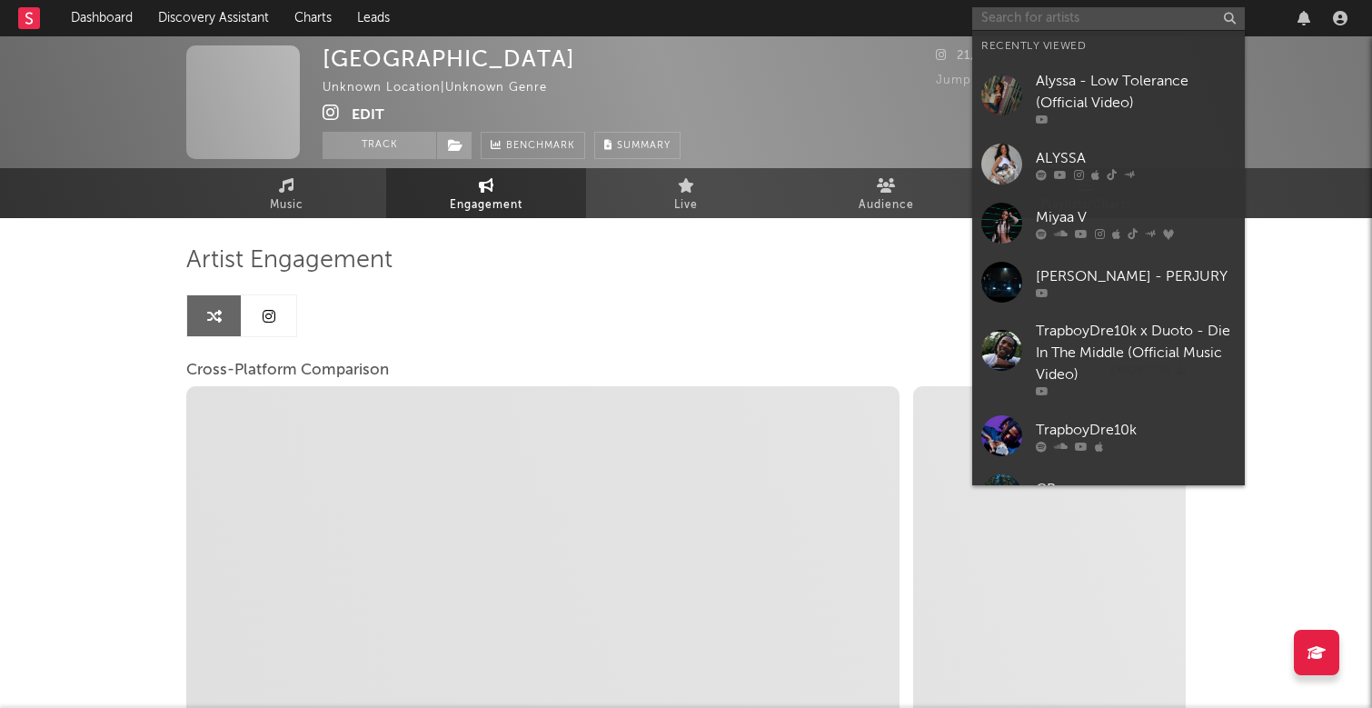
click at [1095, 9] on input "text" at bounding box center [1108, 18] width 273 height 23
paste input "[URL][DOMAIN_NAME]"
type input "[URL][DOMAIN_NAME]"
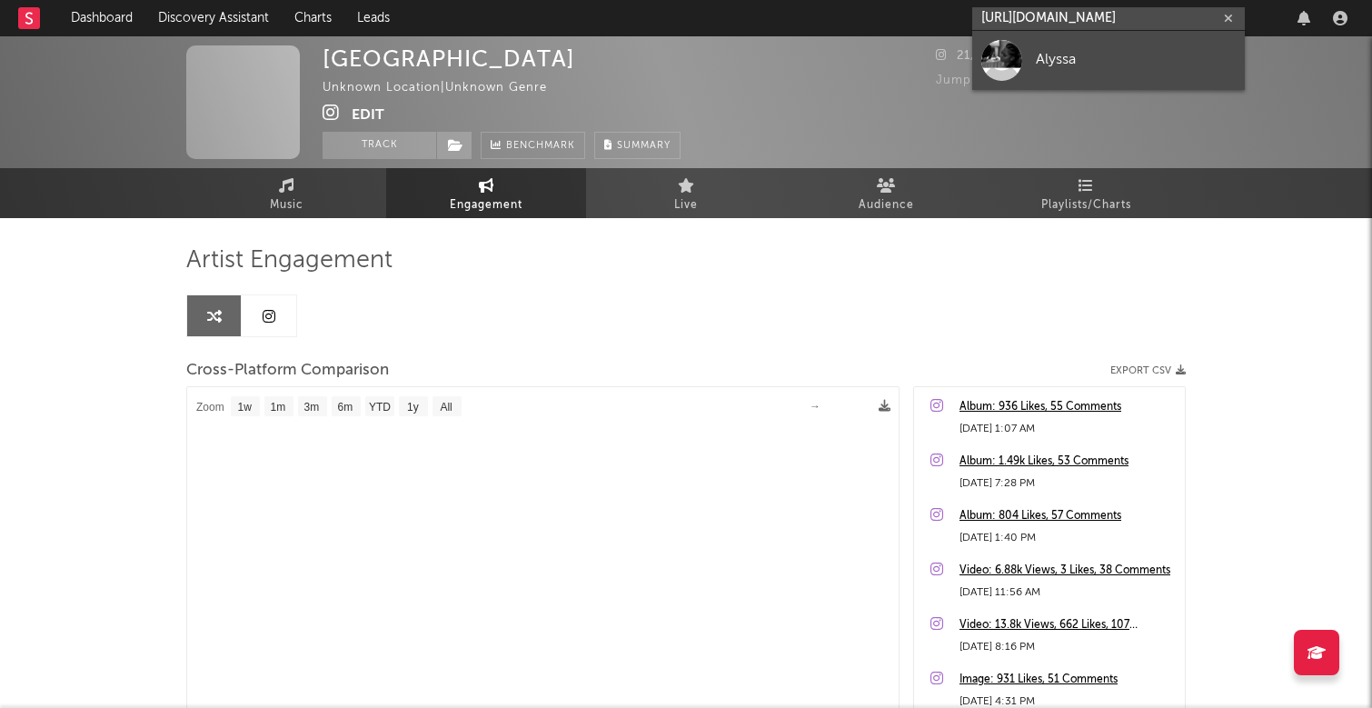
select select "1m"
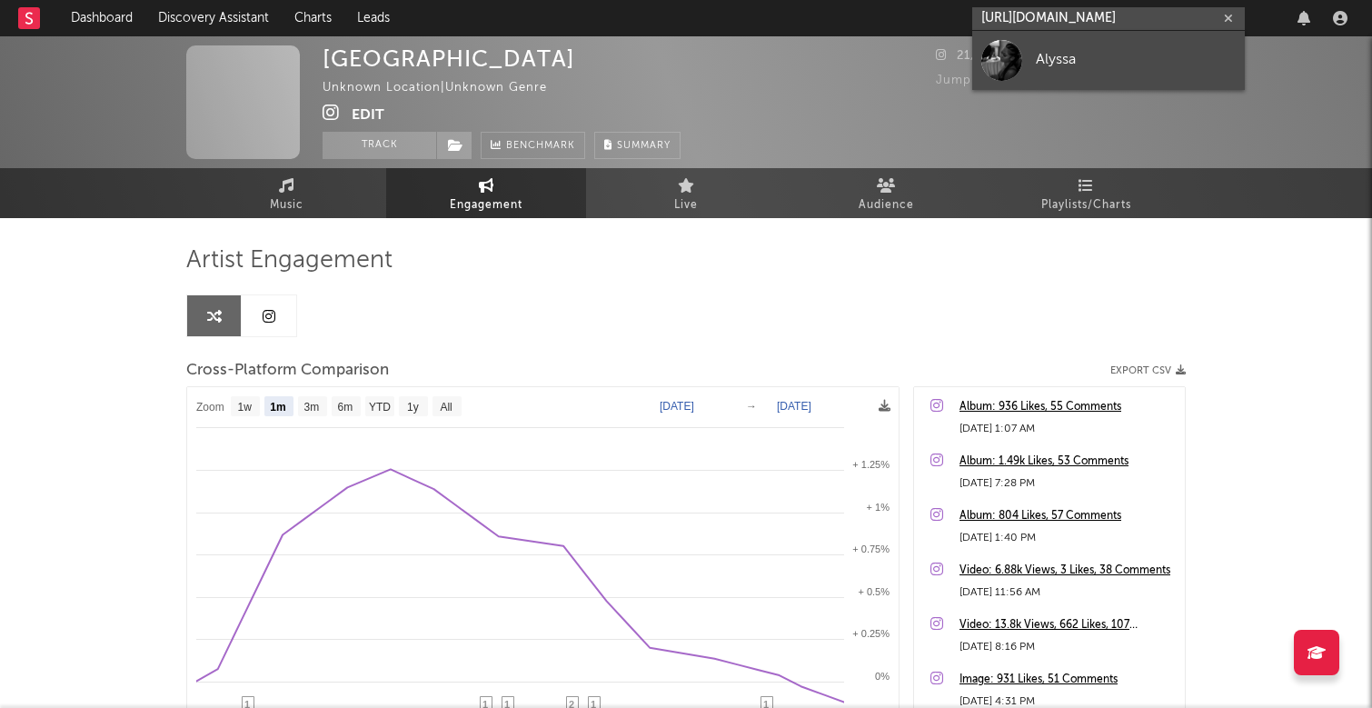
type input "[URL][DOMAIN_NAME]"
click at [1126, 58] on div "Alyssa" at bounding box center [1136, 60] width 200 height 22
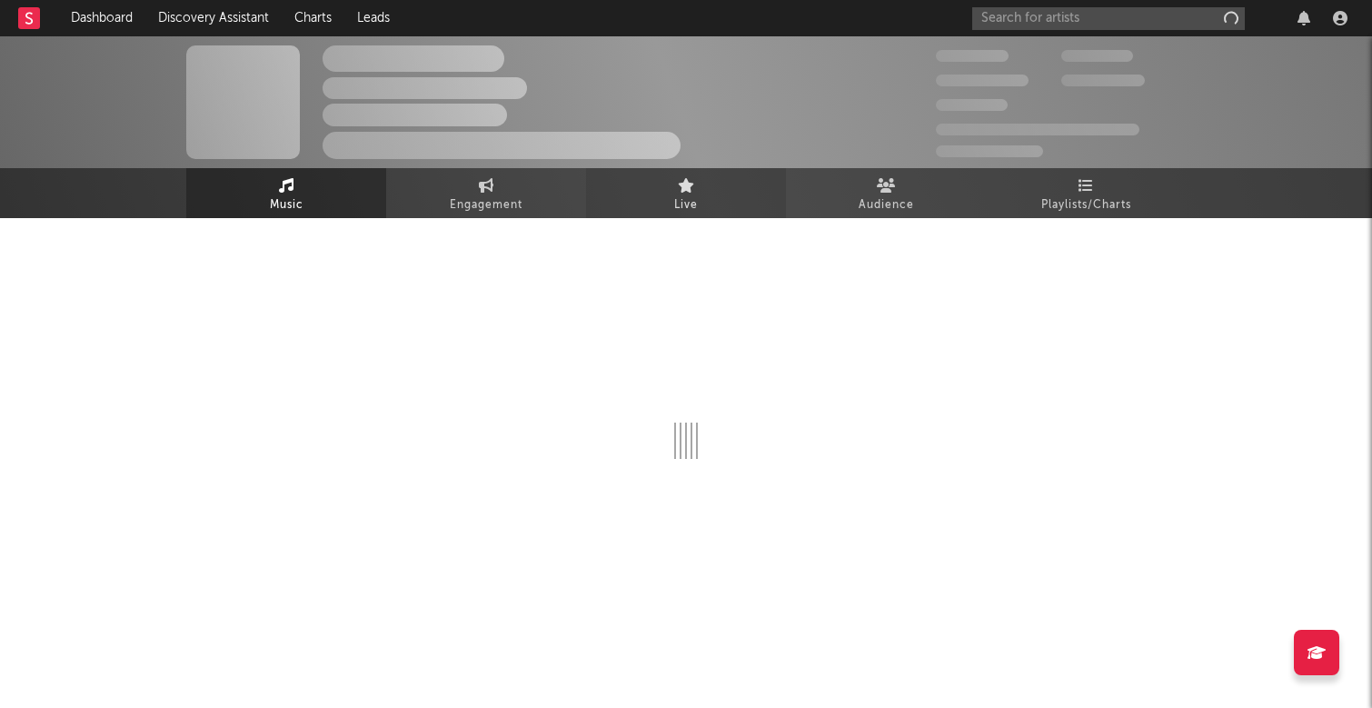
select select "1w"
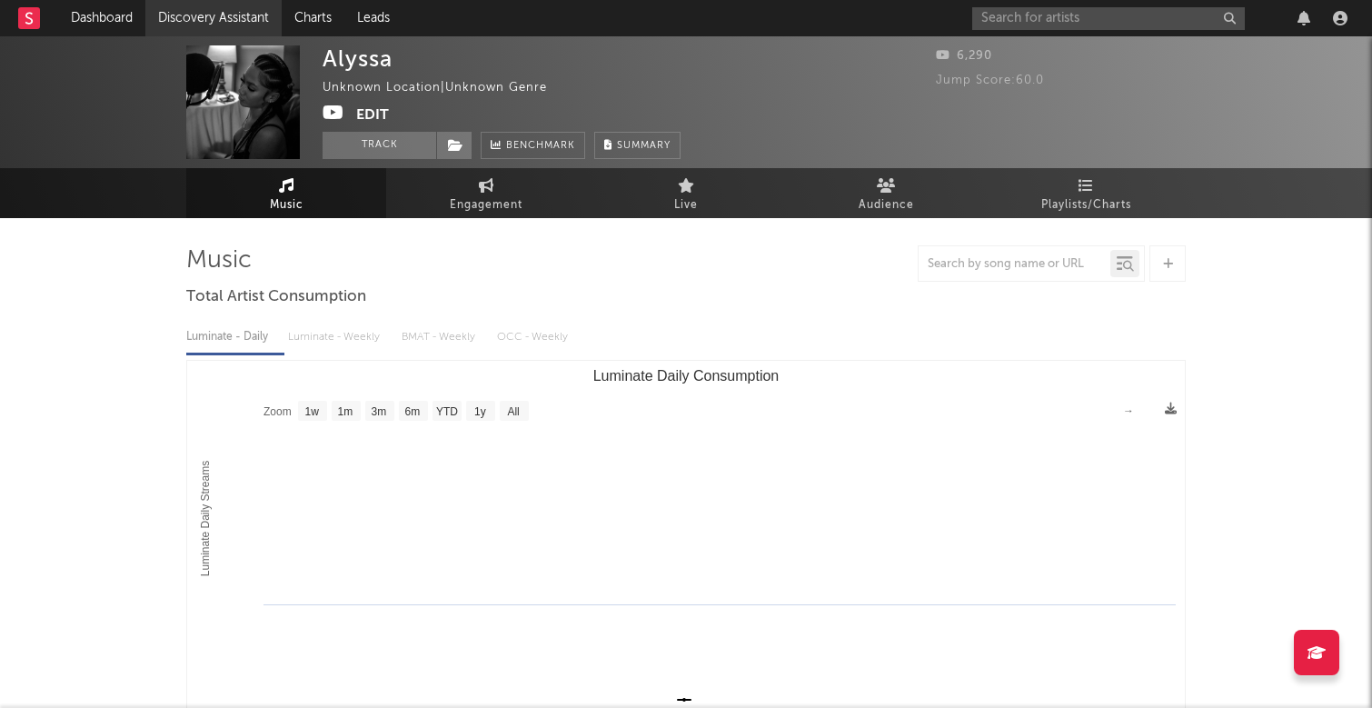
click at [191, 19] on link "Discovery Assistant" at bounding box center [213, 18] width 136 height 36
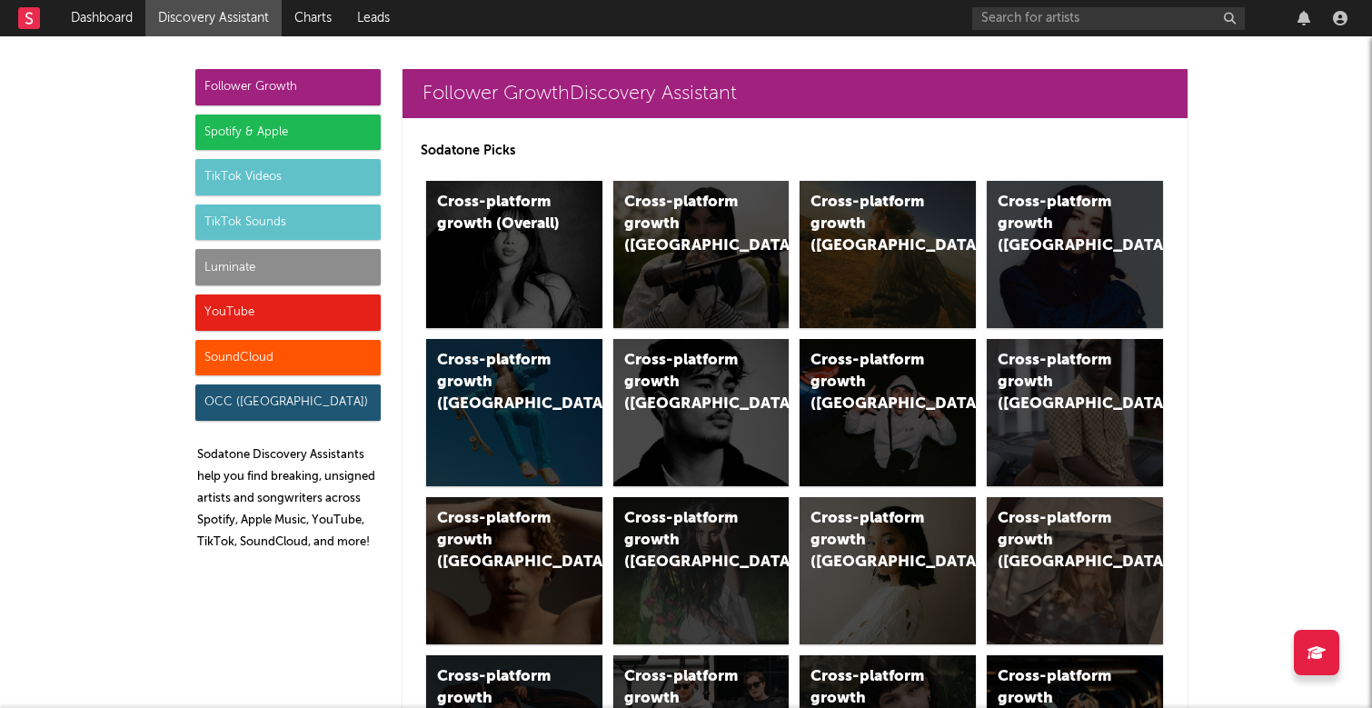
click at [274, 234] on div "TikTok Sounds" at bounding box center [287, 222] width 185 height 36
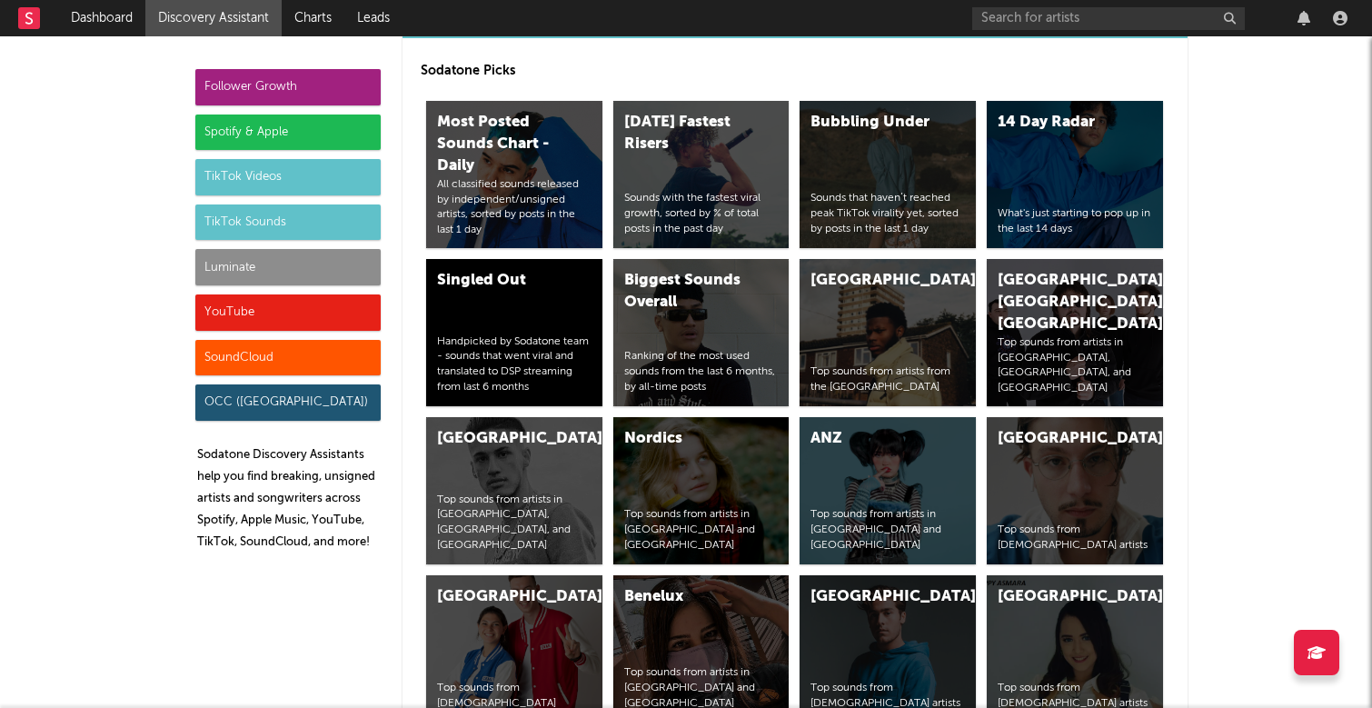
scroll to position [6046, 0]
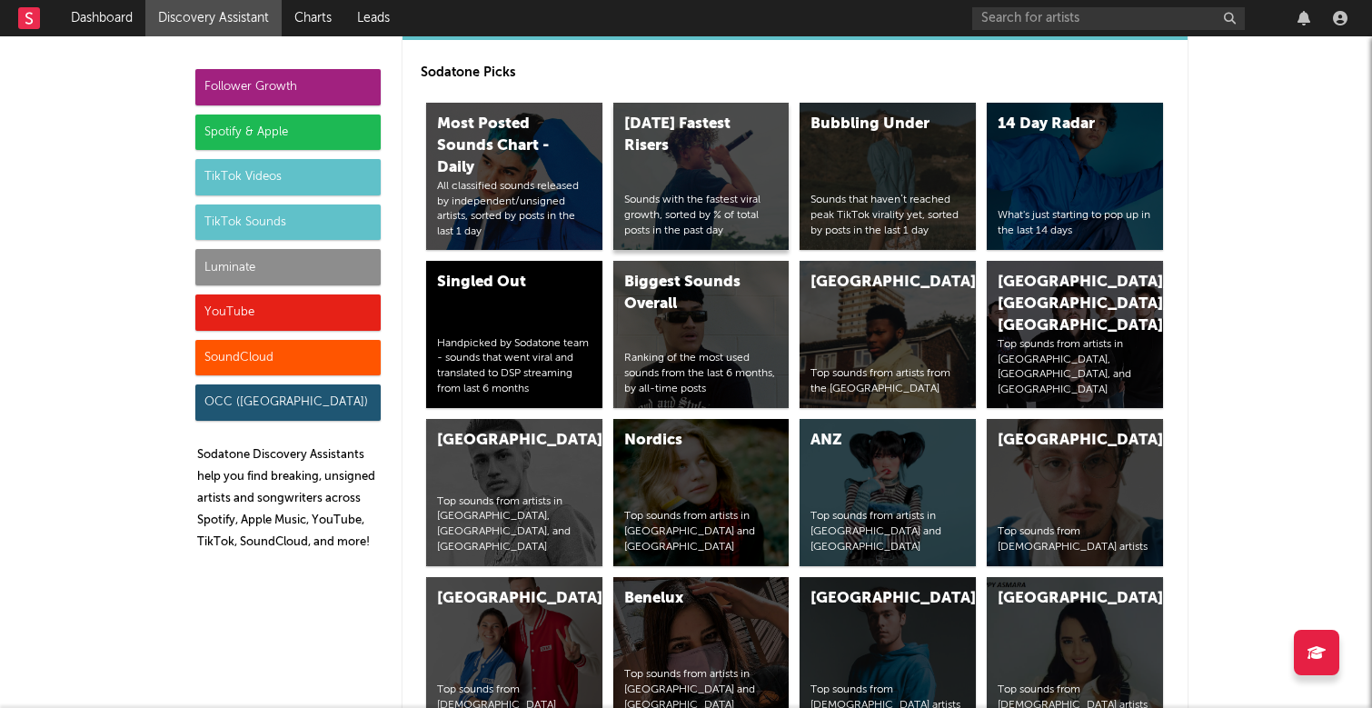
click at [701, 186] on div "[DATE] Fastest Risers Sounds with the fastest viral growth, sorted by % of tota…" at bounding box center [701, 176] width 176 height 147
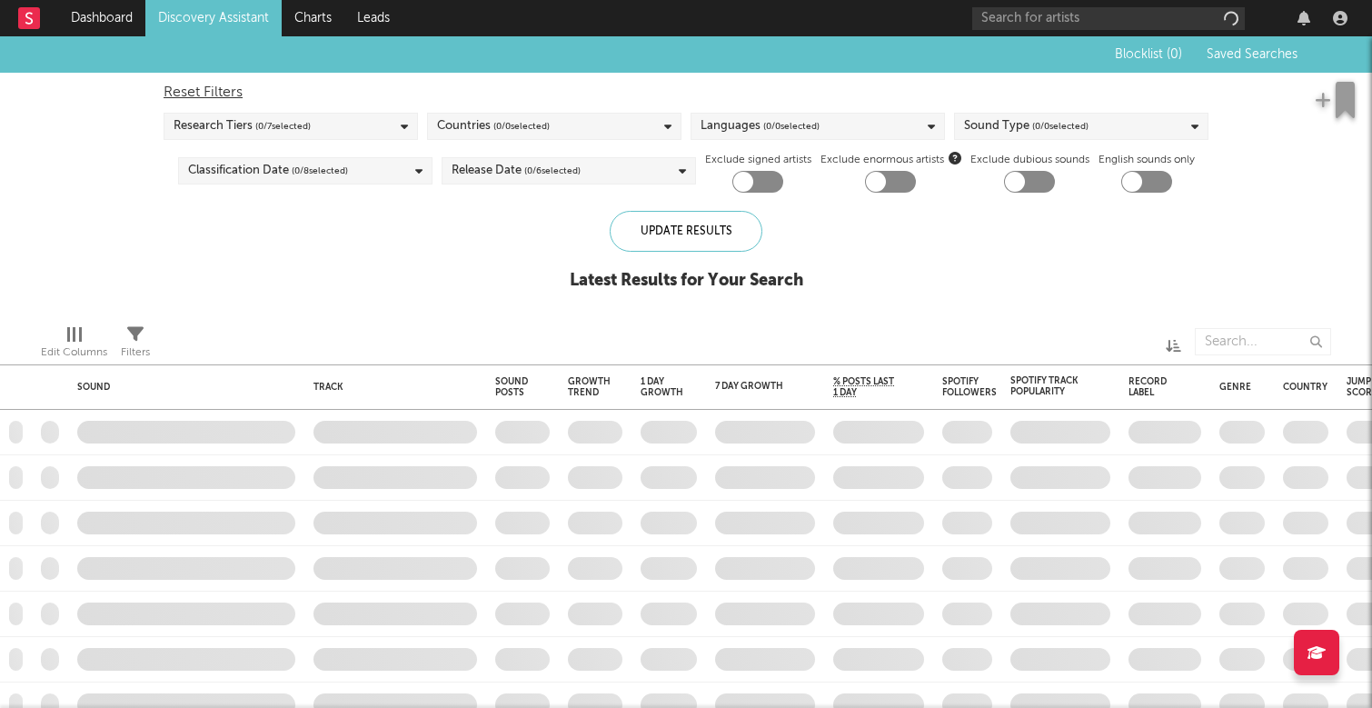
checkbox input "true"
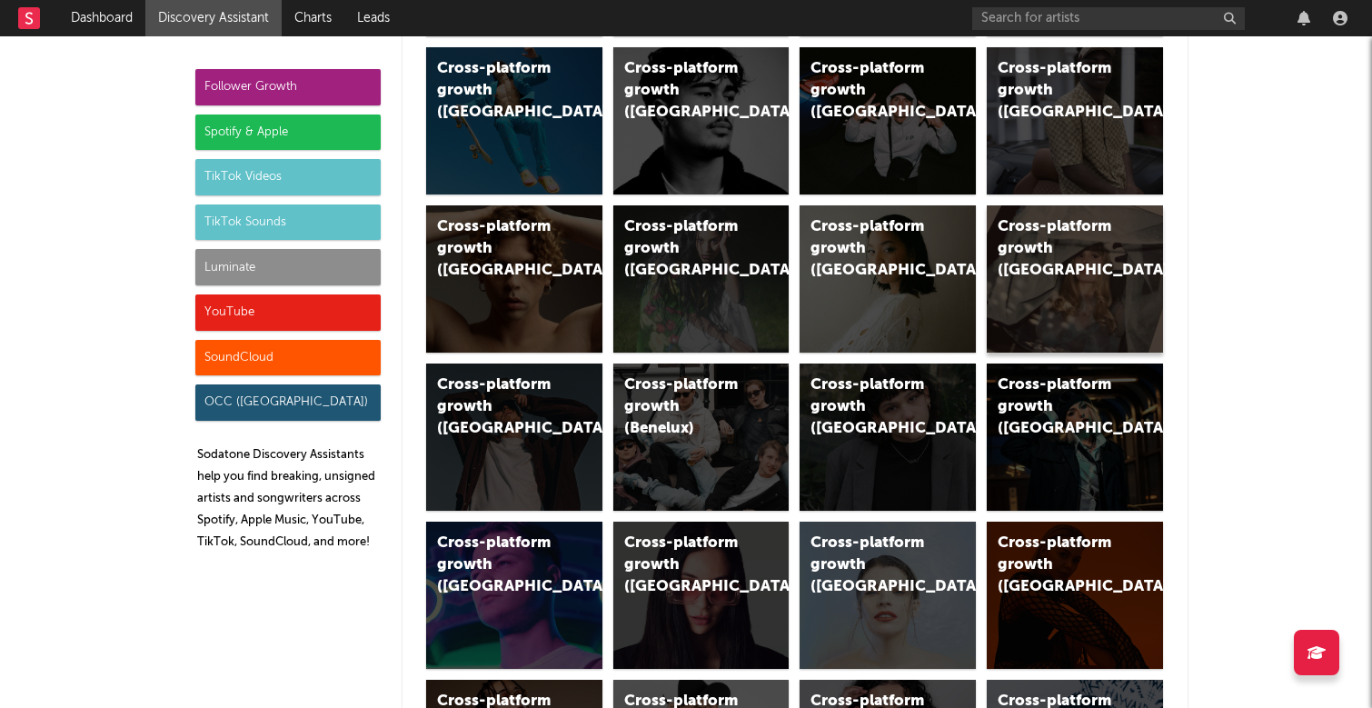
scroll to position [309, 0]
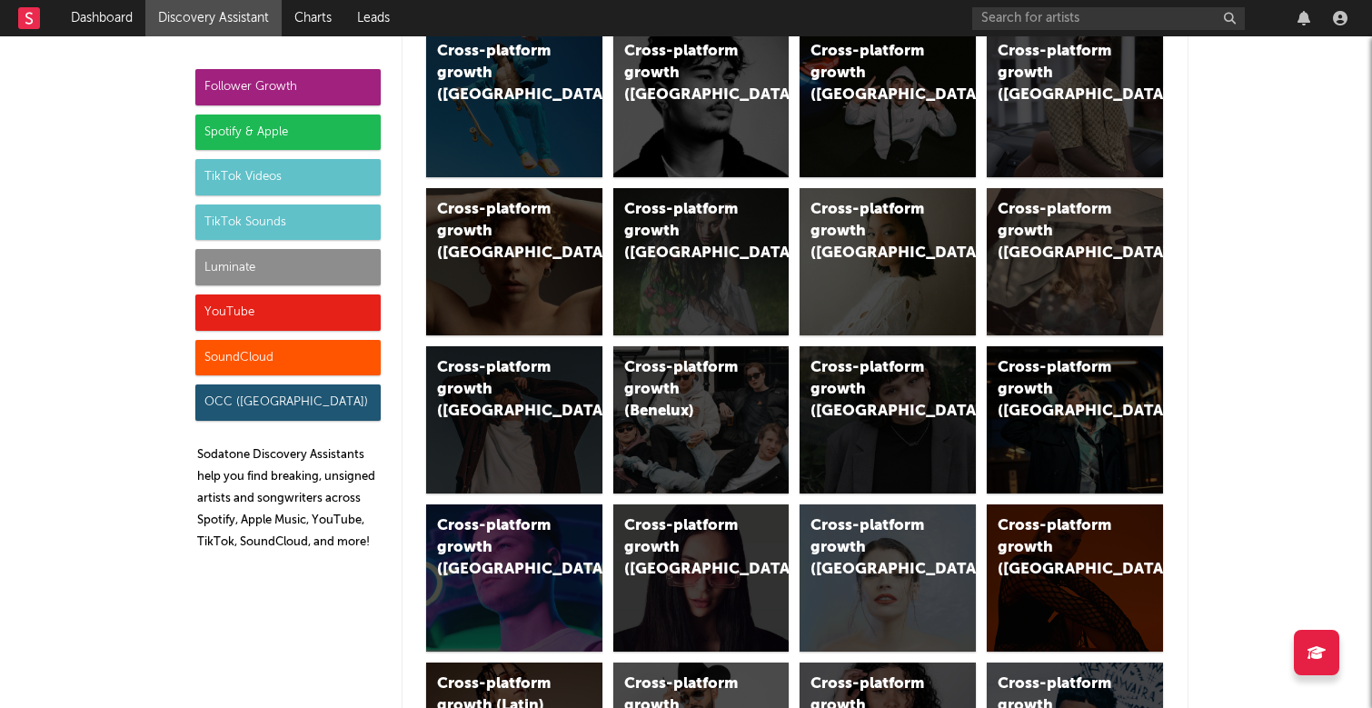
click at [343, 229] on div "TikTok Sounds" at bounding box center [287, 222] width 185 height 36
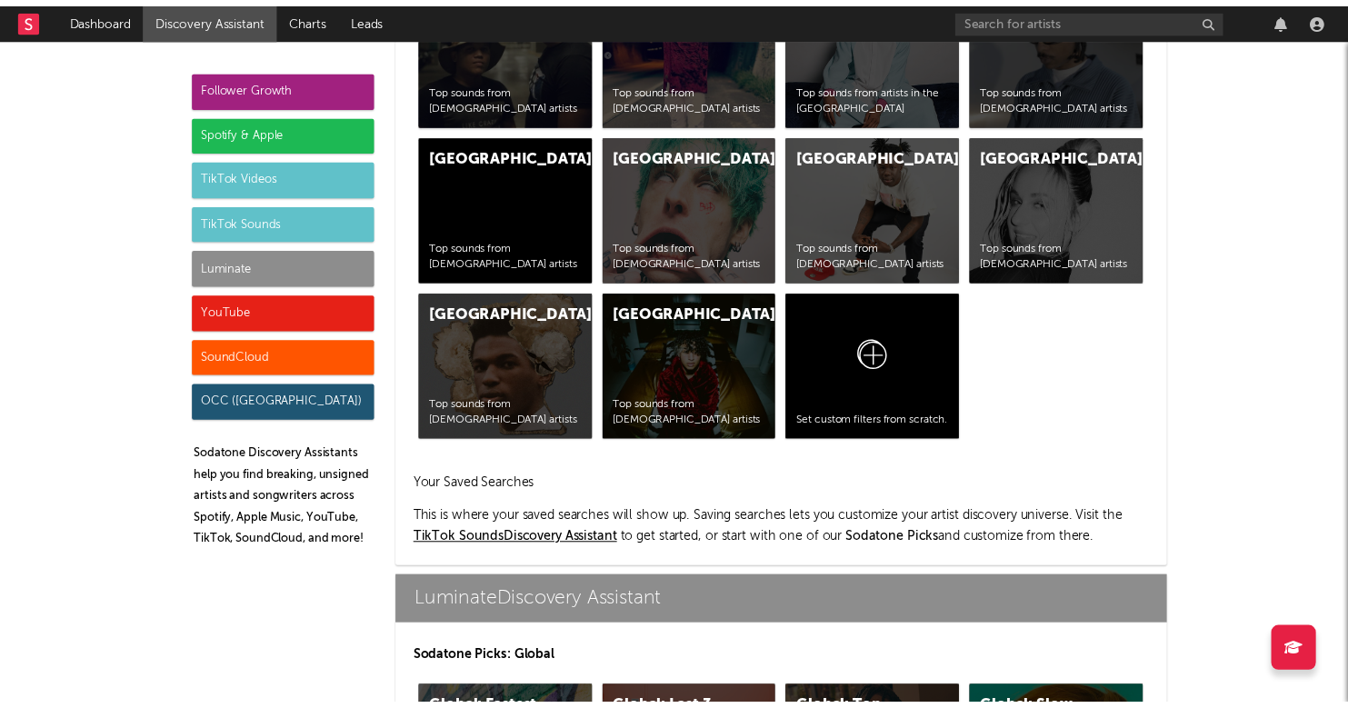
scroll to position [7283, 0]
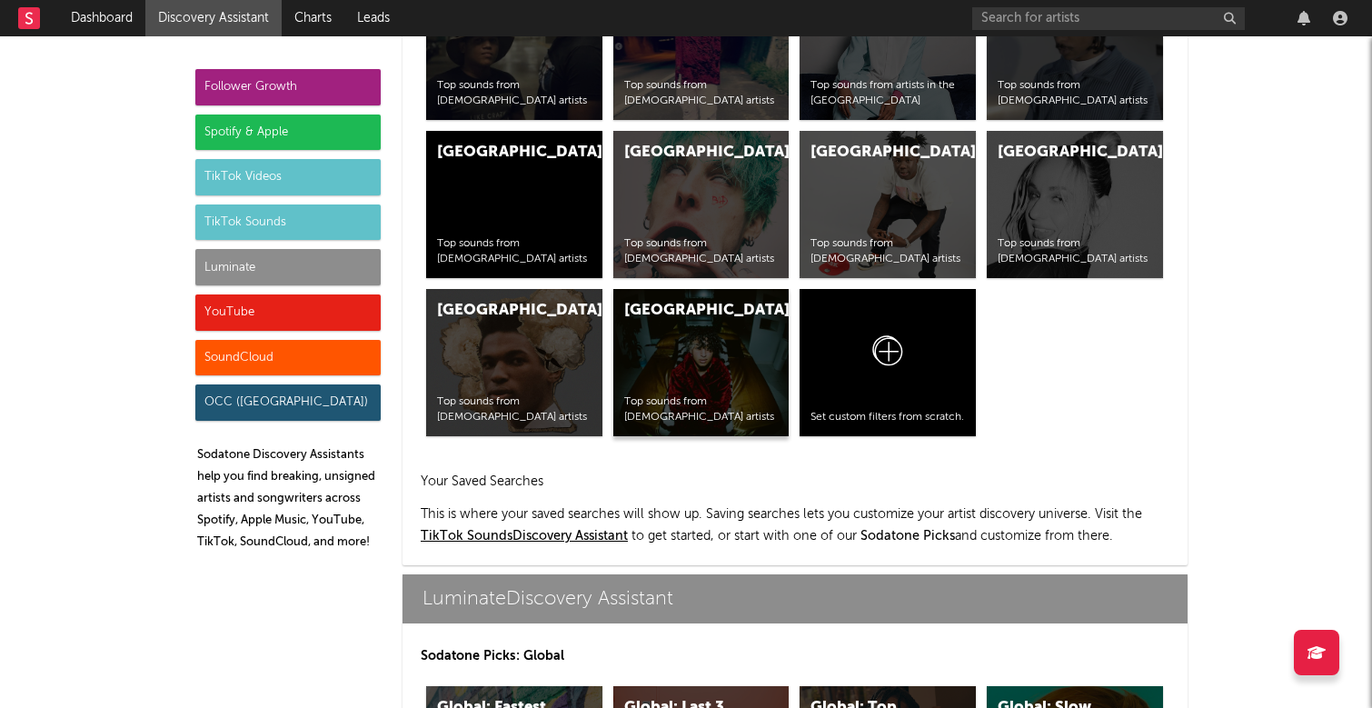
click at [714, 353] on div "United States Top sounds from [DEMOGRAPHIC_DATA] artists" at bounding box center [701, 362] width 176 height 147
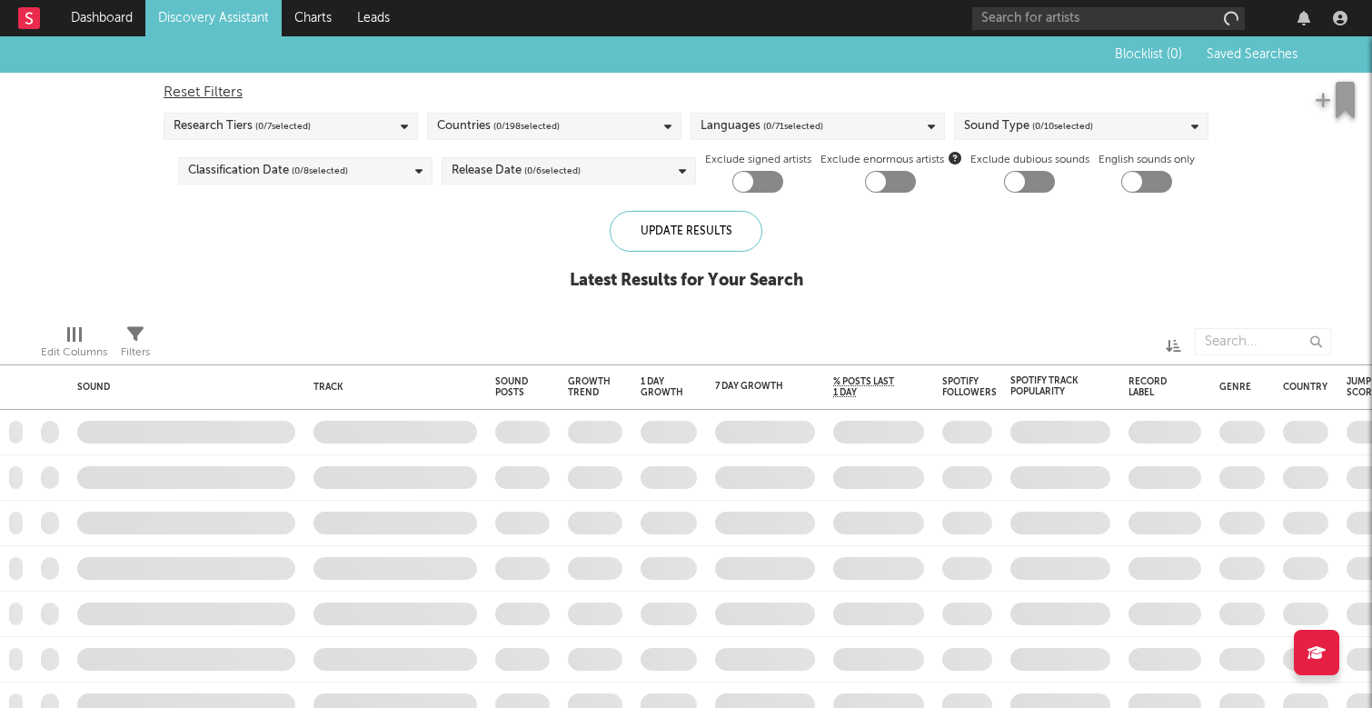
checkbox input "true"
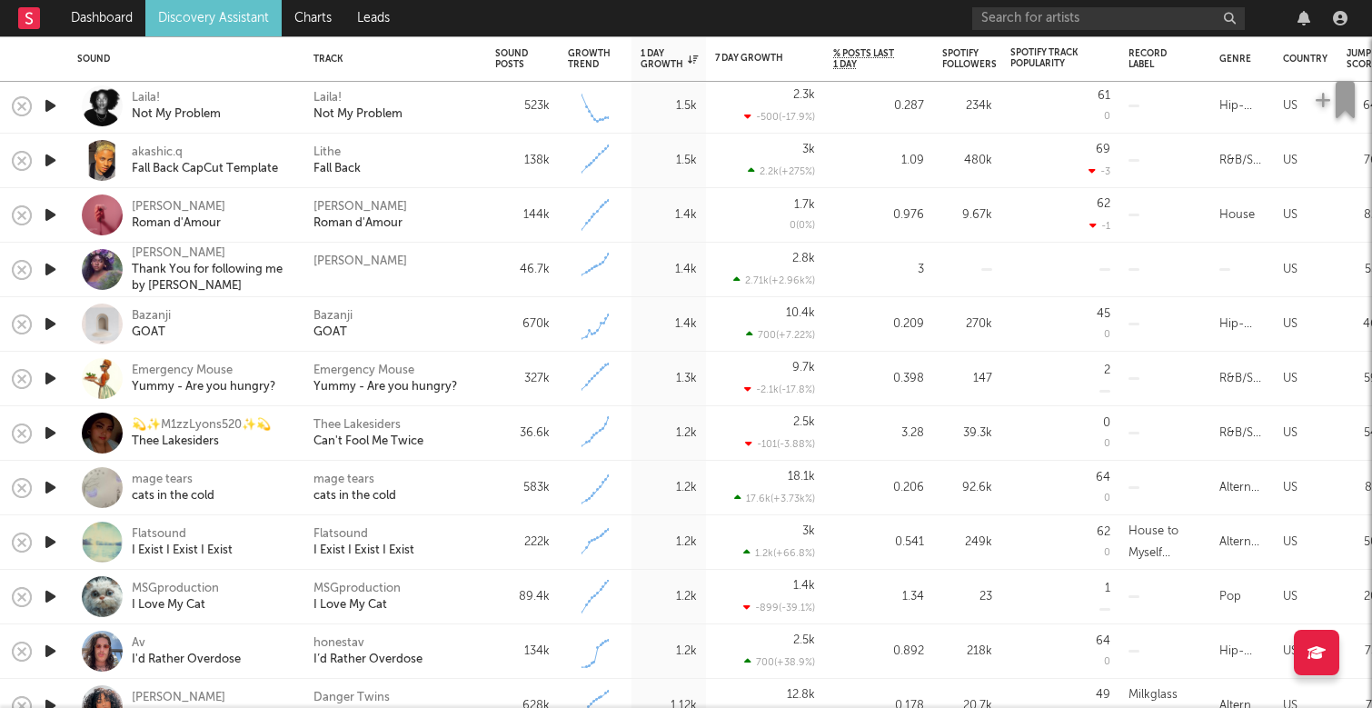
click at [652, 1] on nav "Dashboard Discovery Assistant Charts Leads" at bounding box center [686, 18] width 1372 height 36
